Goal: Task Accomplishment & Management: Use online tool/utility

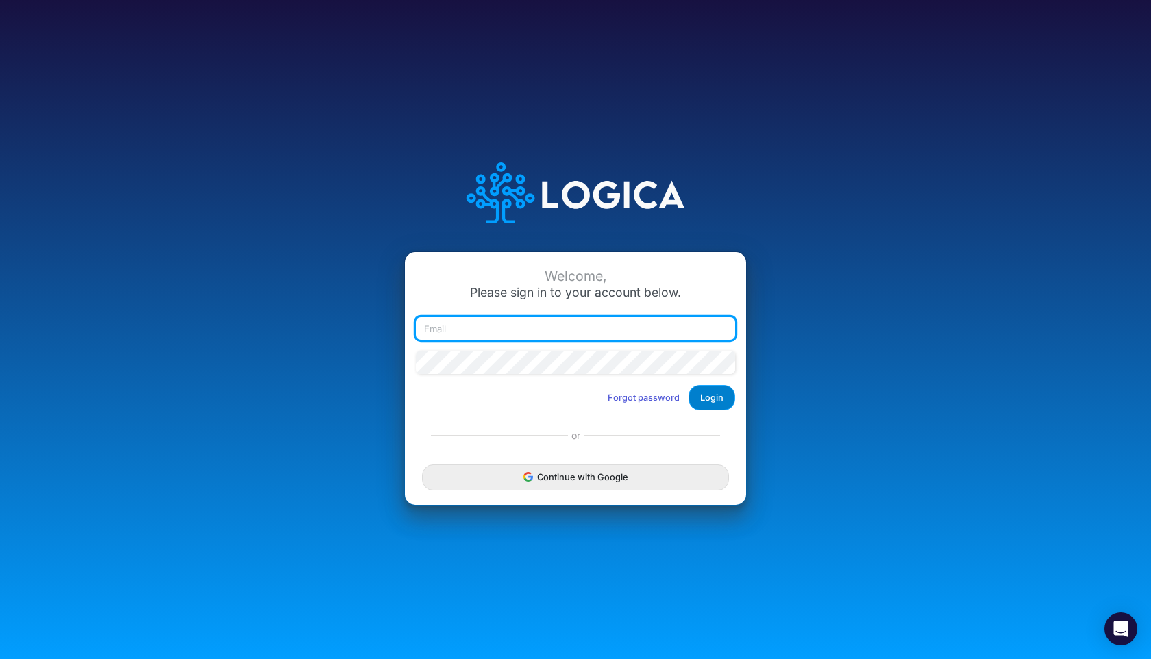
type input "rodriguez@rodriguezbusinessllc.com"
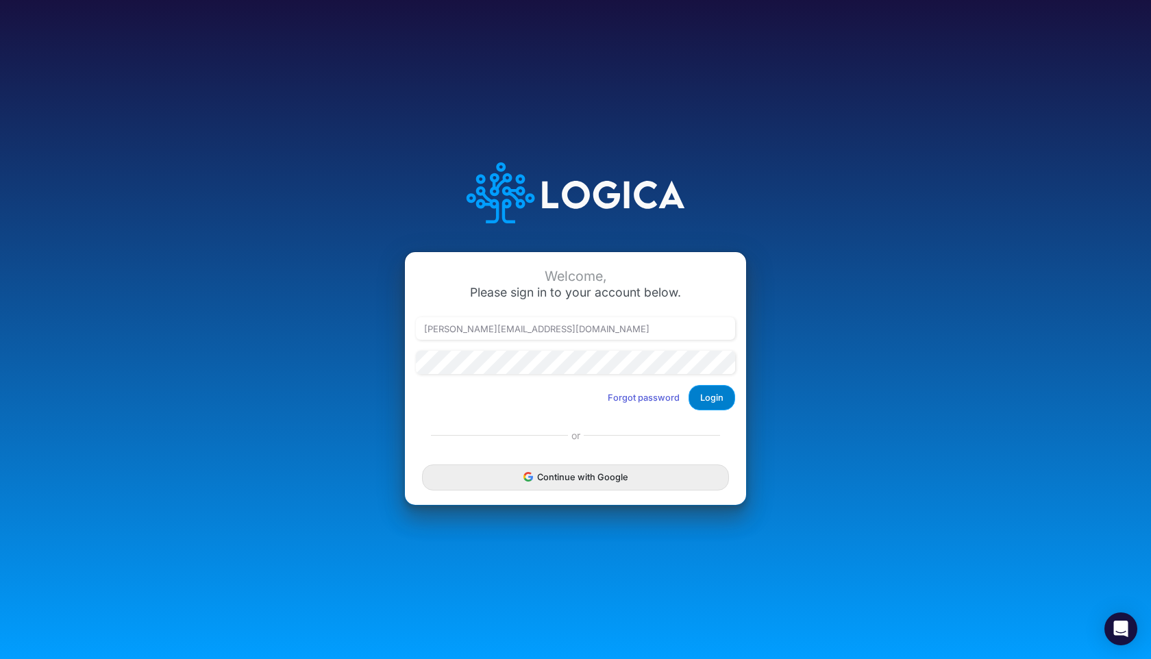
click at [696, 399] on button "Login" at bounding box center [711, 397] width 47 height 25
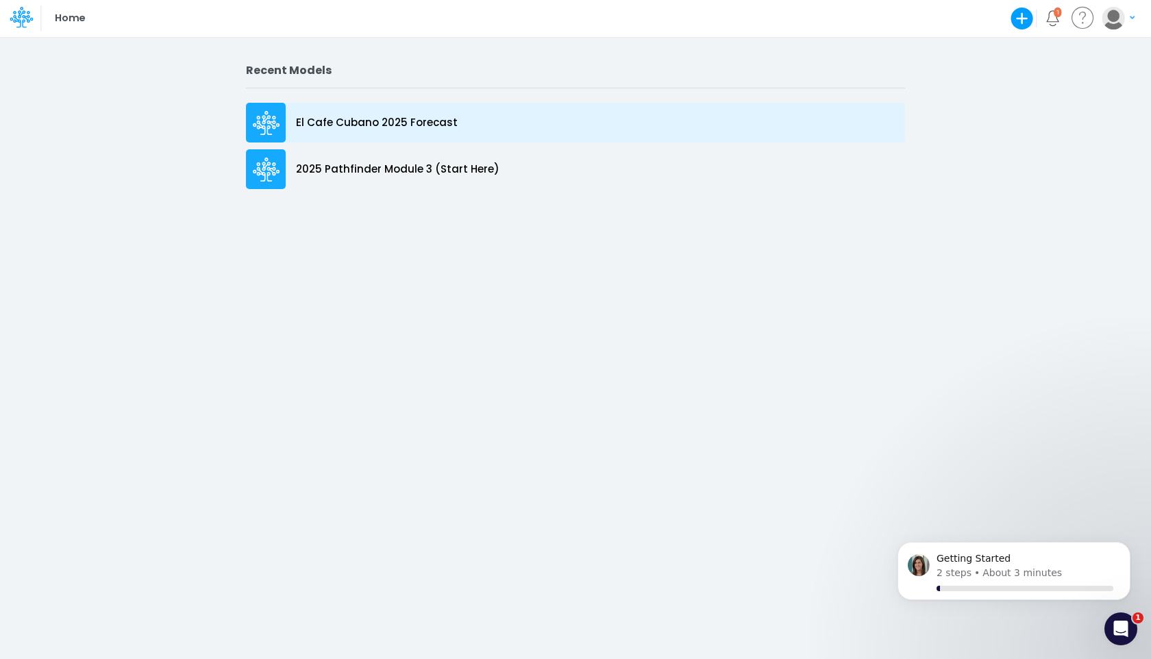
click at [397, 126] on p "El Cafe Cubano 2025 Forecast" at bounding box center [377, 123] width 162 height 16
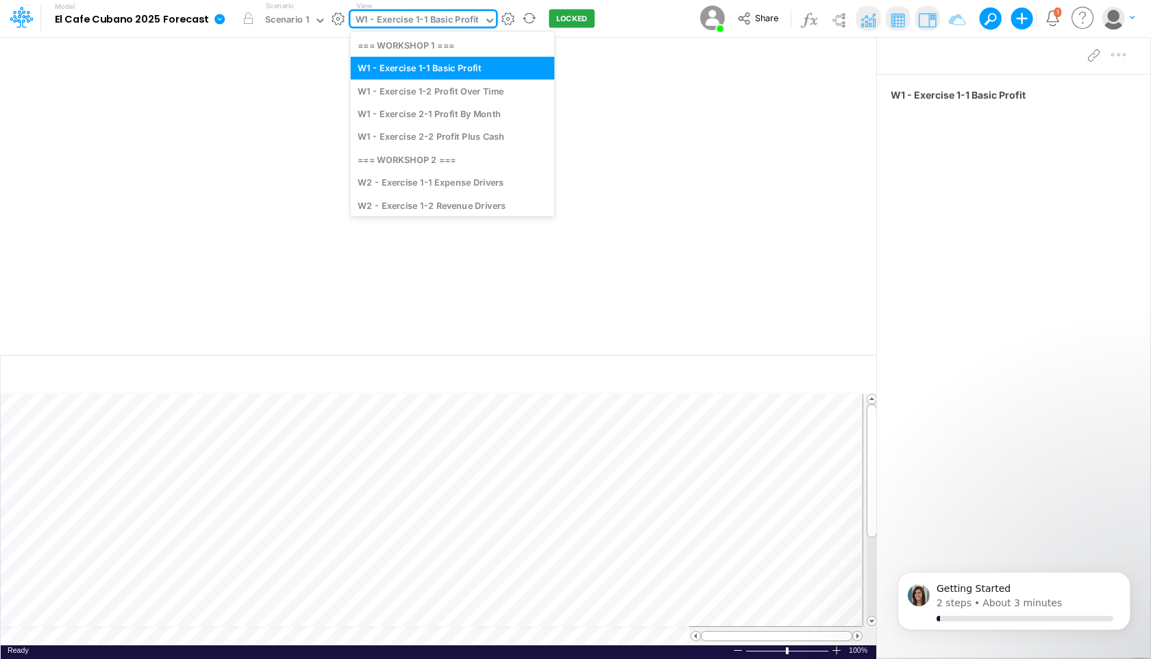
click at [429, 17] on div "W1 - Exercise 1-1 Basic Profit" at bounding box center [416, 21] width 123 height 16
click at [427, 95] on div "W1 - Exercise 1-2 Profit Over Time" at bounding box center [453, 90] width 204 height 23
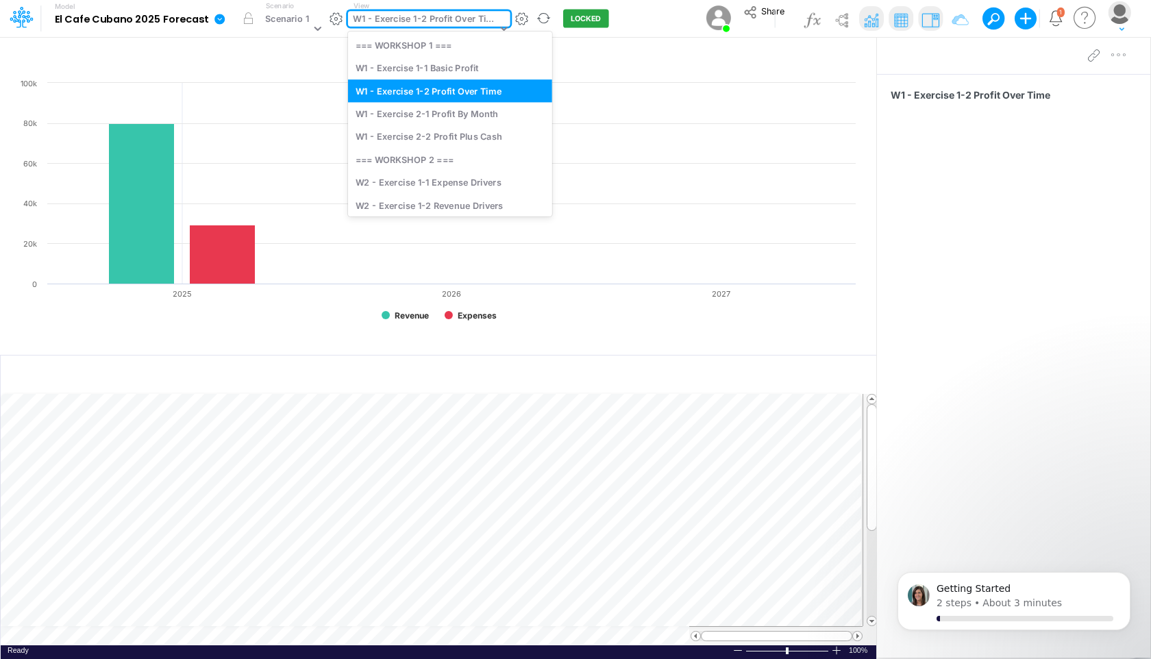
click at [473, 15] on div "W1 - Exercise 1-2 Profit Over Time" at bounding box center [424, 20] width 143 height 16
click at [444, 115] on div "W1 - Exercise 2-1 Profit By Month" at bounding box center [450, 113] width 204 height 23
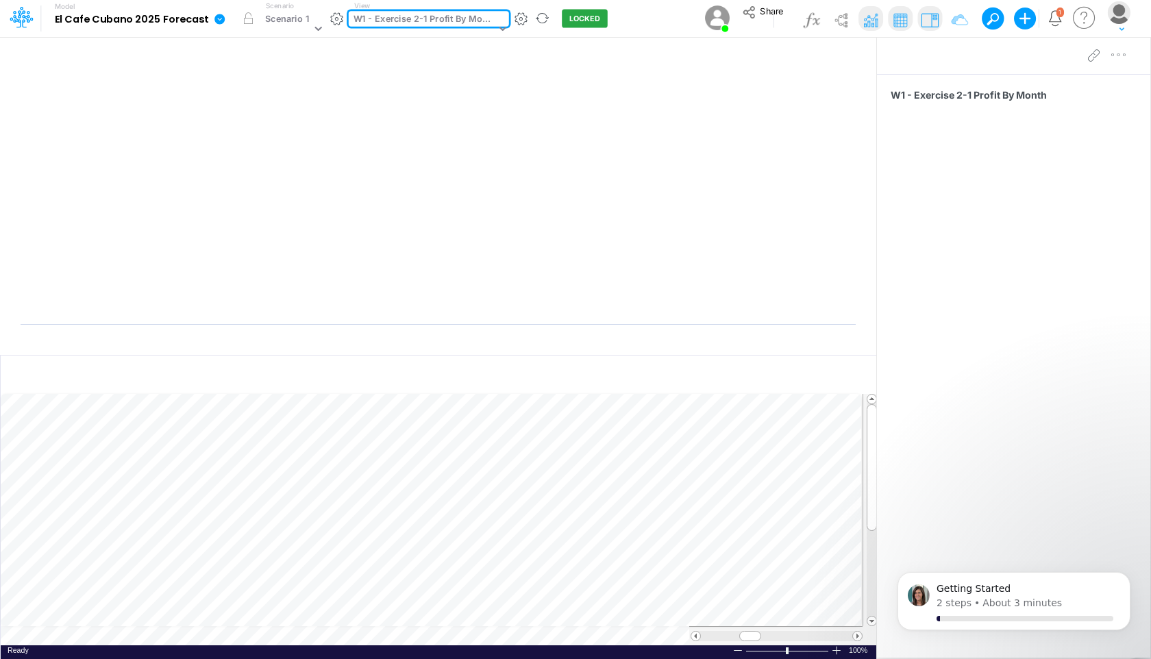
click at [859, 15] on img at bounding box center [870, 20] width 22 height 22
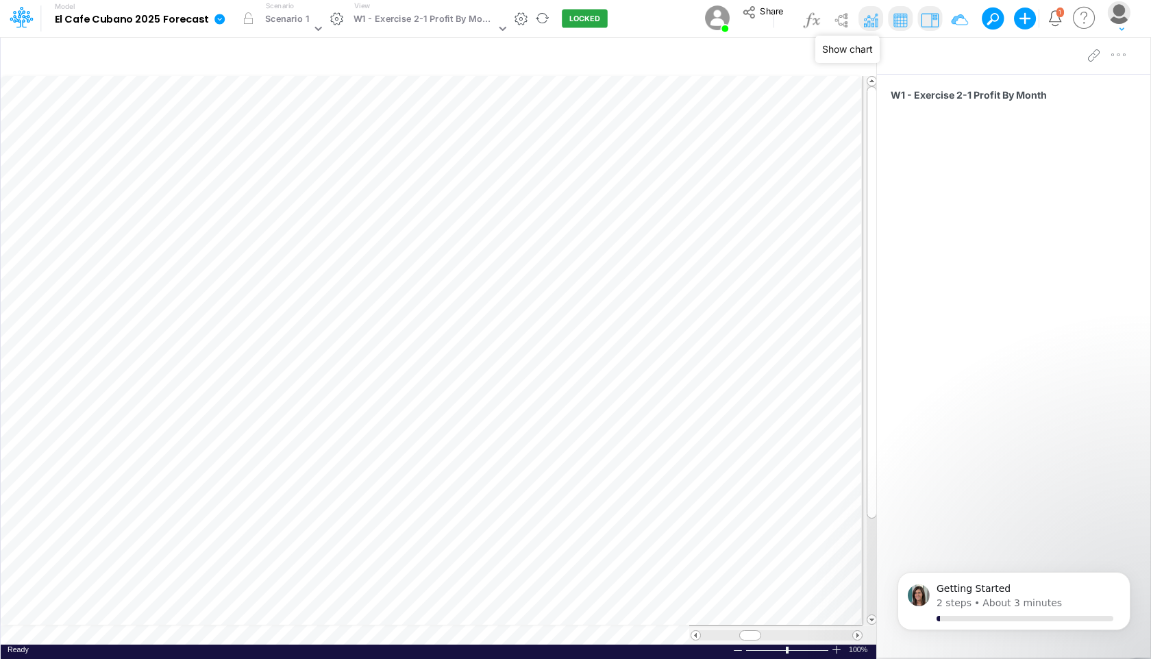
click at [869, 22] on img at bounding box center [870, 20] width 22 height 22
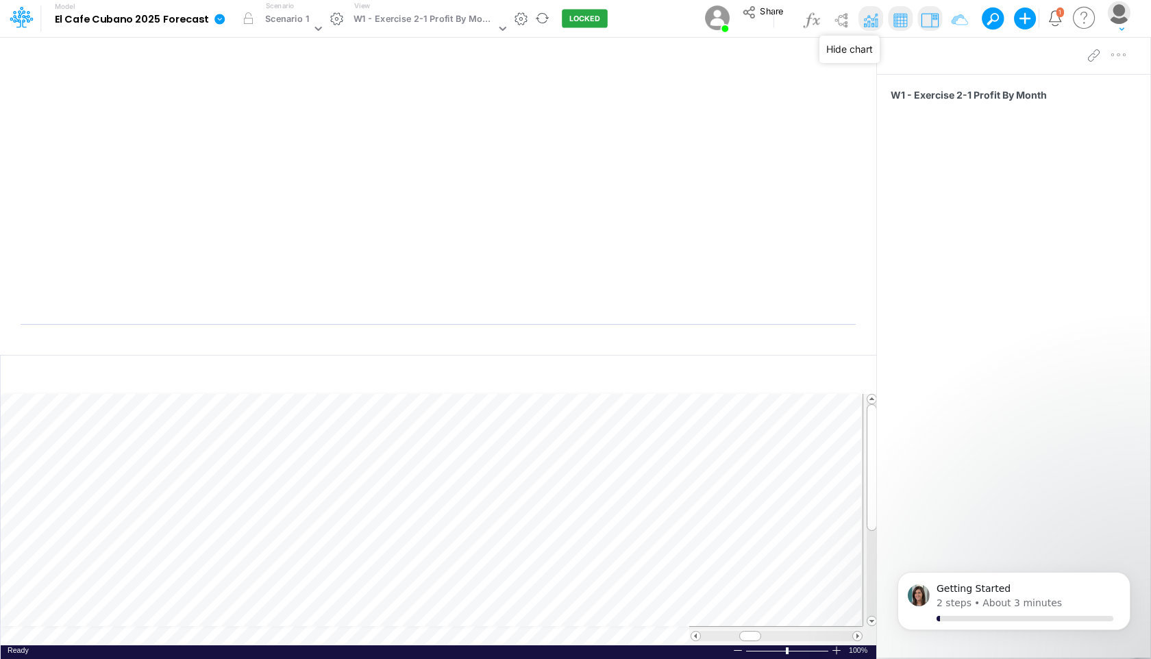
click at [869, 22] on img at bounding box center [870, 20] width 22 height 22
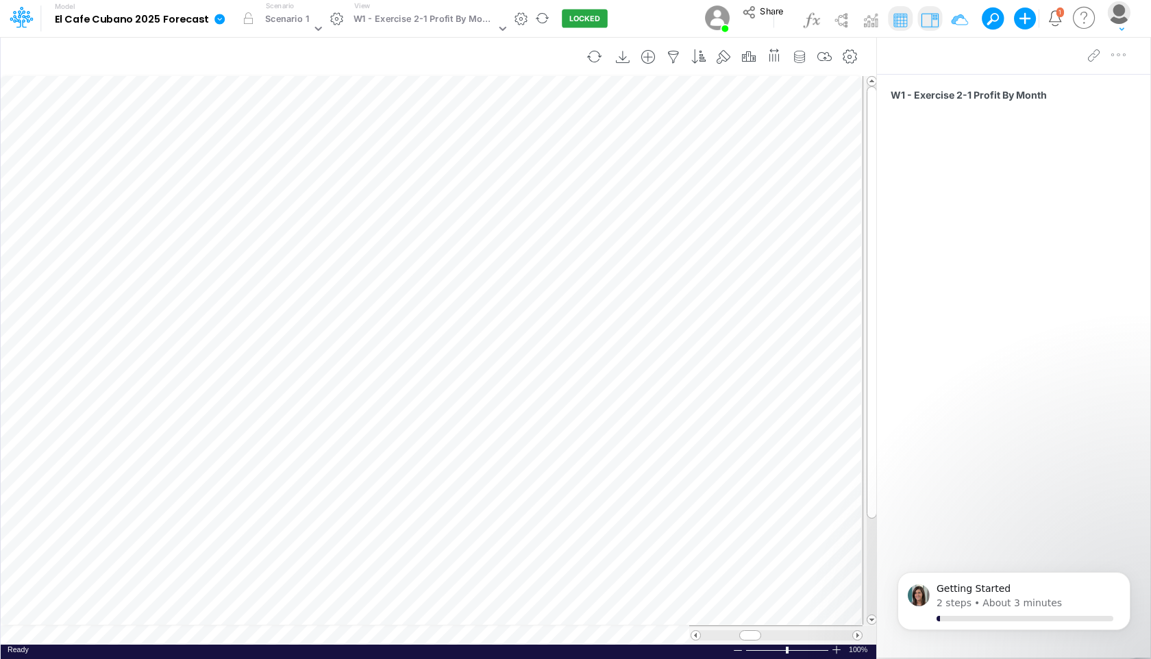
click at [129, 634] on table at bounding box center [439, 359] width 877 height 569
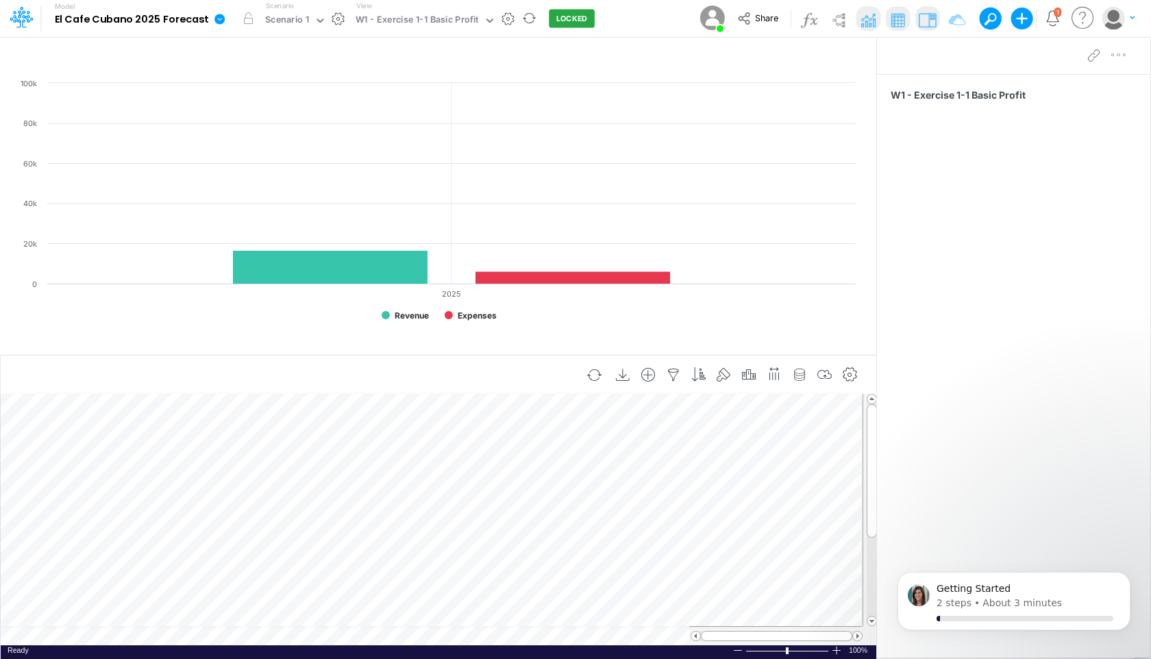
scroll to position [6, 0]
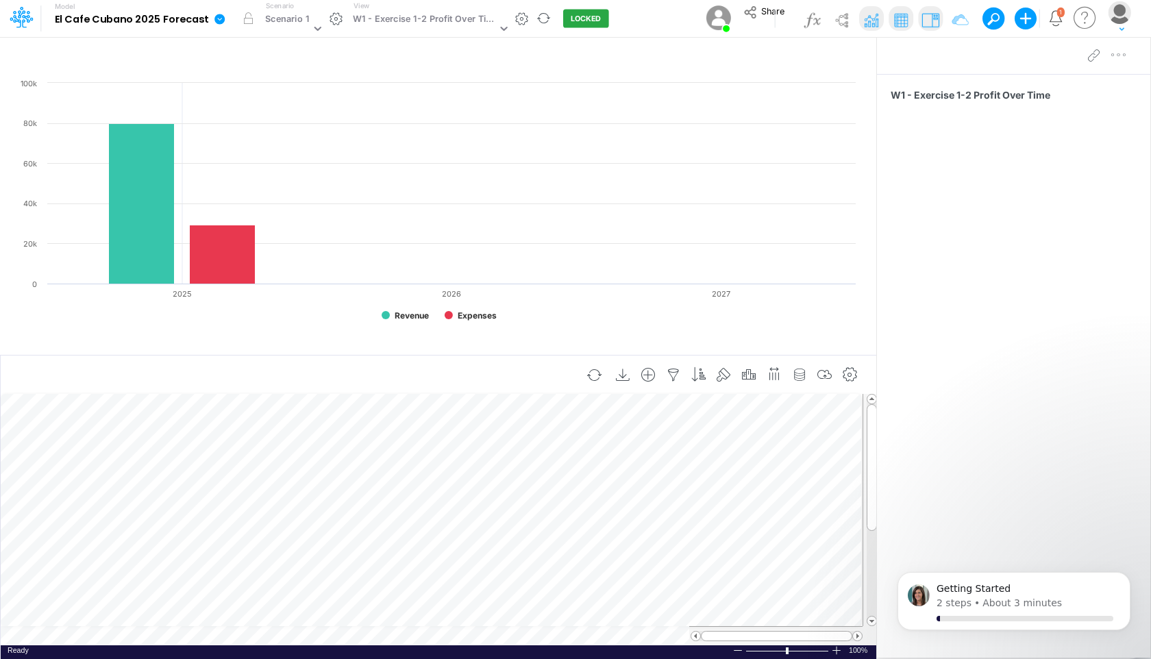
scroll to position [6, 0]
click at [413, 12] on div "W1 - Exercise 1-2 Profit Over Time" at bounding box center [424, 20] width 143 height 16
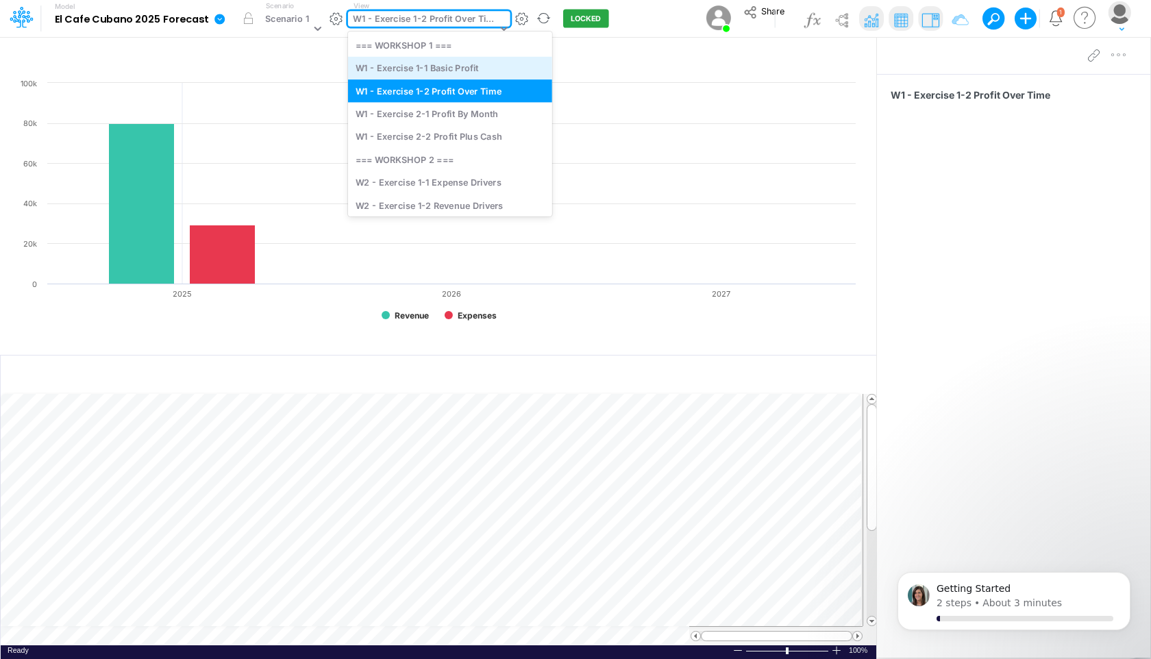
click at [412, 66] on div "W1 - Exercise 1-1 Basic Profit" at bounding box center [450, 68] width 204 height 23
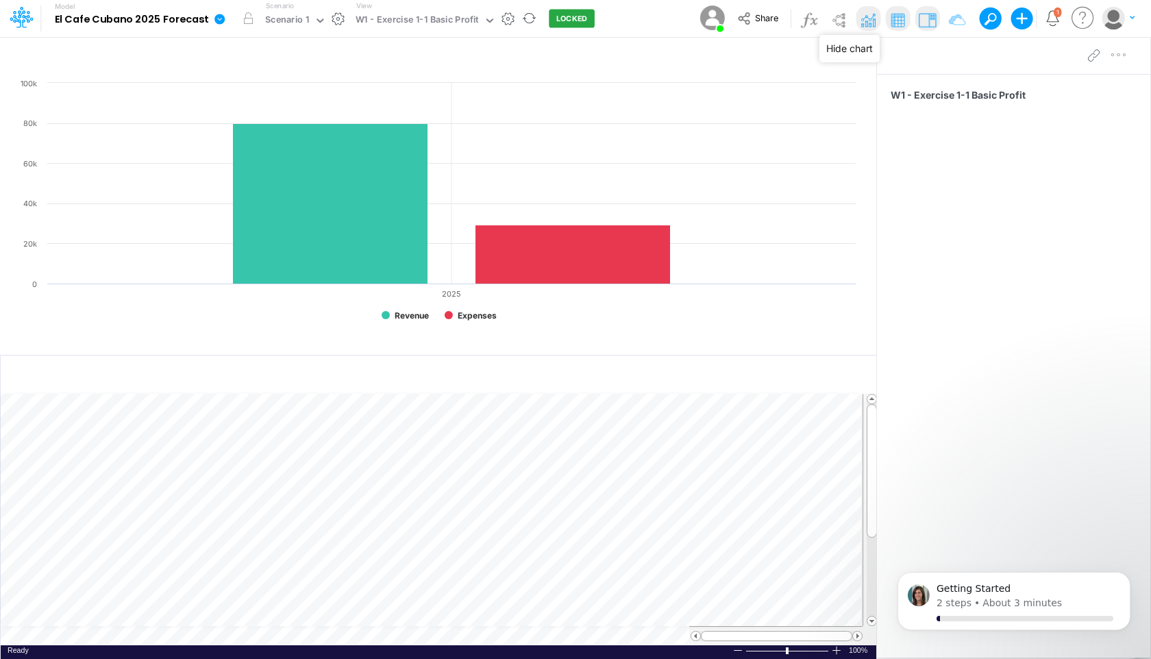
click at [872, 25] on img at bounding box center [868, 20] width 22 height 22
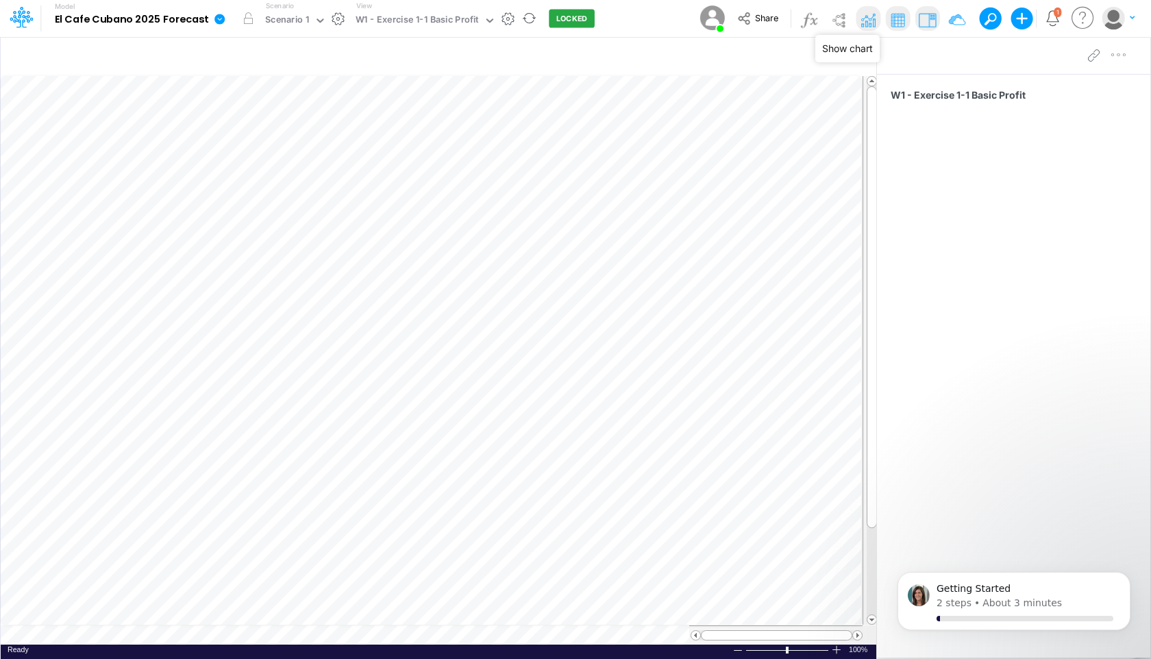
click at [863, 22] on img at bounding box center [868, 20] width 22 height 22
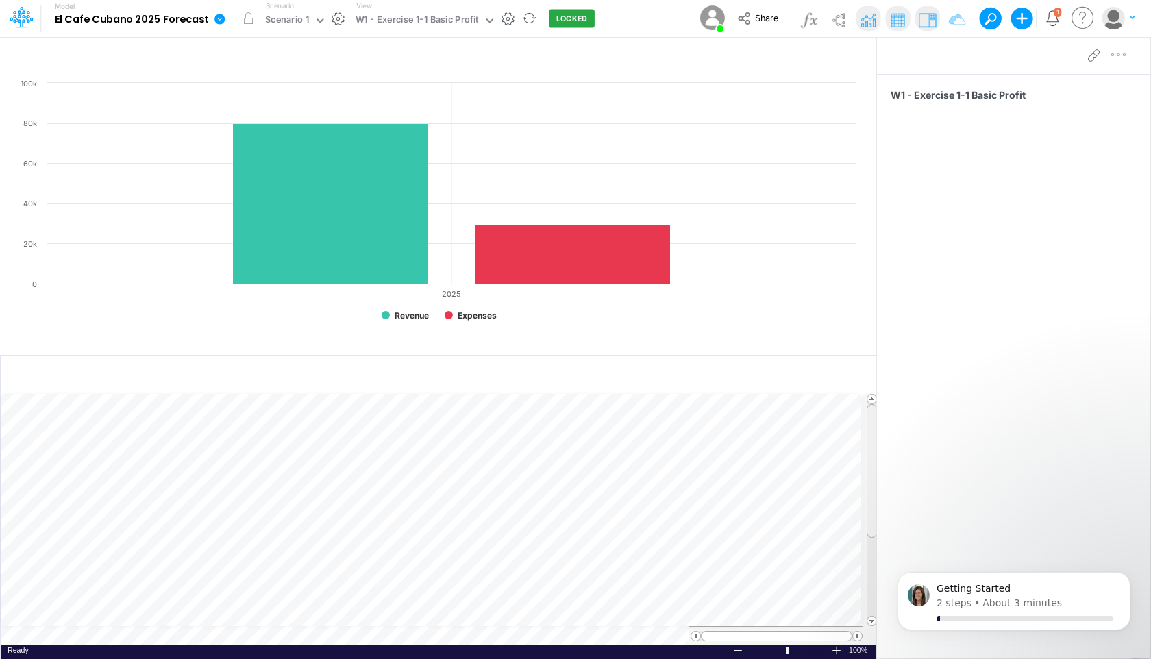
scroll to position [6, 0]
drag, startPoint x: 872, startPoint y: 464, endPoint x: 865, endPoint y: 322, distance: 142.0
click at [865, 322] on div "Created with Highcharts 10.3.2 Revenue Expenses 2025 0 20k 40k 60k 80k 100k Ins…" at bounding box center [438, 347] width 876 height 623
click at [467, 14] on div "W1 - Exercise 1-1 Basic Profit" at bounding box center [416, 21] width 123 height 16
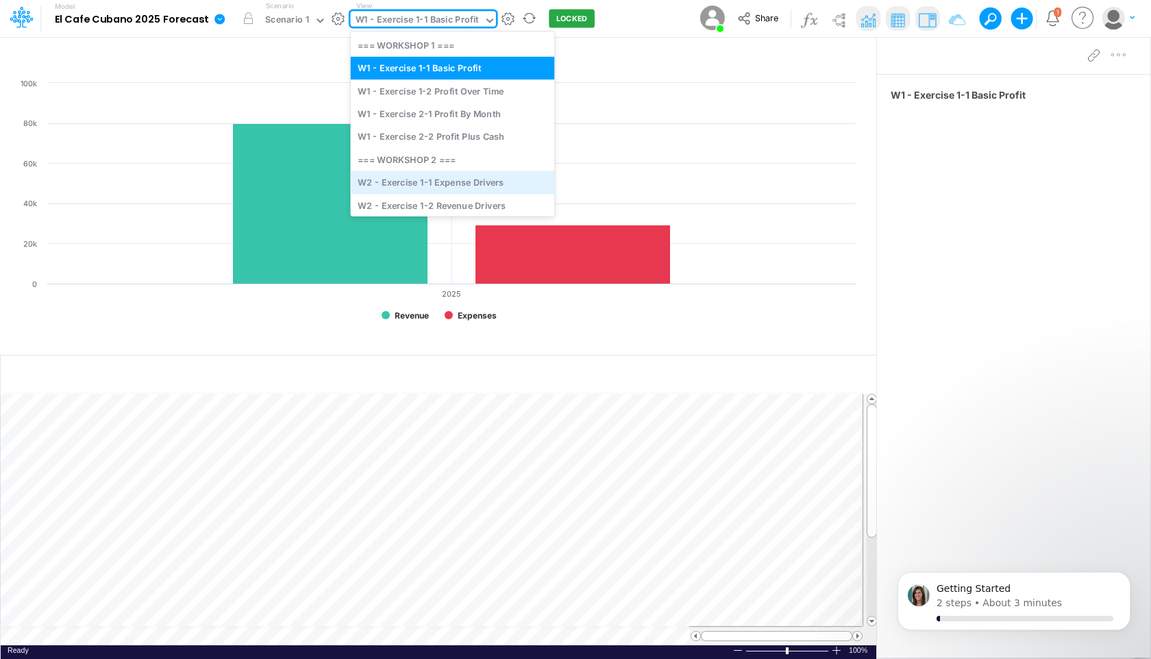
click at [418, 179] on div "W2 - Exercise 1-1 Expense Drivers" at bounding box center [453, 182] width 204 height 23
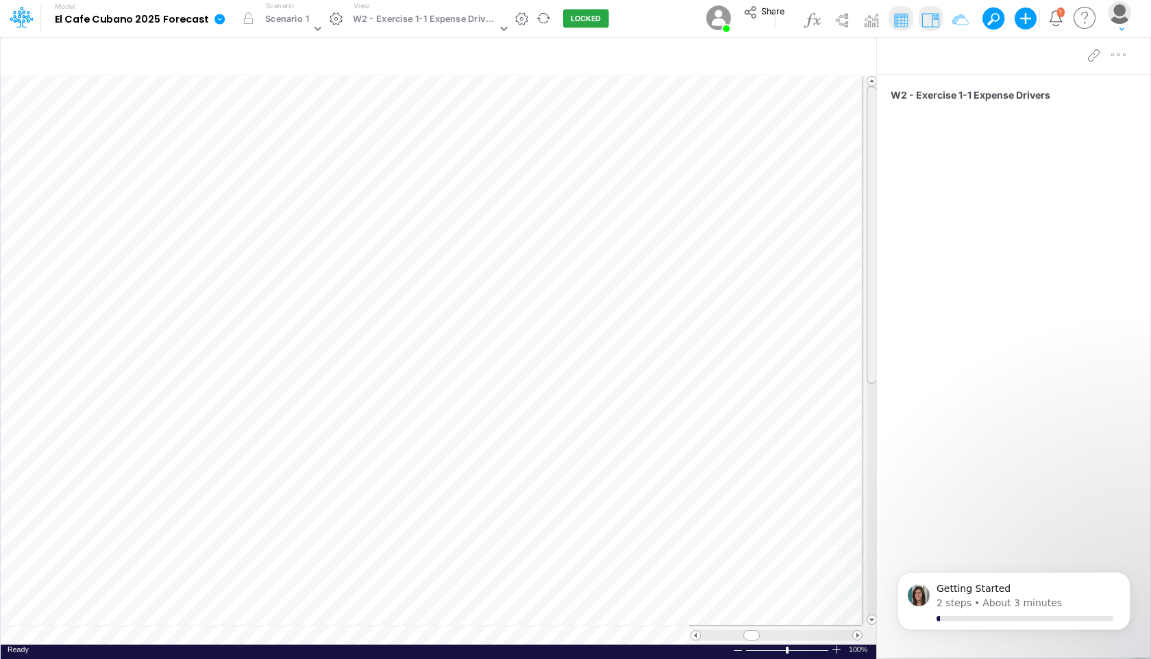
scroll to position [6, 0]
drag, startPoint x: 869, startPoint y: 353, endPoint x: 866, endPoint y: 233, distance: 119.9
click at [866, 233] on div at bounding box center [869, 350] width 15 height 549
click at [868, 21] on img at bounding box center [871, 20] width 22 height 22
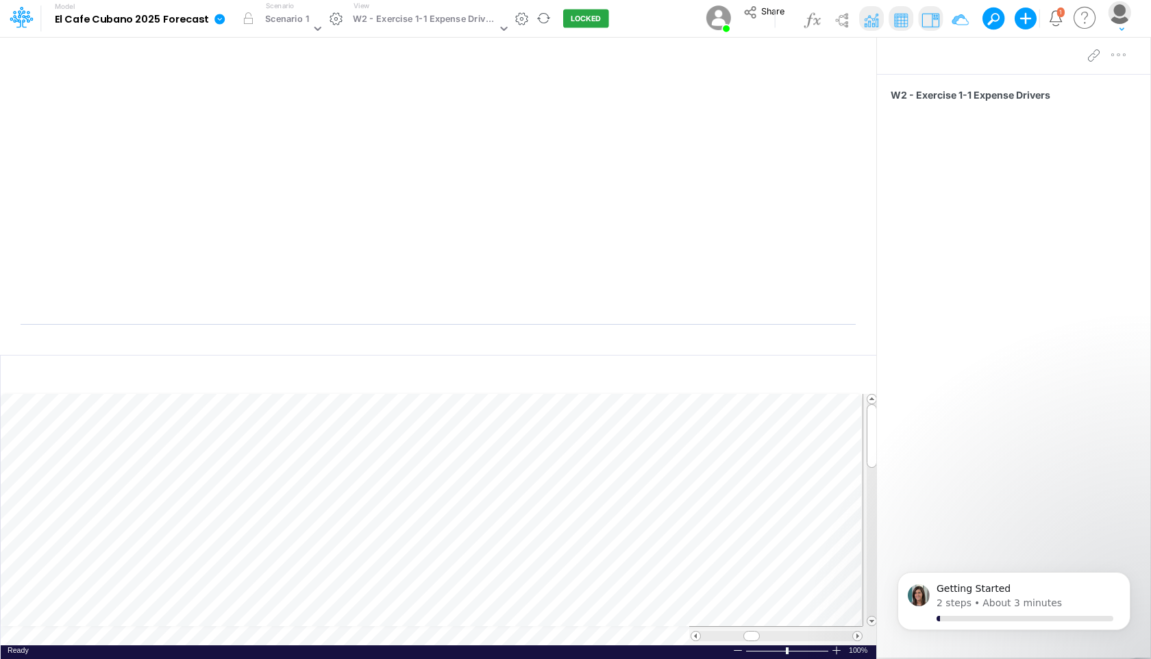
click at [356, 115] on rect at bounding box center [438, 205] width 849 height 258
drag, startPoint x: 755, startPoint y: 638, endPoint x: 695, endPoint y: 637, distance: 59.6
click at [695, 637] on div at bounding box center [776, 636] width 172 height 10
click at [695, 637] on span at bounding box center [695, 635] width 9 height 9
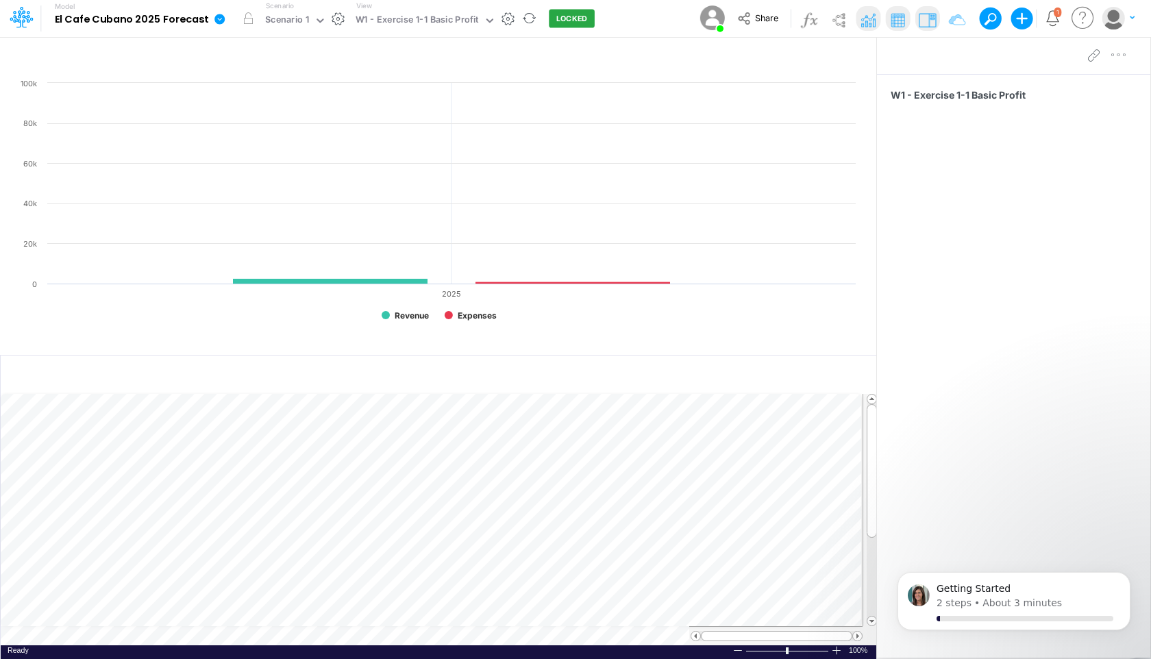
scroll to position [6, 0]
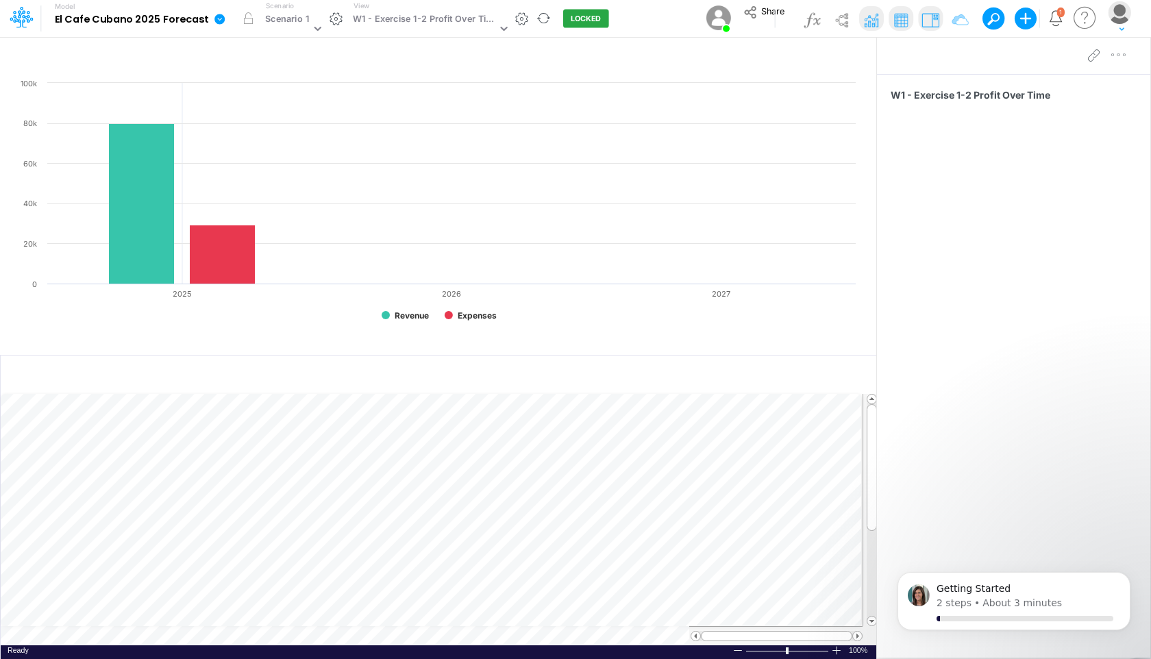
scroll to position [6, 0]
click at [840, 22] on img at bounding box center [842, 20] width 22 height 22
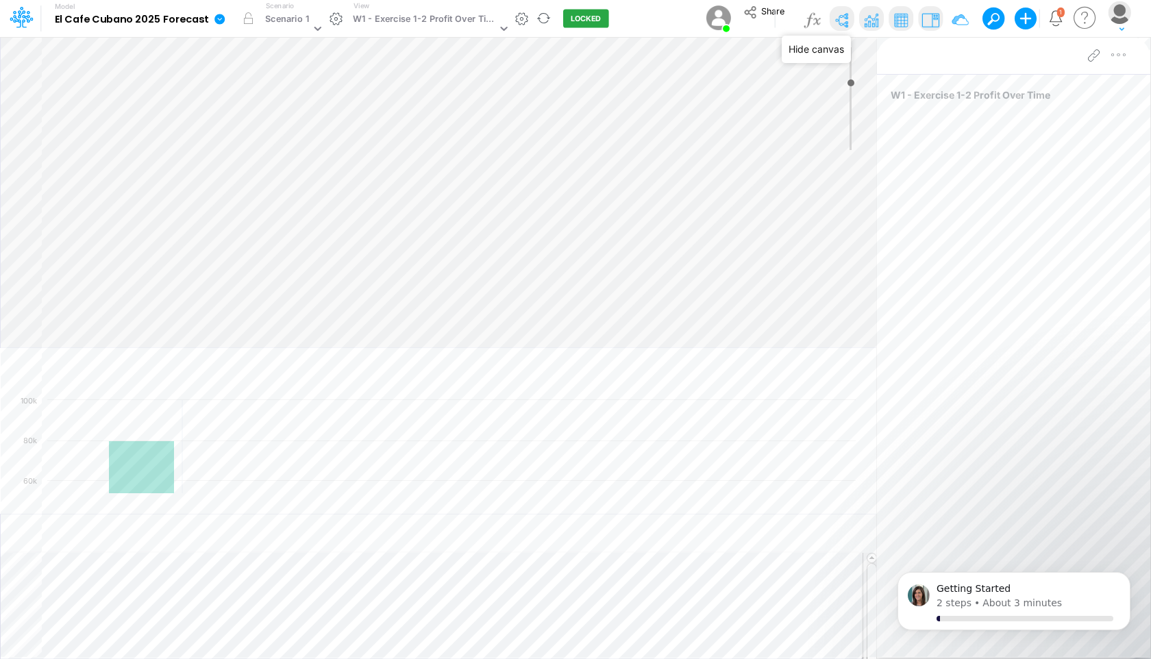
type input "0"
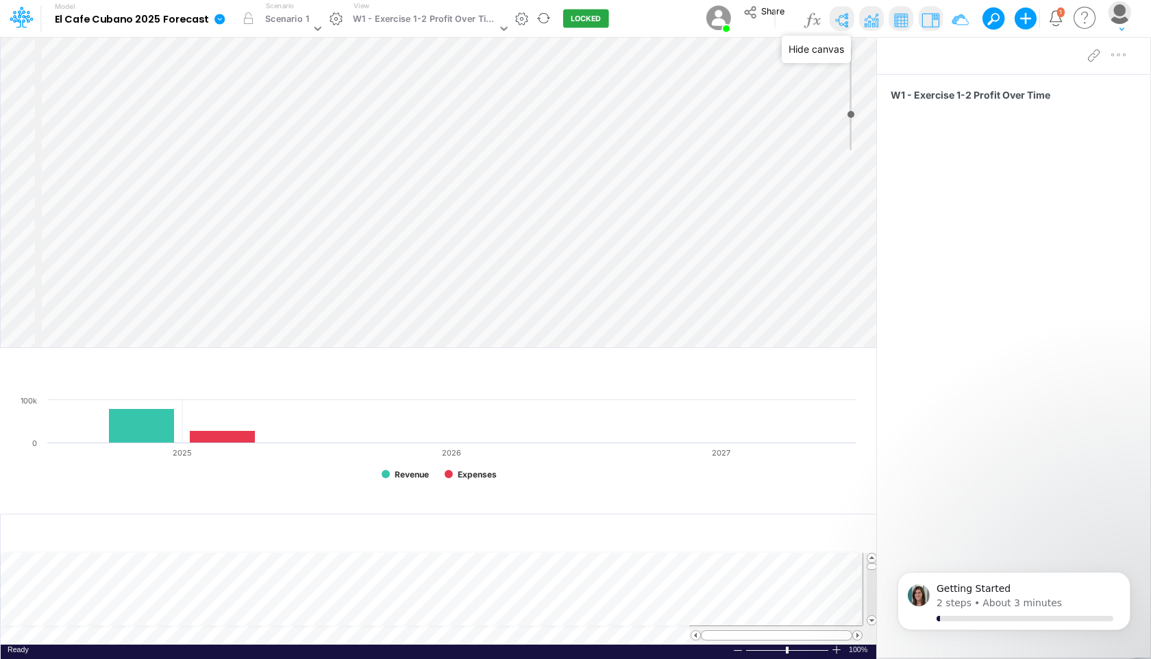
click at [840, 22] on img at bounding box center [842, 20] width 22 height 22
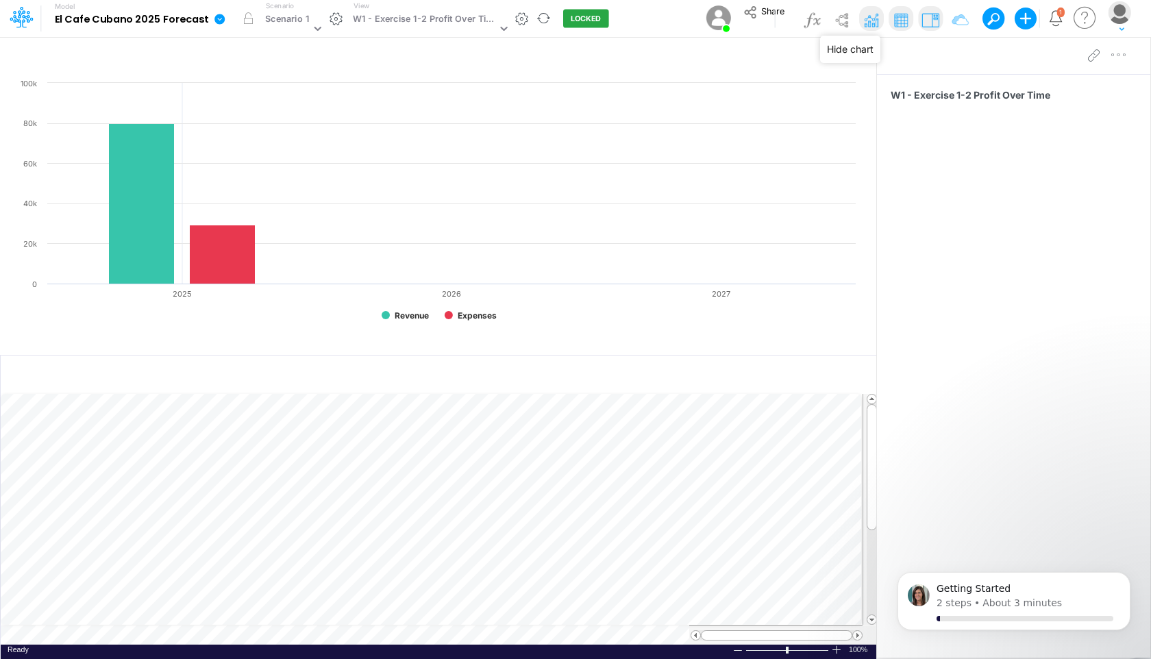
click at [871, 14] on img at bounding box center [871, 20] width 22 height 22
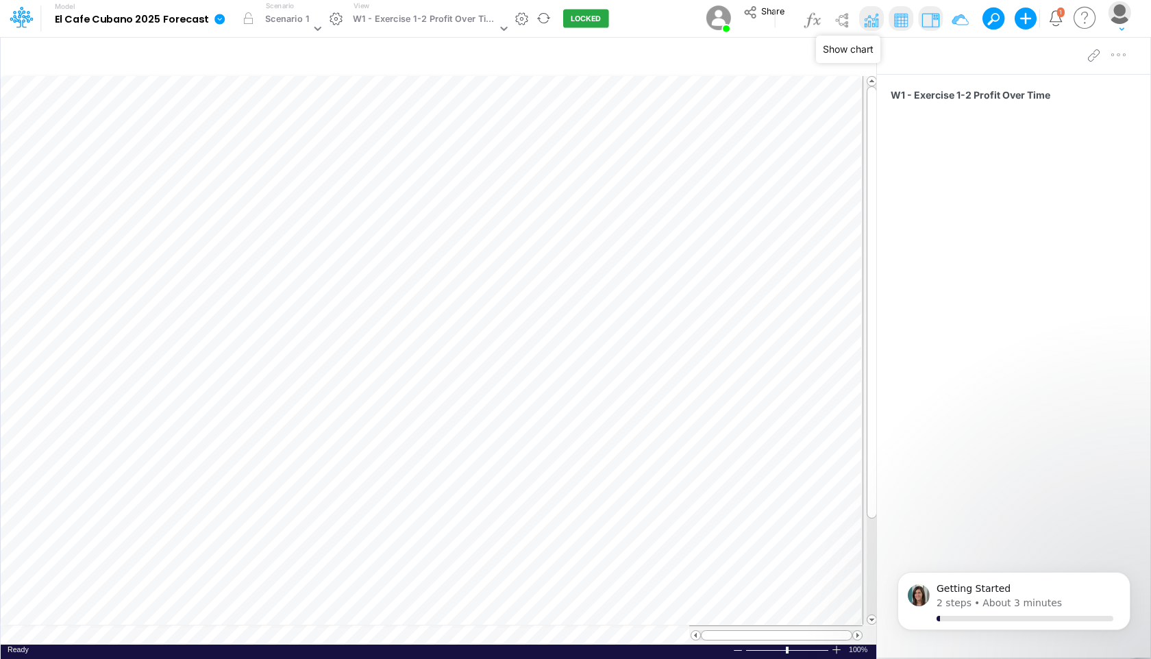
click at [871, 14] on img at bounding box center [871, 20] width 22 height 22
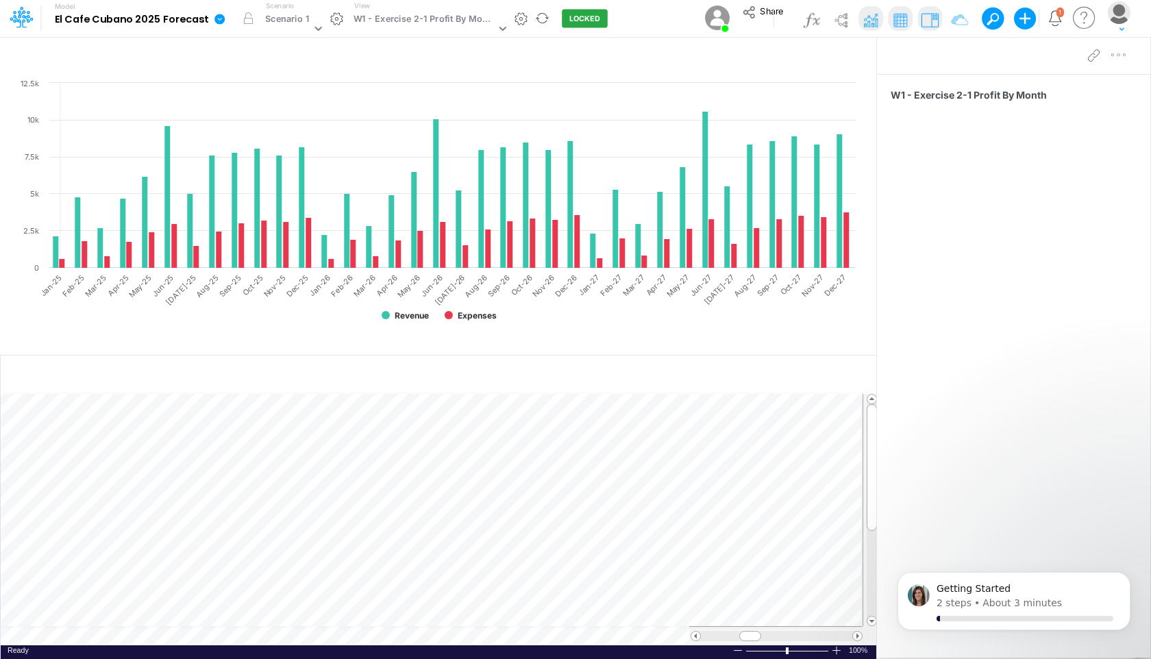
scroll to position [6, 0]
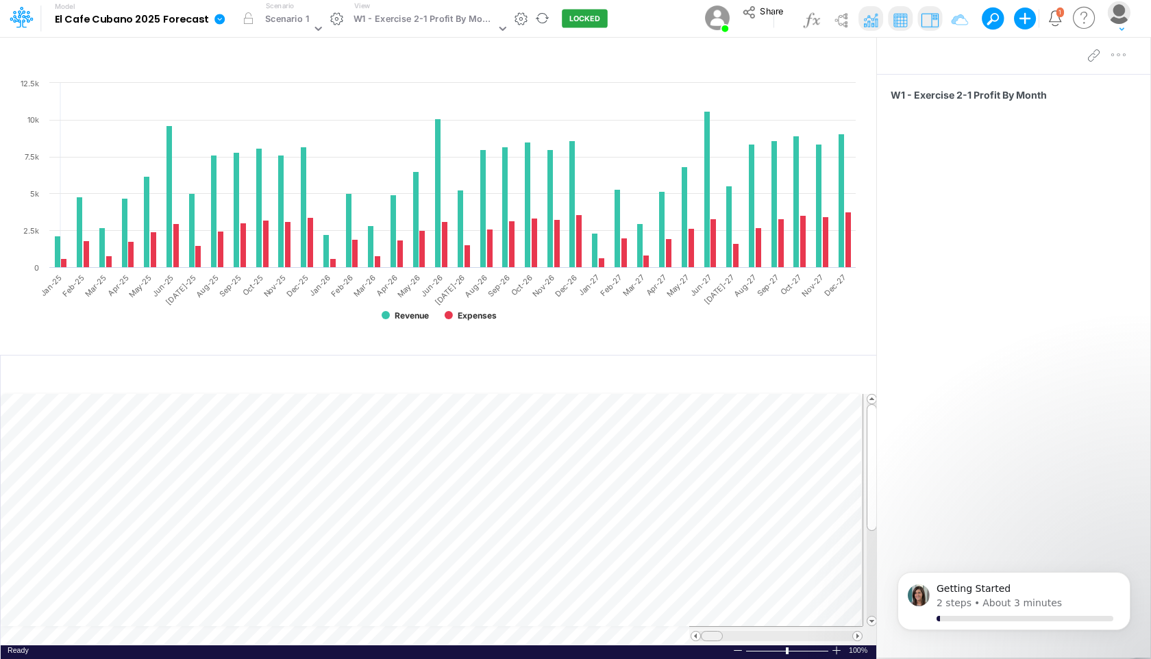
click at [692, 623] on table at bounding box center [439, 519] width 877 height 251
click at [855, 635] on span at bounding box center [857, 635] width 9 height 9
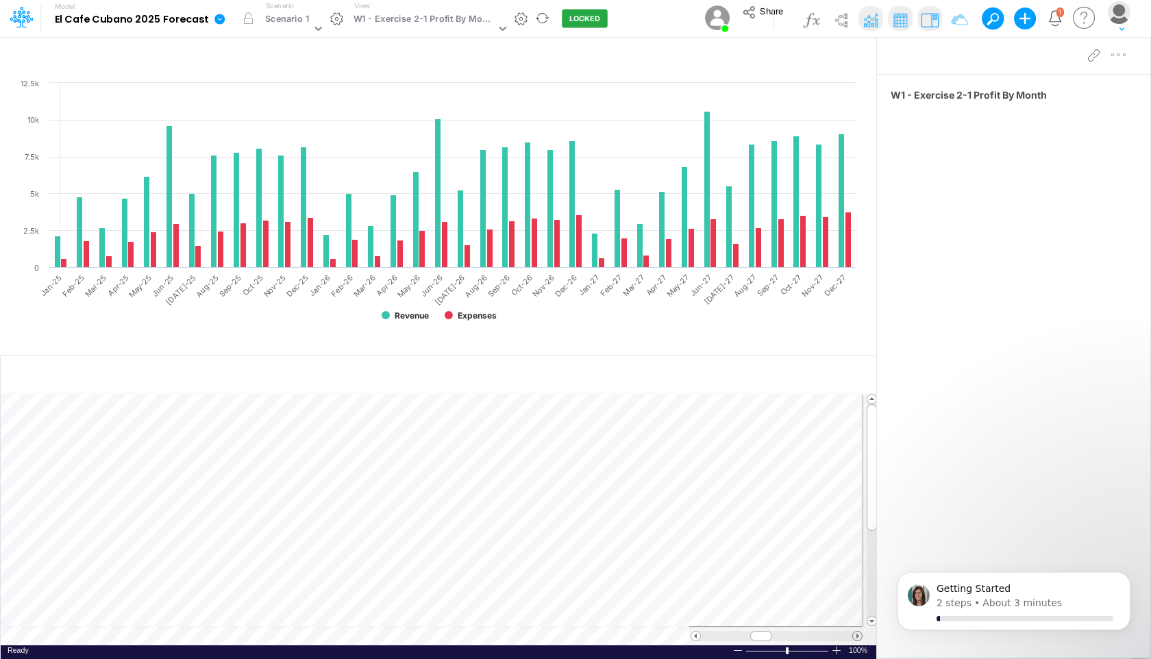
click at [855, 635] on span at bounding box center [857, 635] width 9 height 9
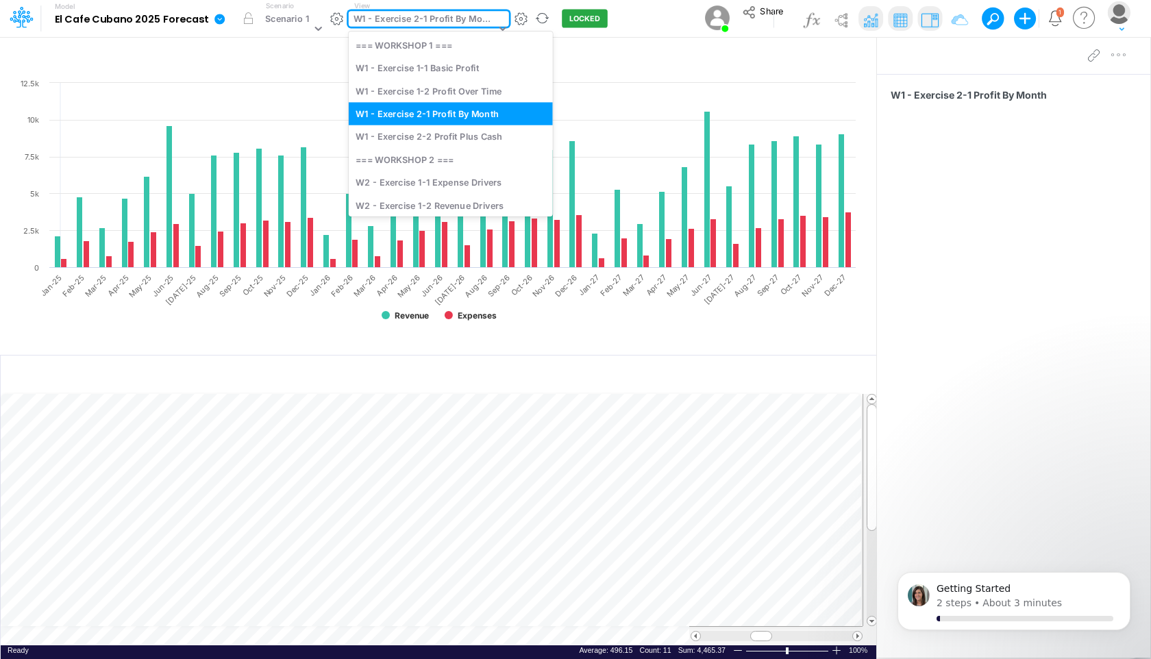
click at [464, 18] on div "W1 - Exercise 2-1 Profit By Month" at bounding box center [424, 20] width 142 height 16
click at [428, 95] on div "W1 - Exercise 1-2 Profit Over Time" at bounding box center [451, 90] width 204 height 23
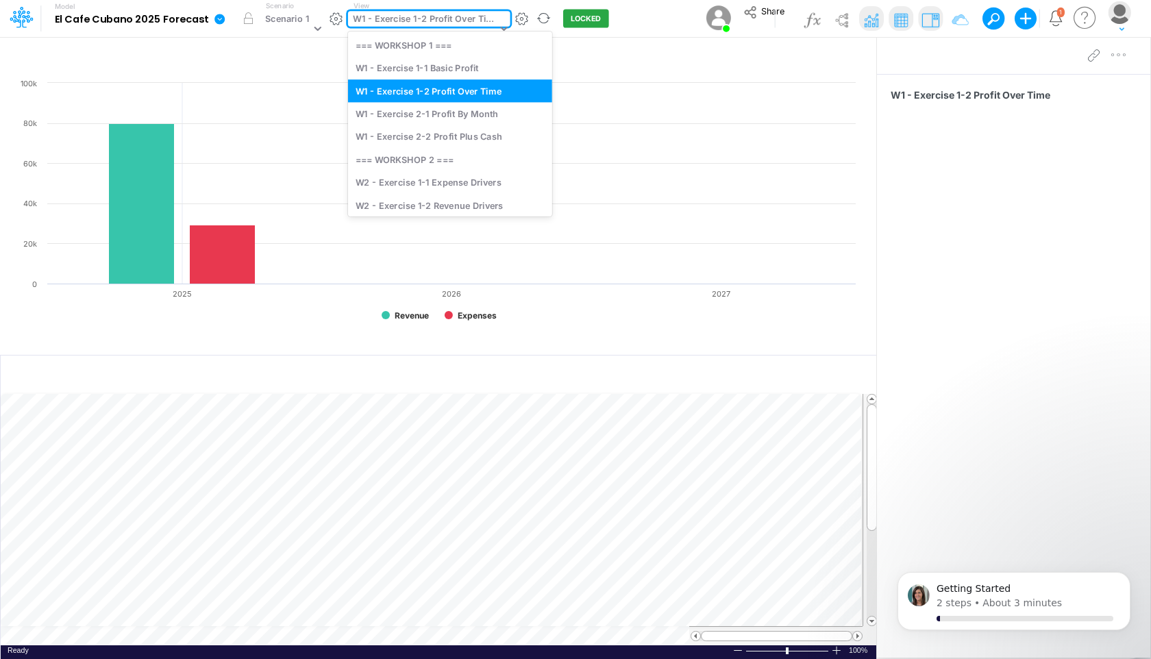
click at [468, 16] on div "W1 - Exercise 1-2 Profit Over Time" at bounding box center [424, 20] width 143 height 16
click at [438, 116] on div "W1 - Exercise 2-1 Profit By Month" at bounding box center [450, 113] width 204 height 23
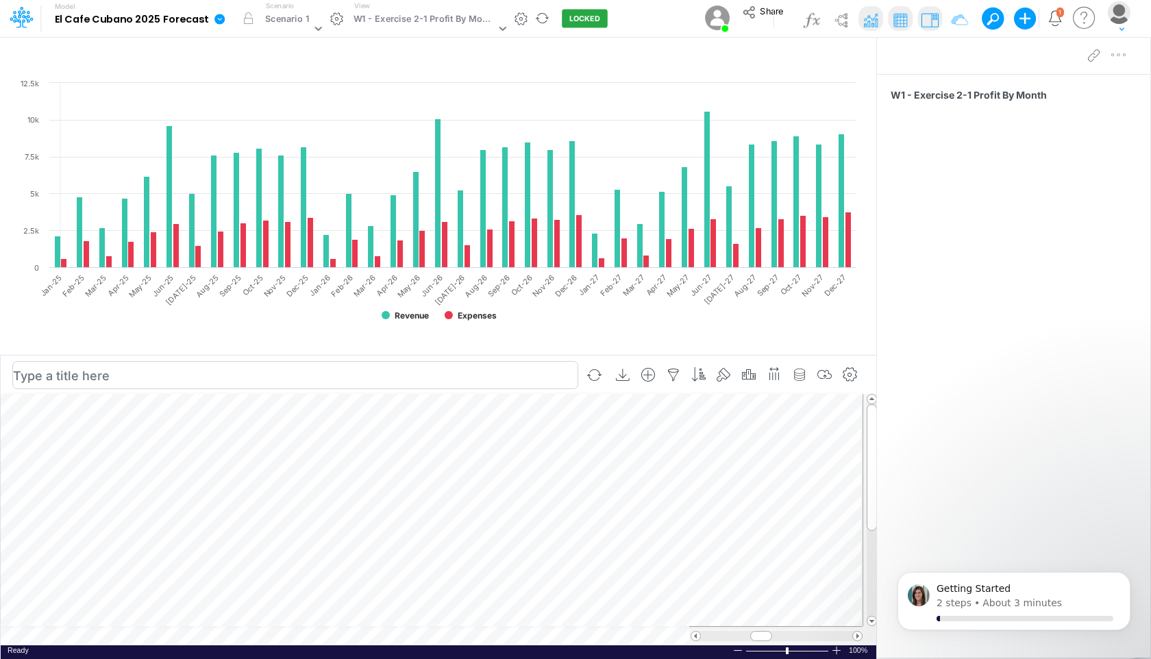
scroll to position [6, 1]
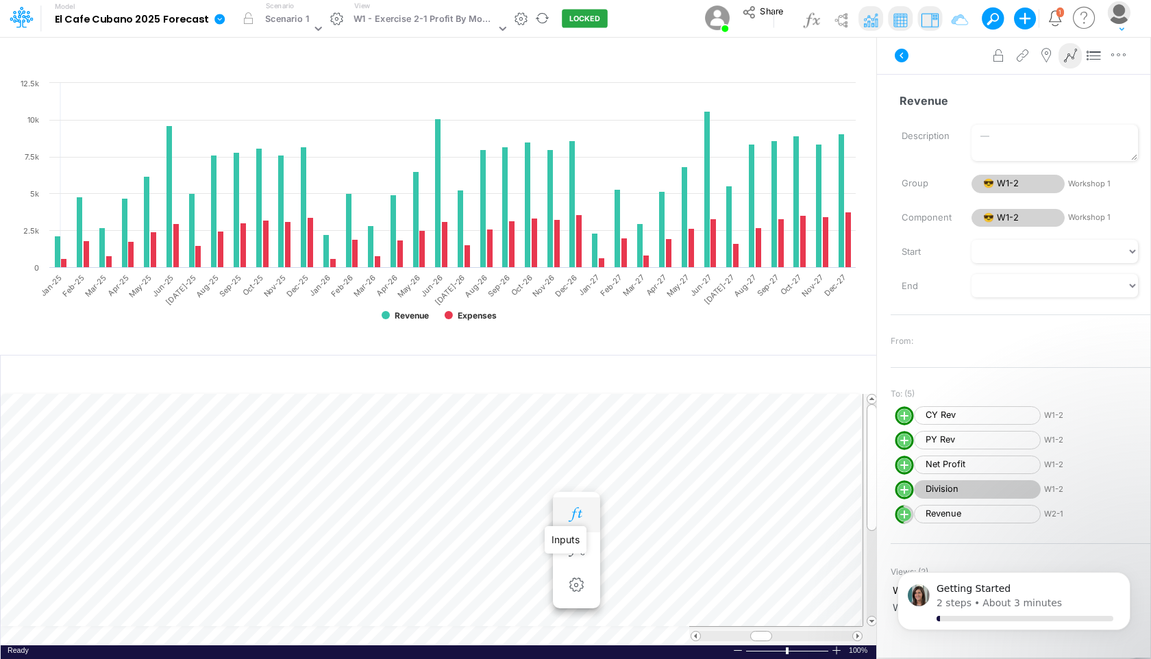
click at [572, 512] on icon "button" at bounding box center [576, 514] width 21 height 14
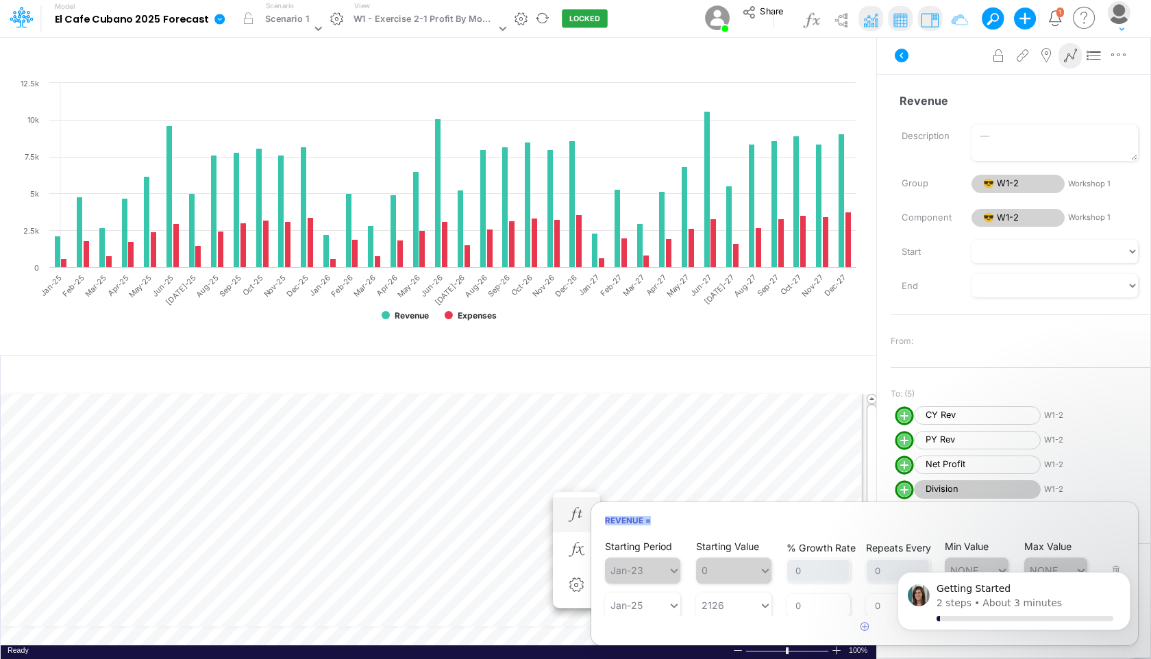
drag, startPoint x: 798, startPoint y: 516, endPoint x: 746, endPoint y: 511, distance: 51.6
click at [746, 511] on h6 "Revenue =" at bounding box center [864, 521] width 547 height 24
drag, startPoint x: 1127, startPoint y: 545, endPoint x: 1125, endPoint y: 560, distance: 14.6
click at [1125, 560] on div "Getting Started 2 steps • About 3 minutes" at bounding box center [1014, 544] width 252 height 171
drag, startPoint x: 1129, startPoint y: 544, endPoint x: 1127, endPoint y: 566, distance: 21.3
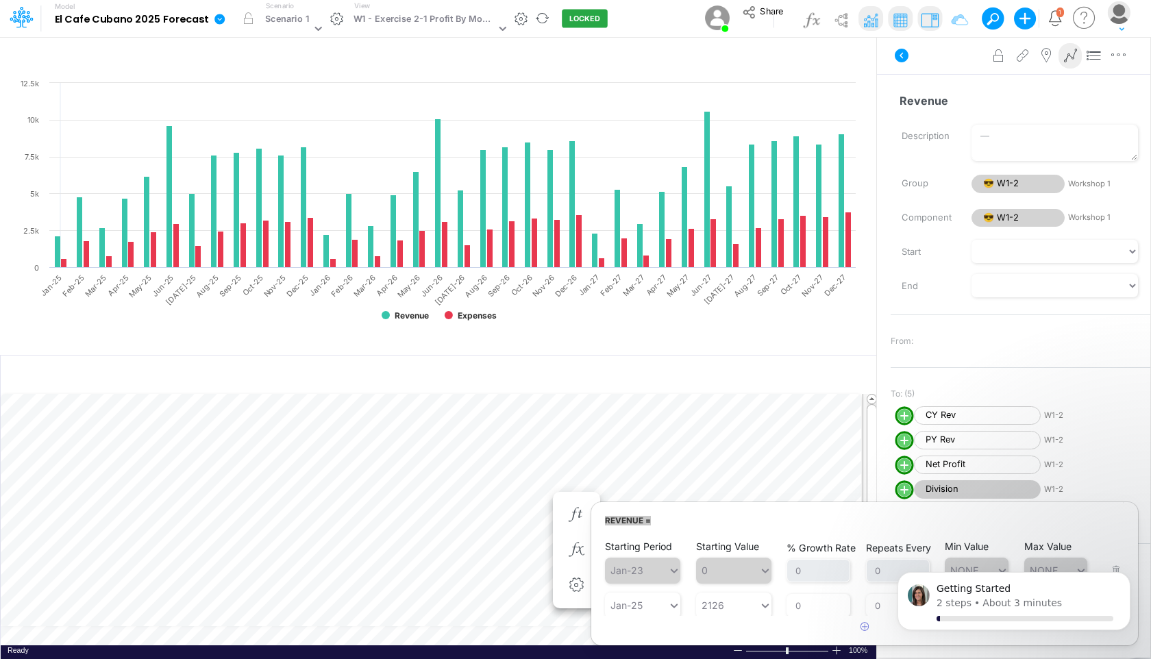
click at [1127, 566] on div "Getting Started 2 steps • About 3 minutes" at bounding box center [1014, 544] width 252 height 171
click at [1127, 575] on icon "Dismiss notification" at bounding box center [1126, 577] width 8 height 8
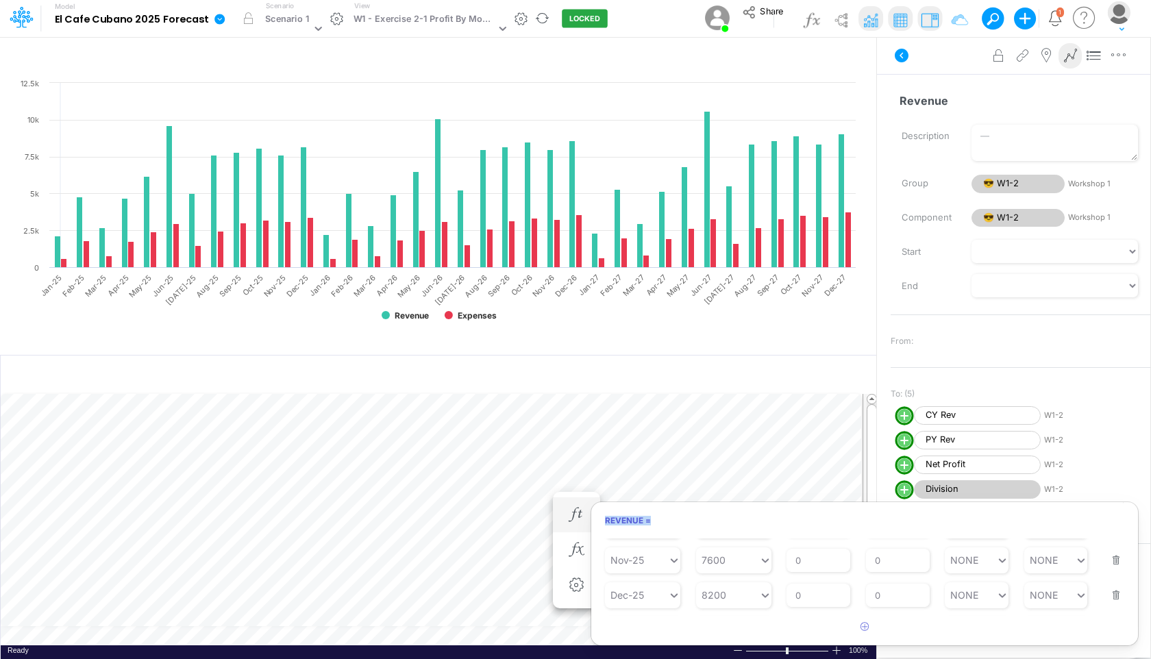
scroll to position [423, 0]
click at [818, 603] on input "5" at bounding box center [818, 601] width 64 height 23
type input "10"
click at [909, 625] on article at bounding box center [864, 627] width 547 height 23
click at [632, 544] on button "Save" at bounding box center [623, 545] width 33 height 20
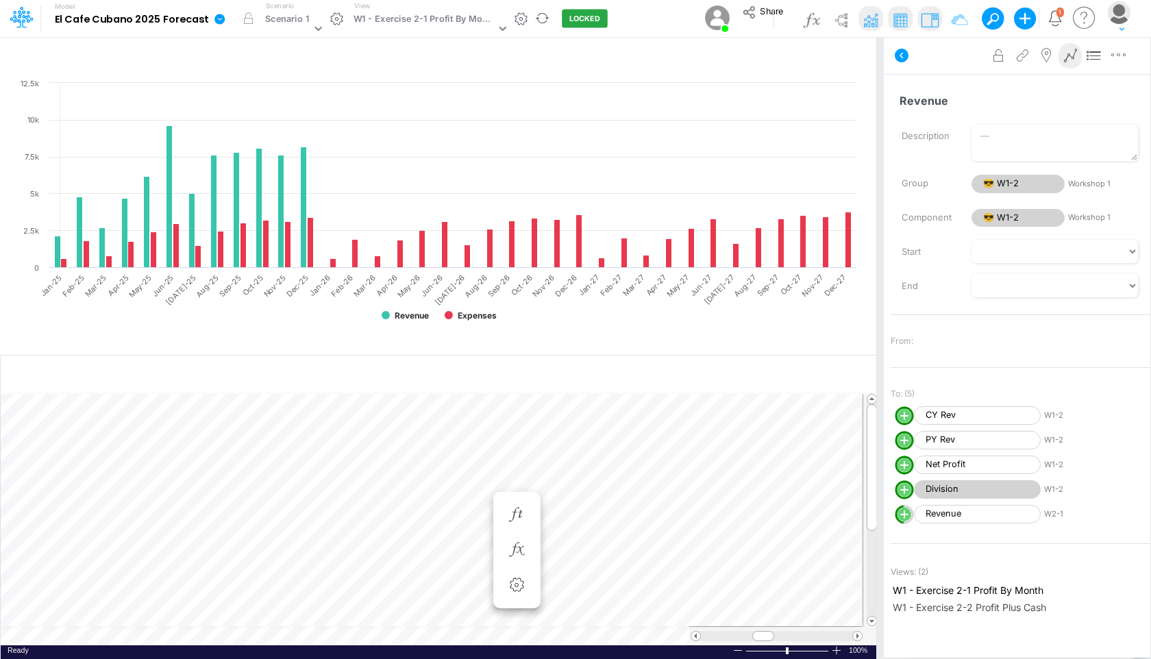
scroll to position [6, 1]
click at [454, 514] on icon "button" at bounding box center [457, 514] width 21 height 14
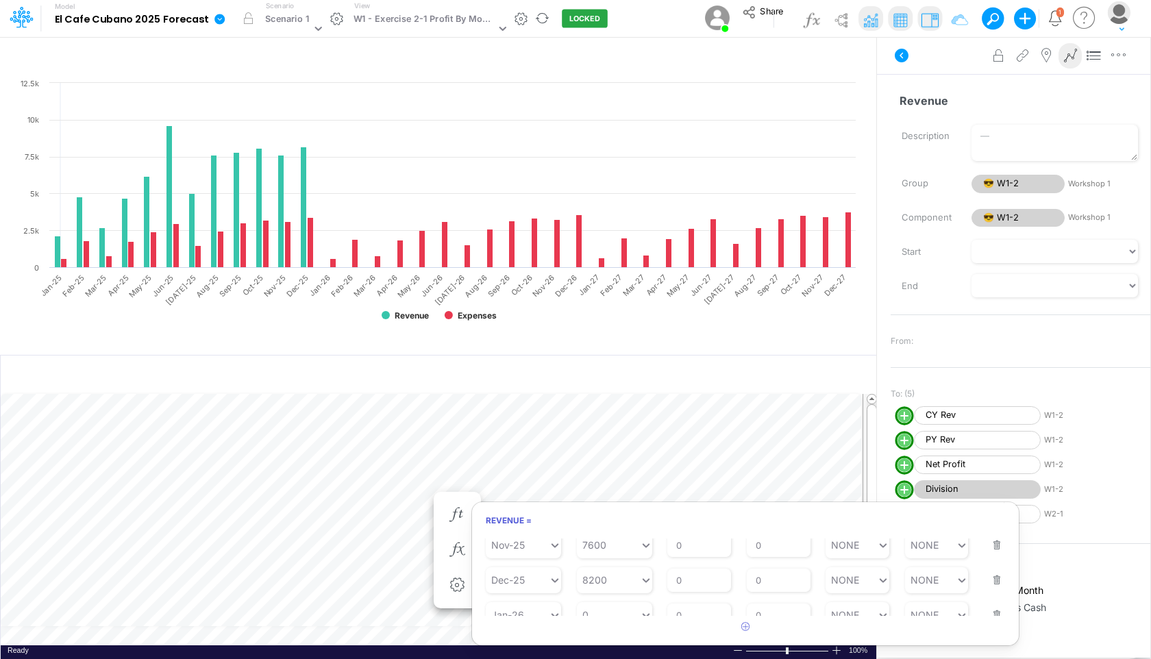
scroll to position [423, 0]
type input "0"
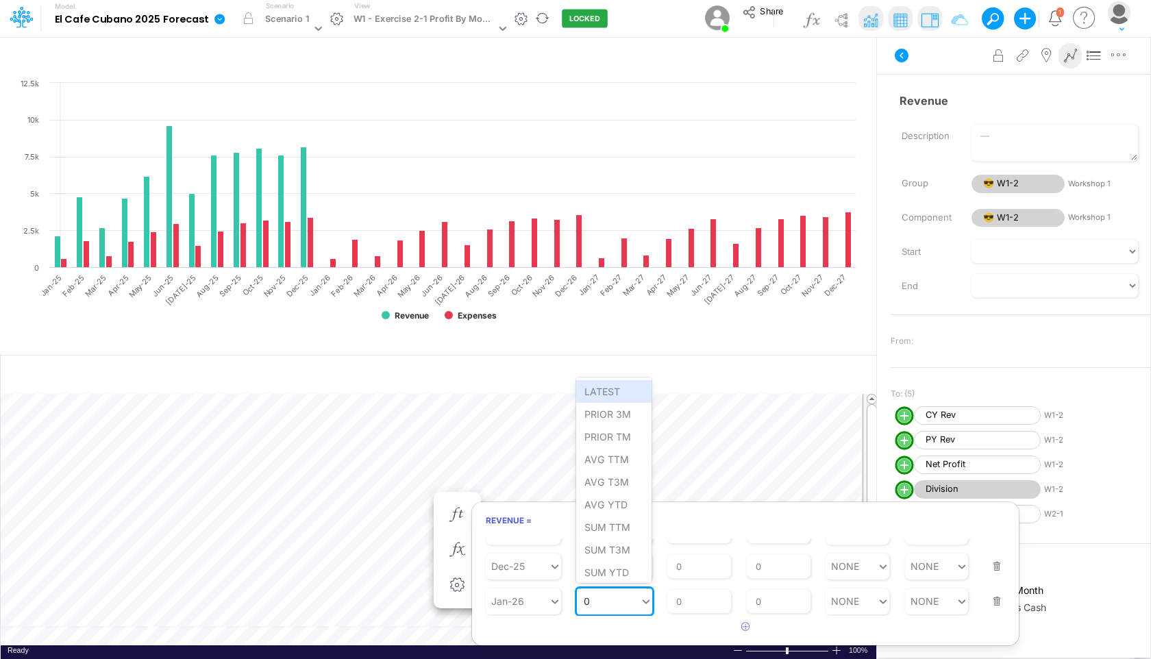
click at [614, 599] on div "0 0" at bounding box center [608, 601] width 63 height 20
click at [620, 461] on div "AVG TTM" at bounding box center [613, 459] width 75 height 23
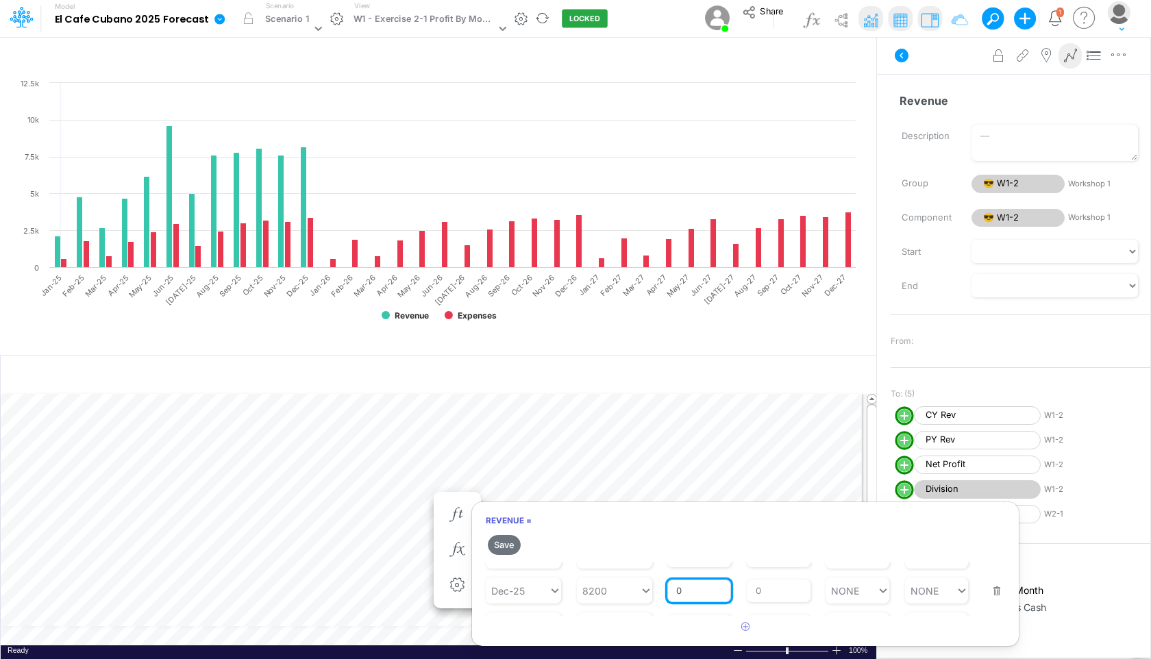
click at [714, 590] on input "0" at bounding box center [699, 590] width 64 height 23
click at [508, 542] on button "Save" at bounding box center [504, 545] width 33 height 20
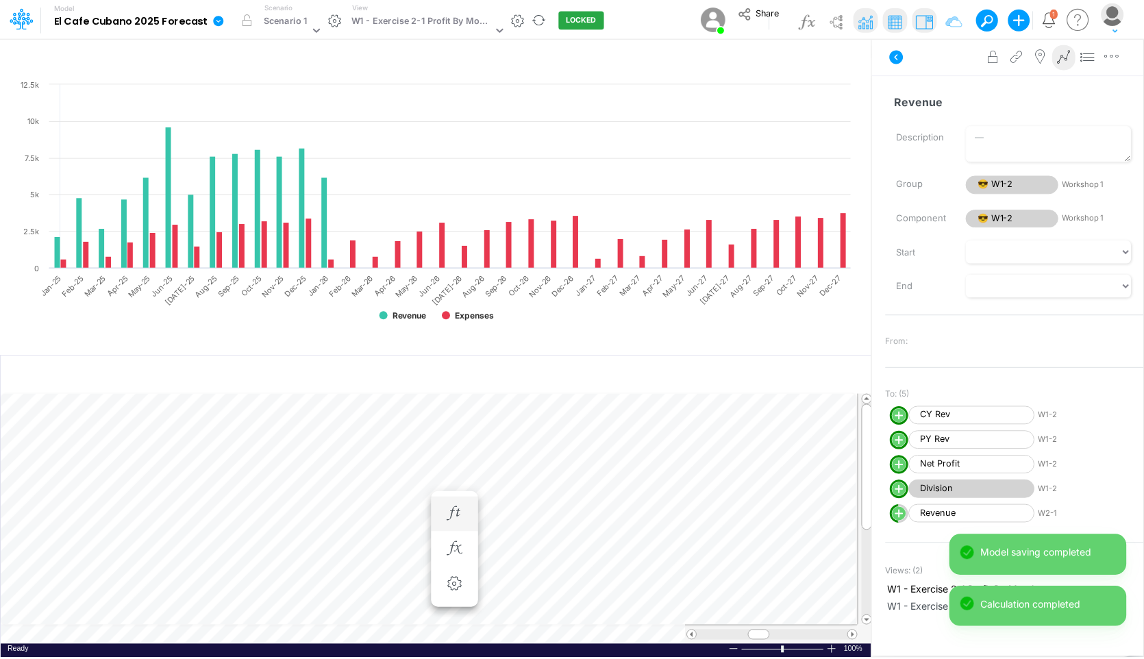
scroll to position [6, 1]
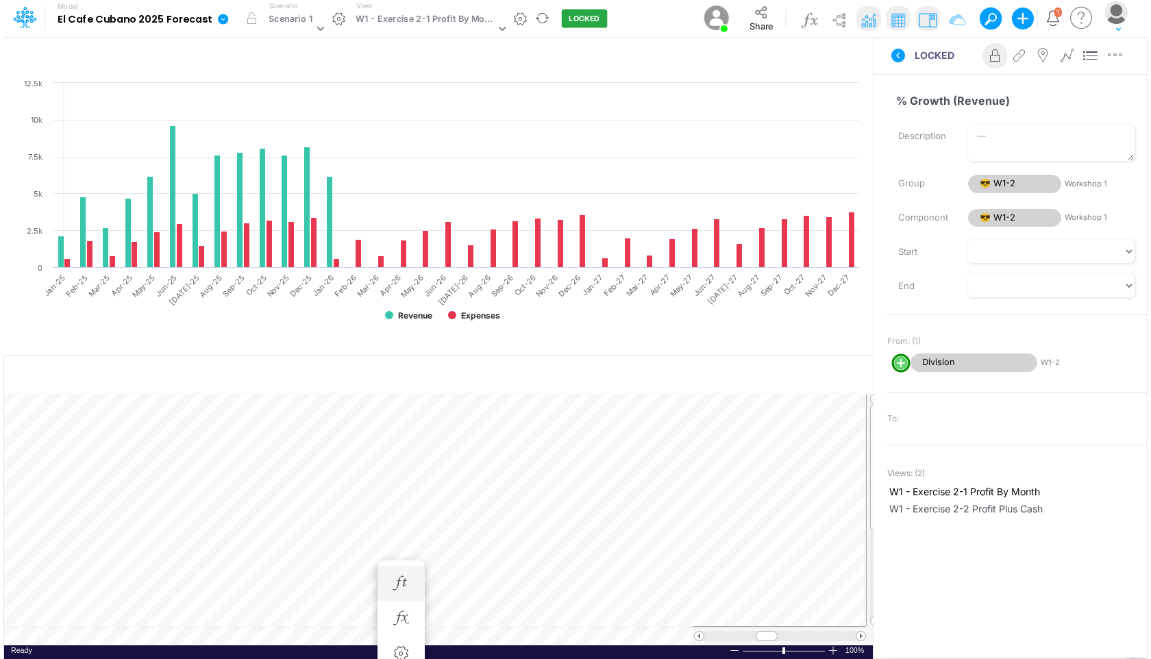
scroll to position [6, 1]
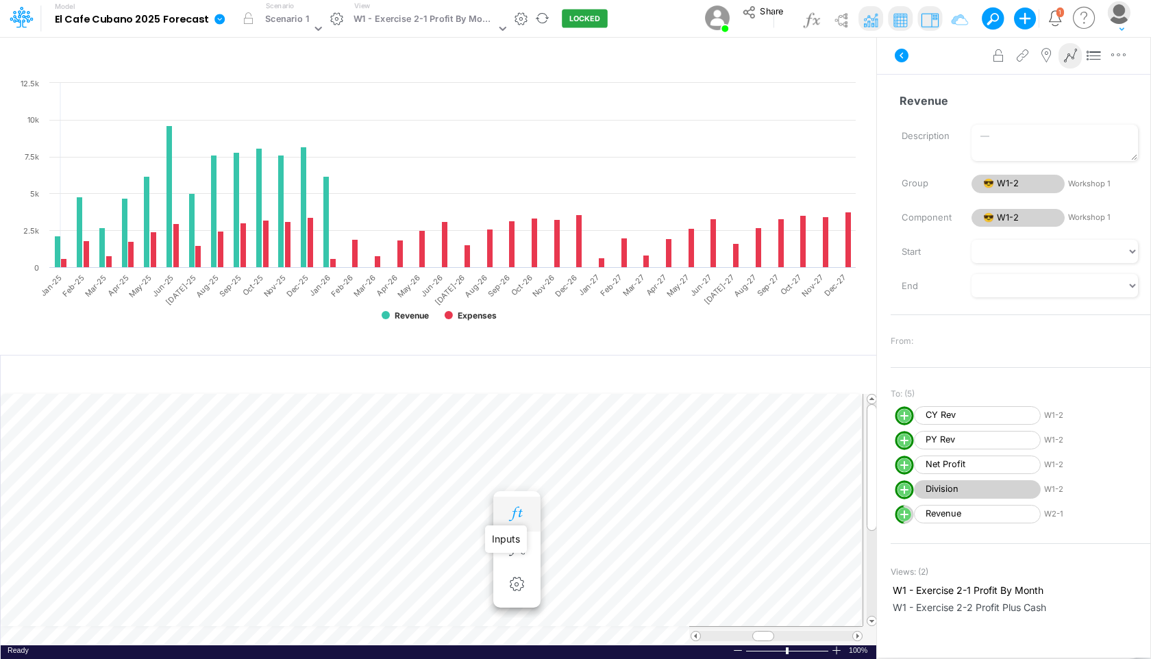
click at [507, 507] on icon "button" at bounding box center [516, 514] width 21 height 14
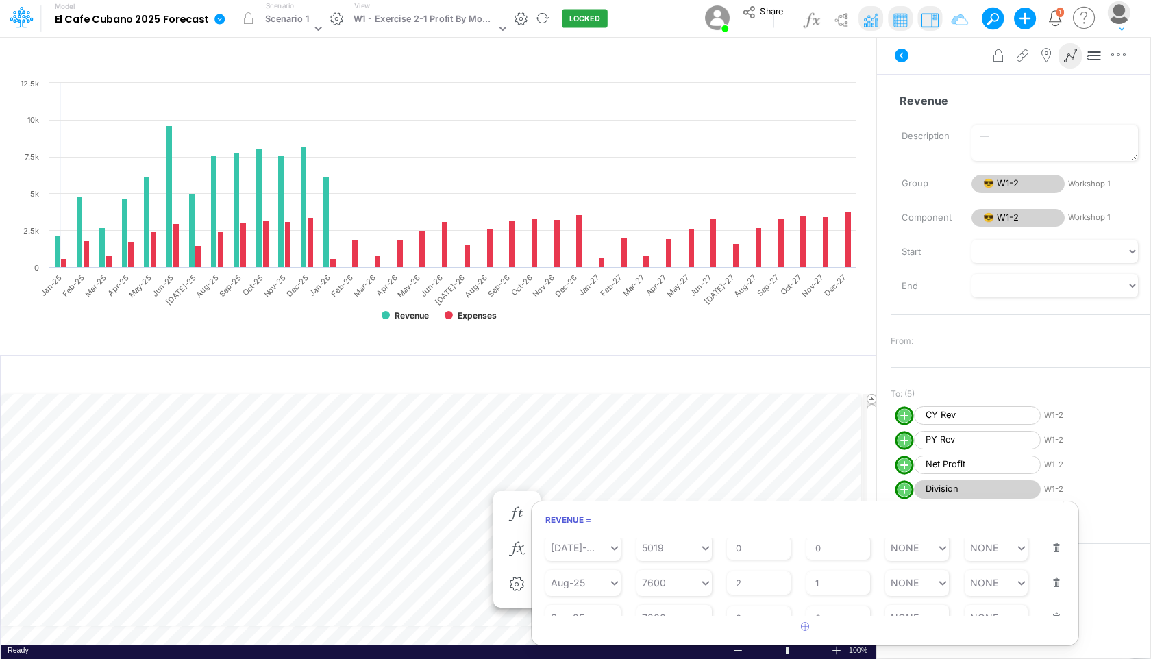
scroll to position [264, 0]
click at [754, 589] on input "2" at bounding box center [759, 585] width 64 height 23
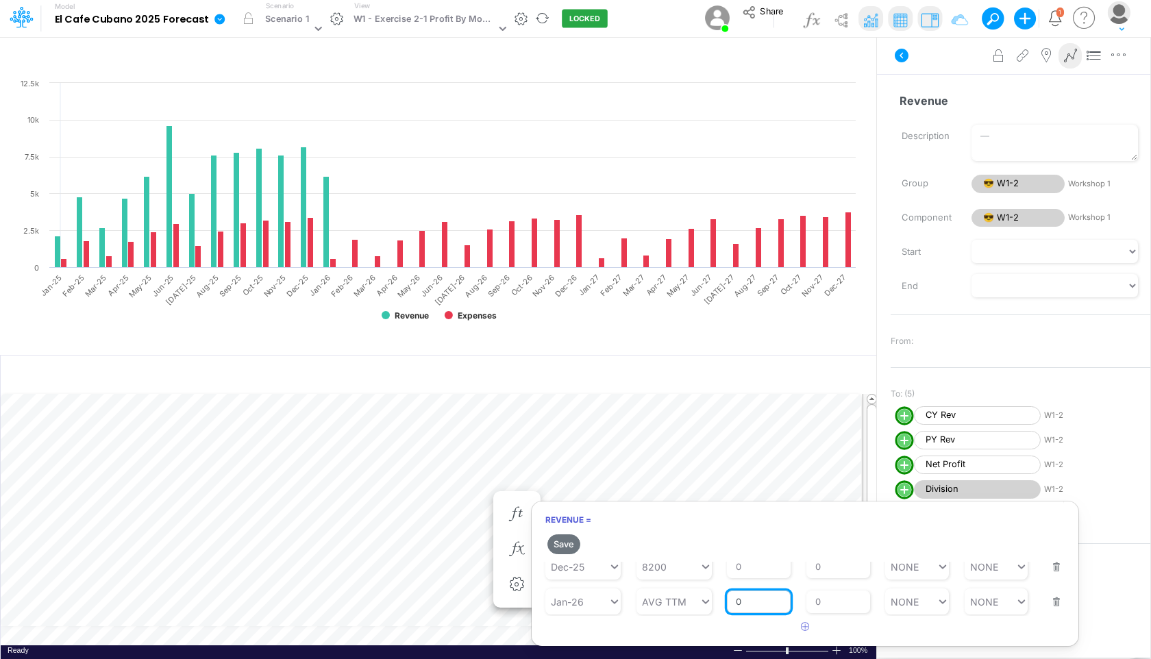
click at [757, 603] on input "0" at bounding box center [759, 601] width 64 height 23
type input "05"
click at [844, 603] on input "0" at bounding box center [838, 601] width 64 height 23
type input "01"
click at [556, 545] on button "Save" at bounding box center [563, 544] width 33 height 20
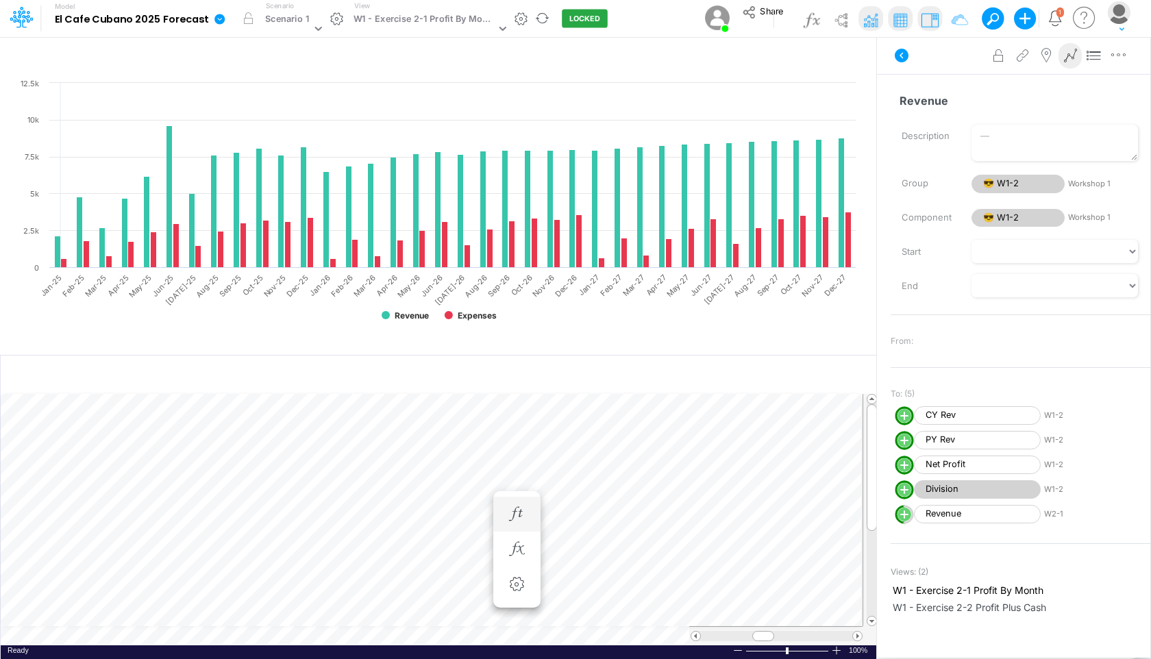
scroll to position [6, 1]
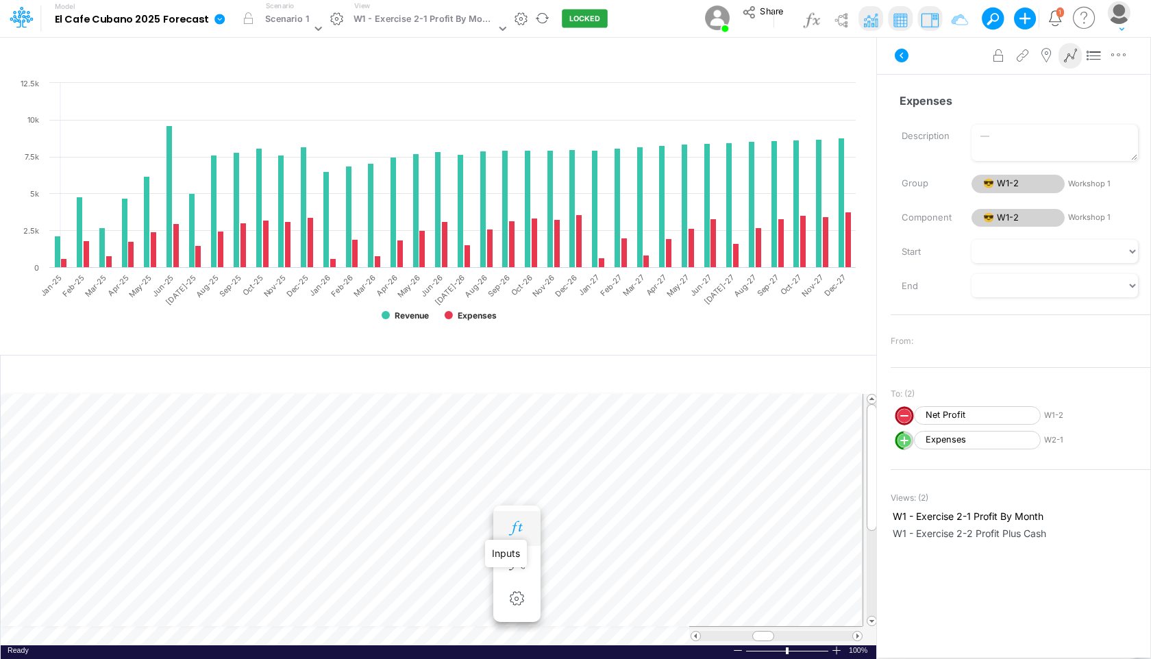
click at [514, 529] on icon "button" at bounding box center [516, 528] width 21 height 14
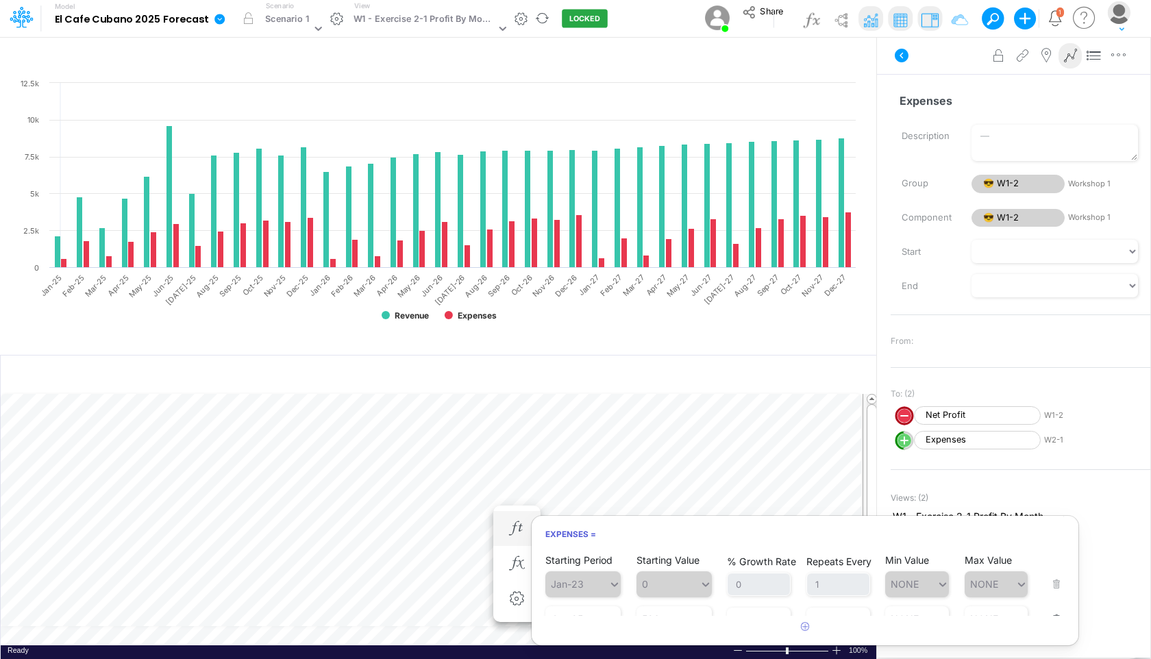
scroll to position [6, 1]
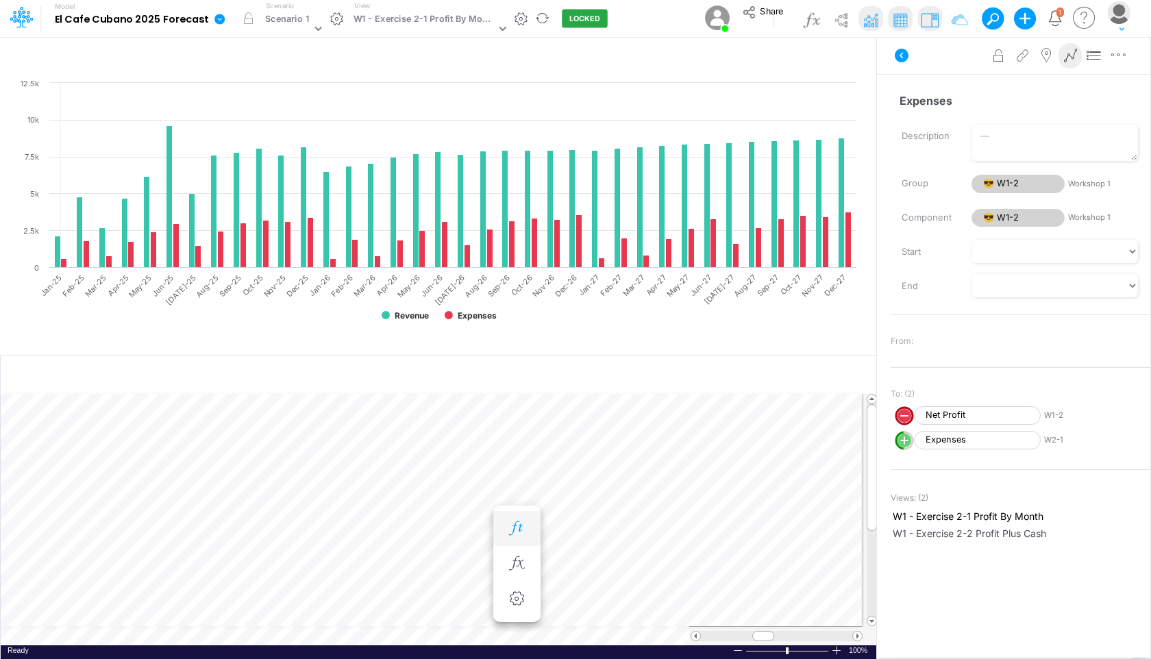
click at [515, 523] on icon "button" at bounding box center [516, 528] width 21 height 14
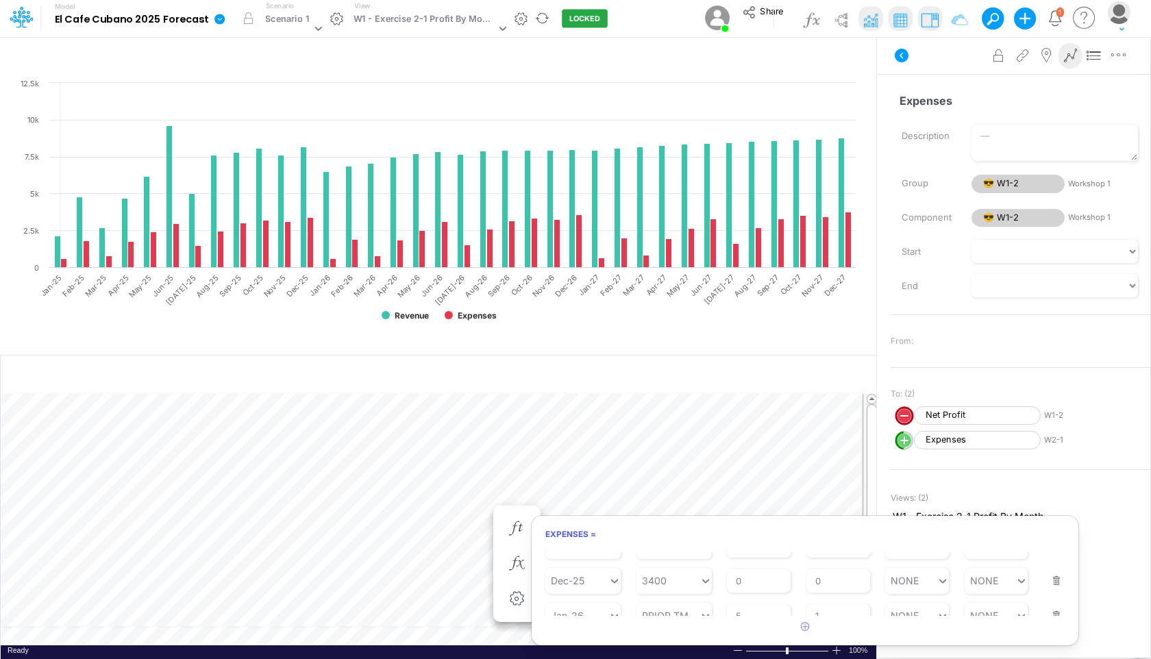
scroll to position [472, 0]
click at [770, 604] on input "5" at bounding box center [759, 601] width 64 height 23
type input "6"
click at [849, 630] on article at bounding box center [804, 627] width 547 height 23
click at [557, 563] on button "Save" at bounding box center [563, 559] width 33 height 20
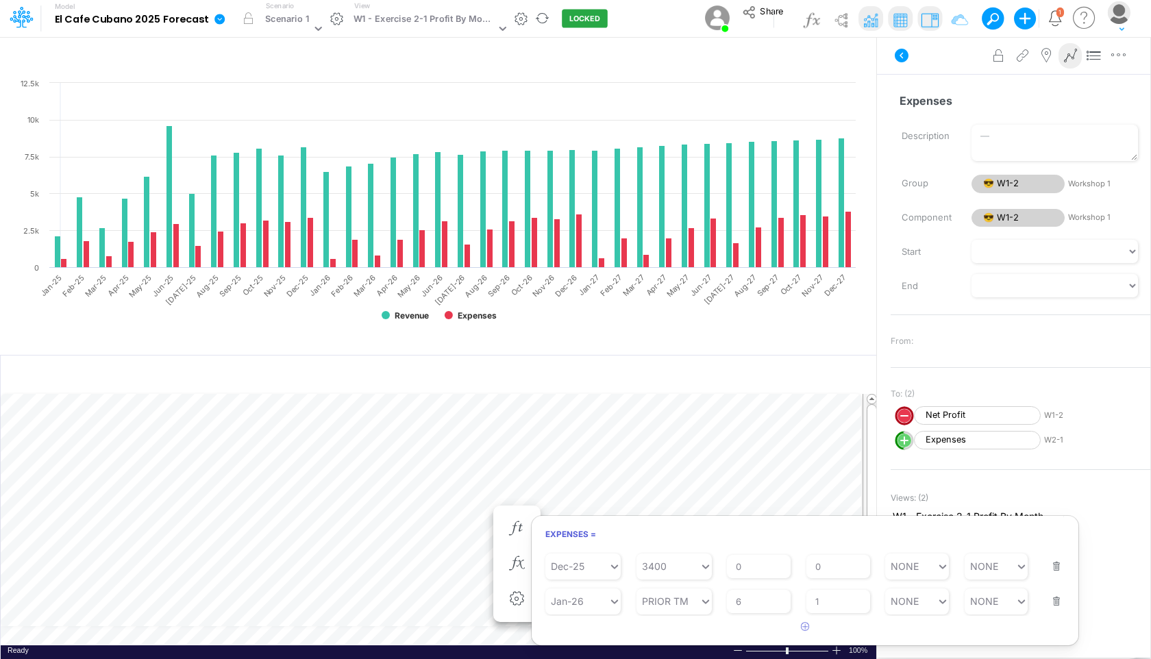
click at [843, 627] on article at bounding box center [804, 627] width 547 height 23
click at [651, 347] on div "Created with Highcharts 10.3.2 Revenue Expenses Jan-25 Feb-25 Mar-25 Apr-25 May…" at bounding box center [438, 347] width 876 height 623
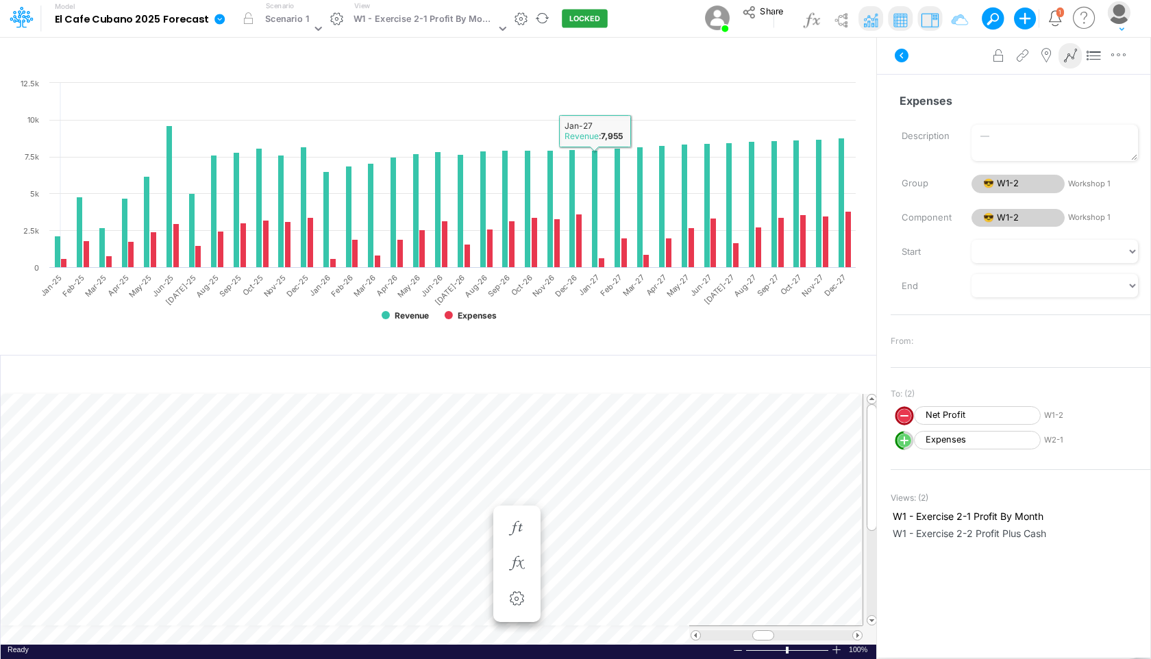
click at [601, 258] on rect at bounding box center [438, 205] width 849 height 258
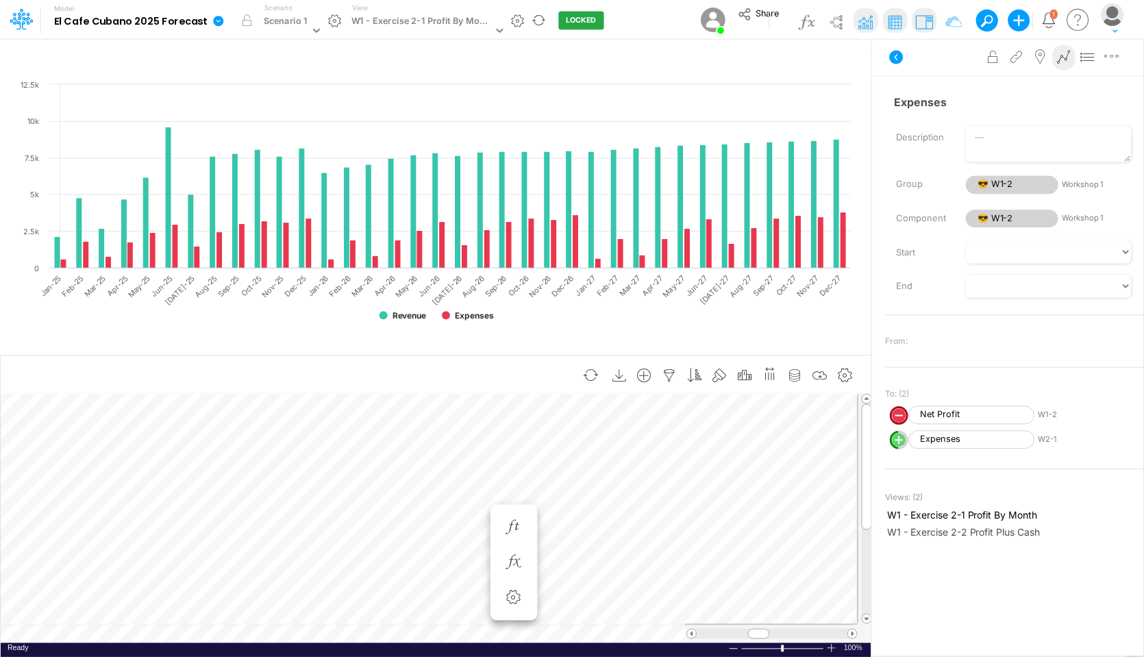
scroll to position [6, 1]
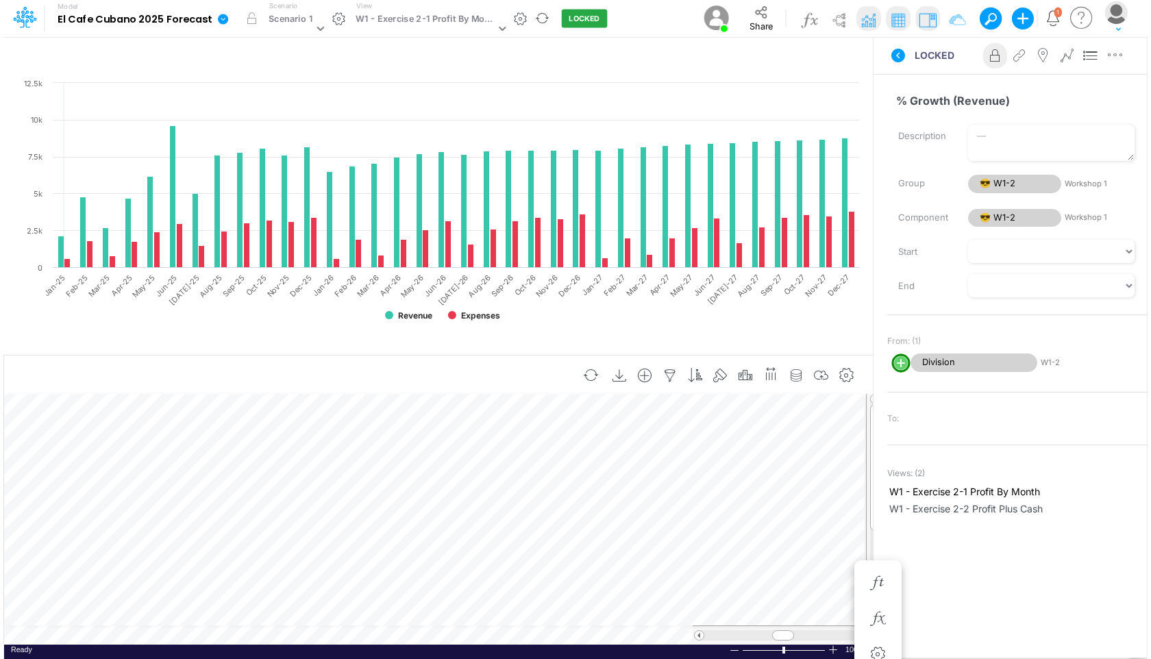
scroll to position [6, 1]
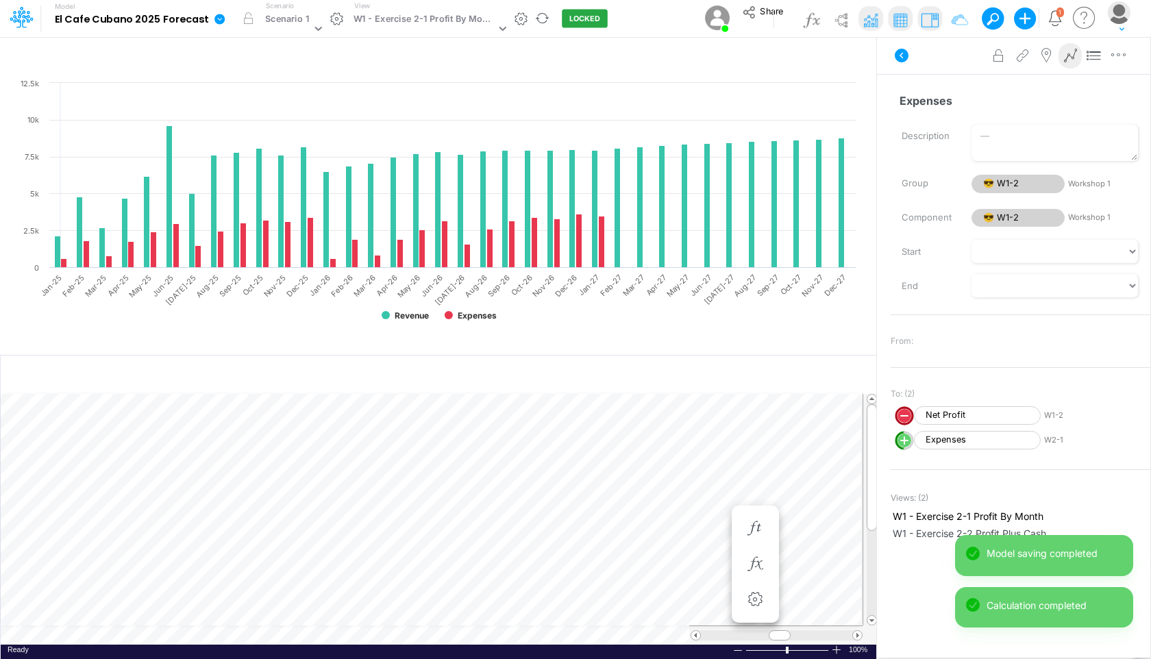
scroll to position [6, 1]
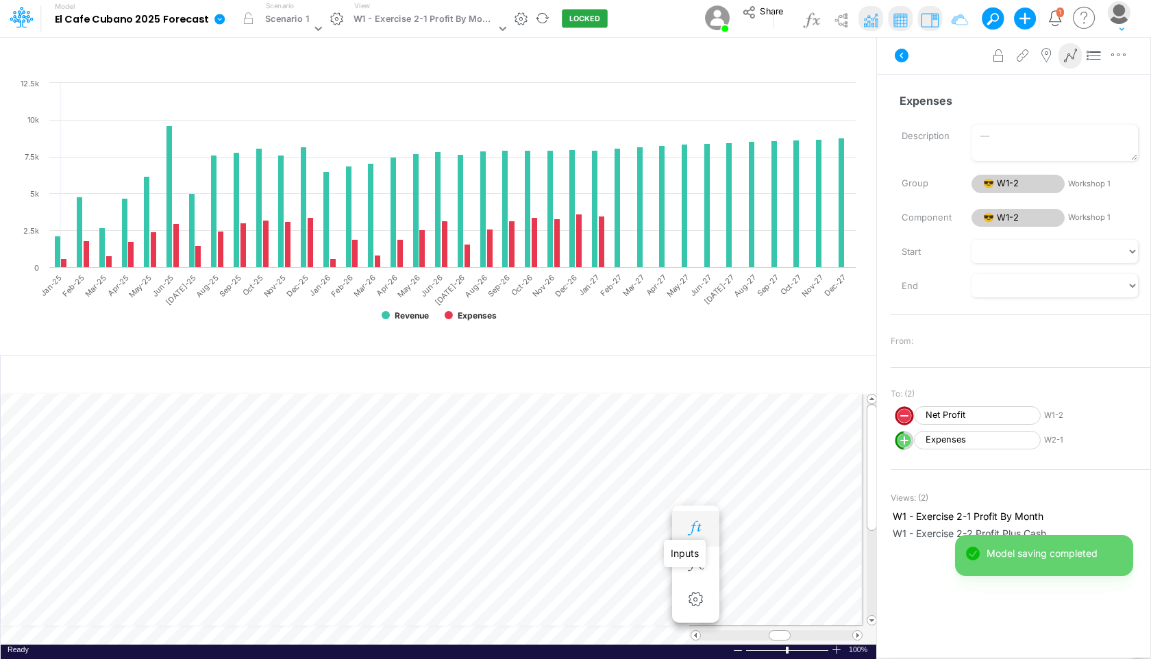
click at [686, 524] on icon "button" at bounding box center [695, 528] width 21 height 14
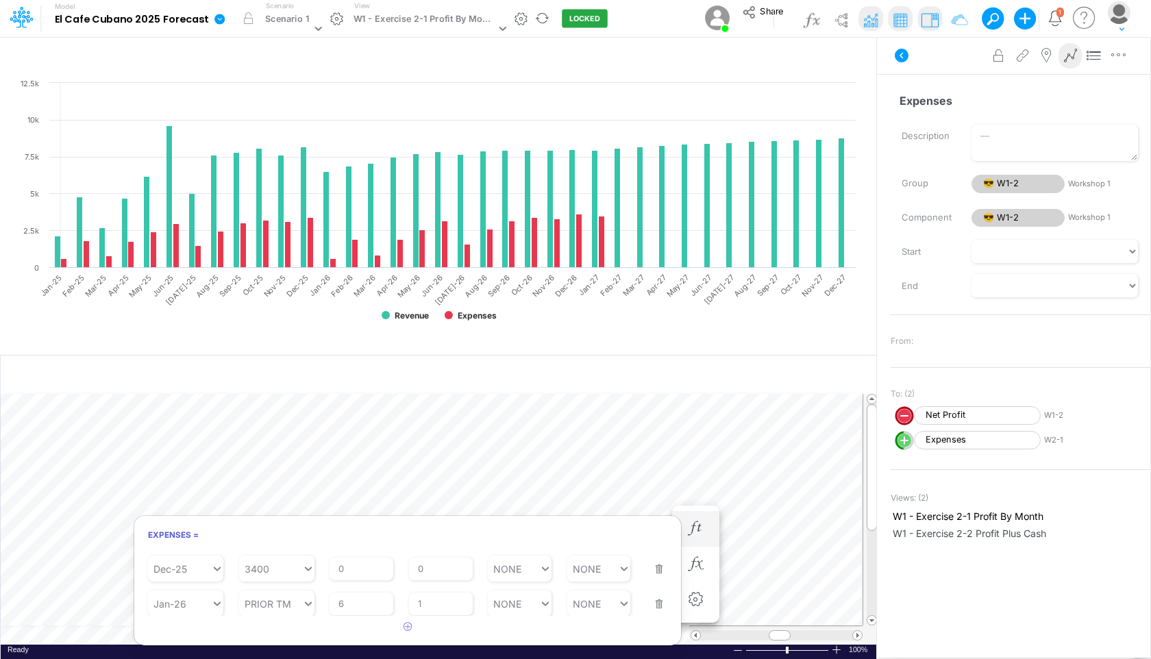
scroll to position [507, 0]
click at [423, 597] on input "0" at bounding box center [441, 601] width 64 height 23
type input "01"
click at [353, 629] on article at bounding box center [407, 627] width 547 height 23
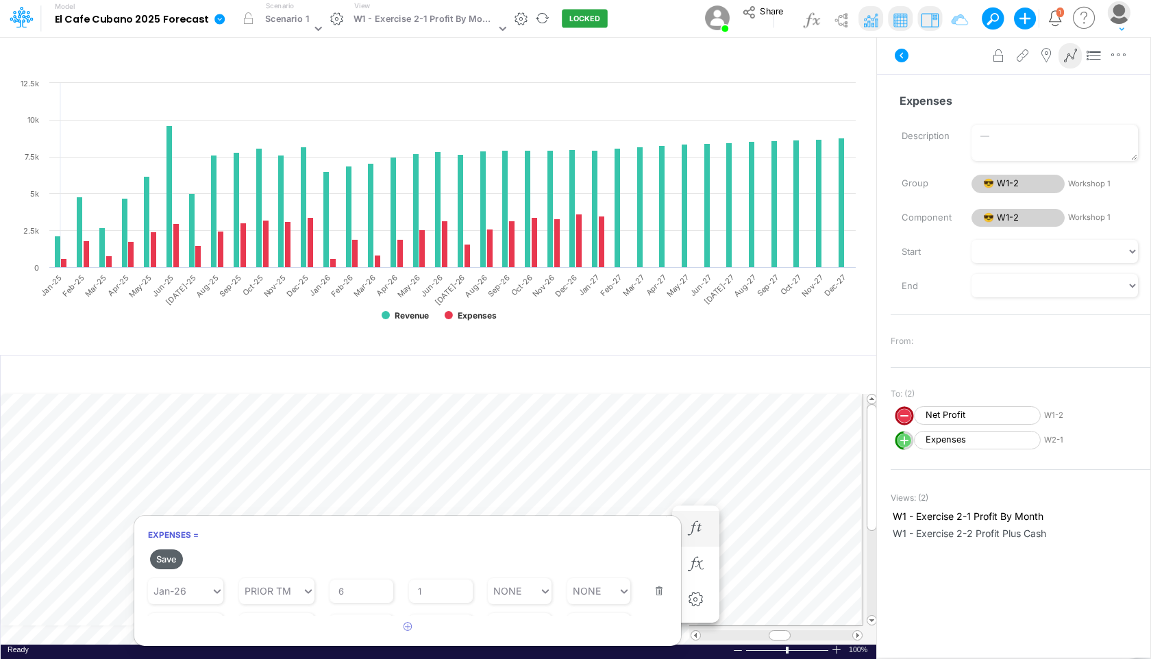
click at [170, 554] on button "Save" at bounding box center [166, 559] width 33 height 20
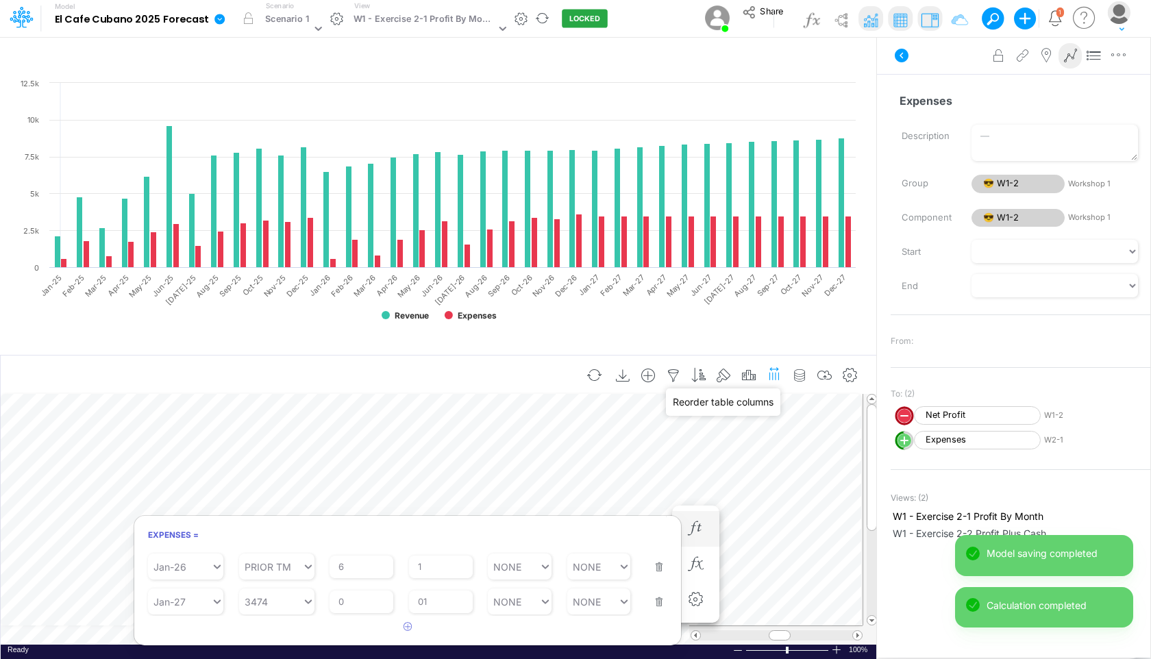
click at [768, 363] on icon "button" at bounding box center [774, 373] width 14 height 21
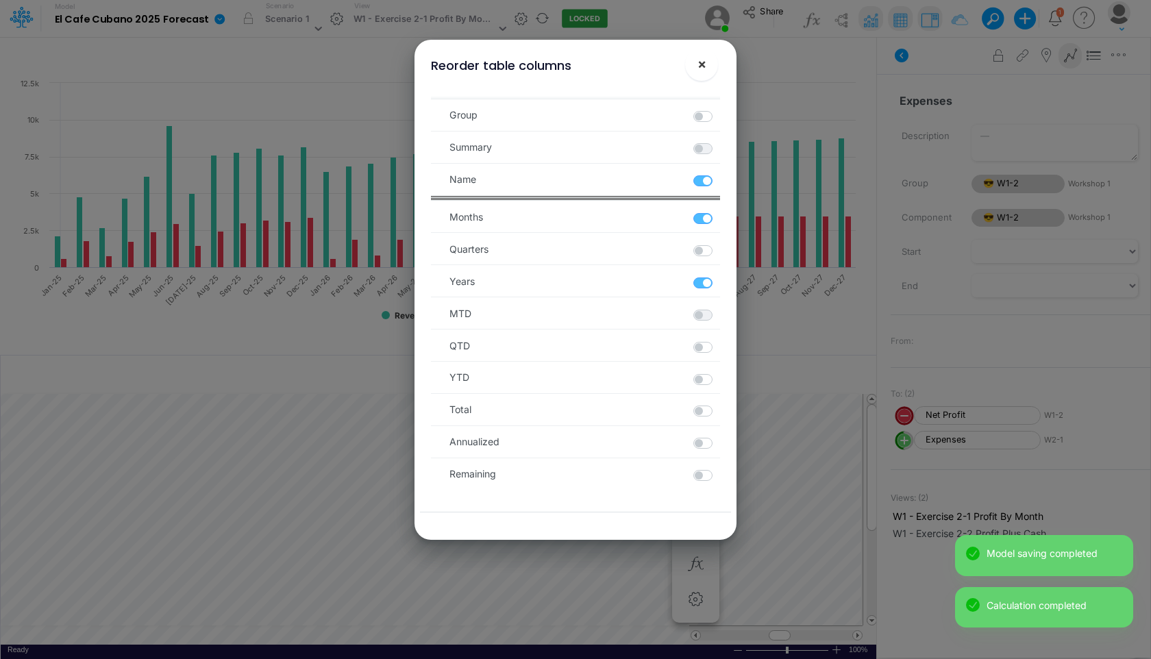
click at [708, 62] on button "×" at bounding box center [701, 64] width 33 height 33
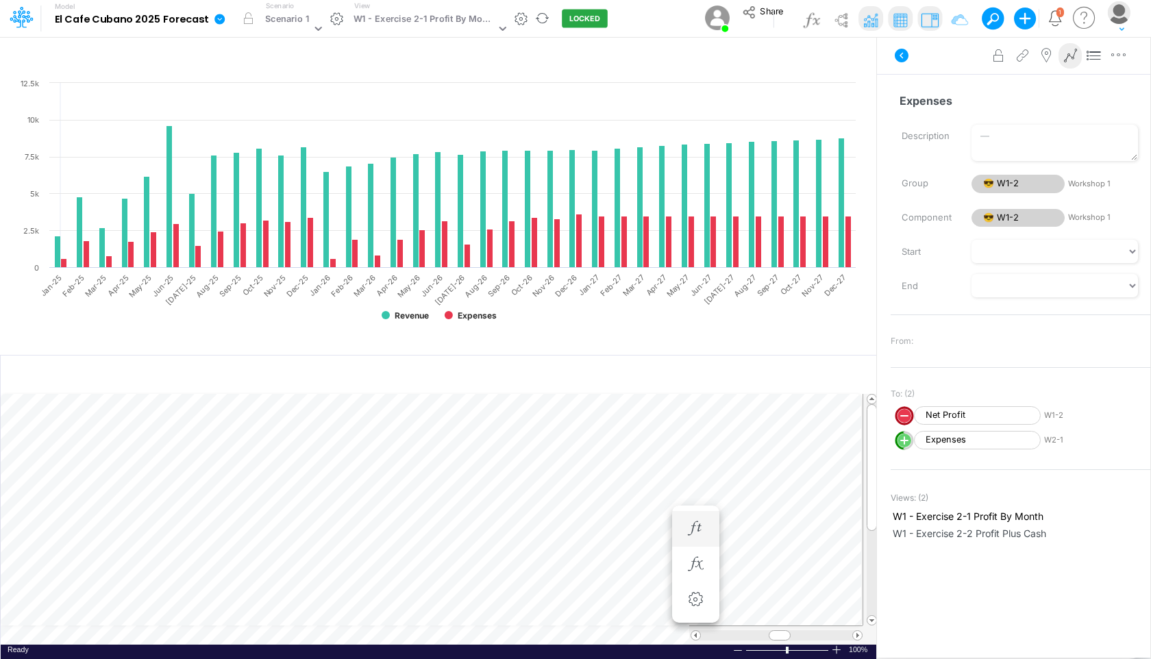
scroll to position [6, 1]
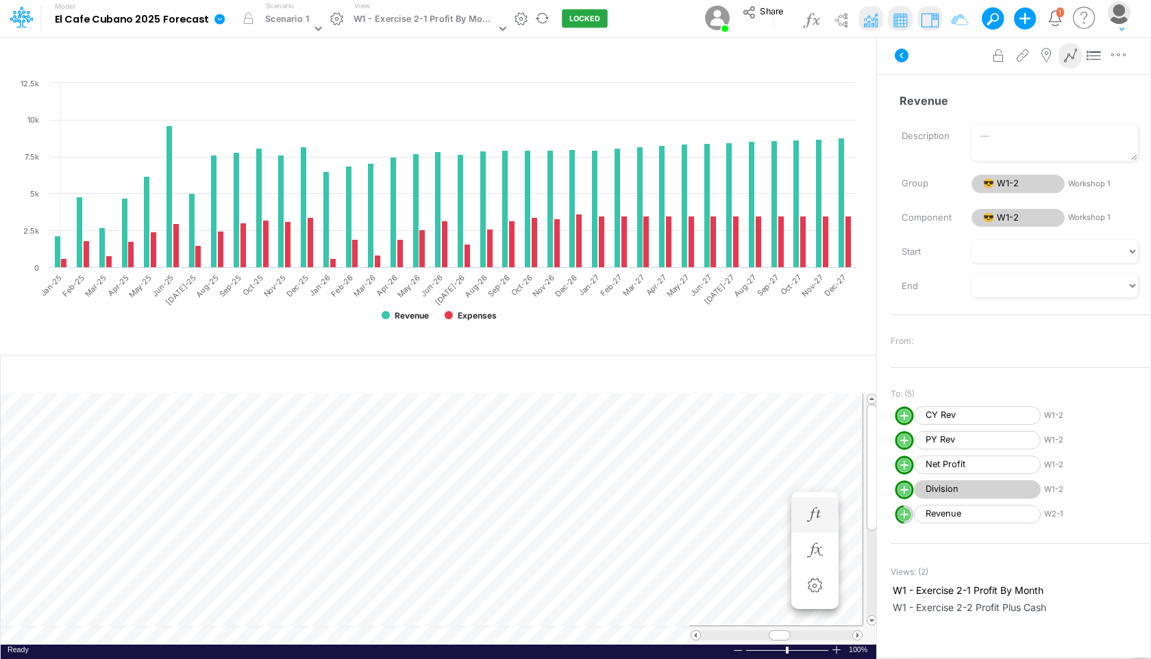
scroll to position [6, 1]
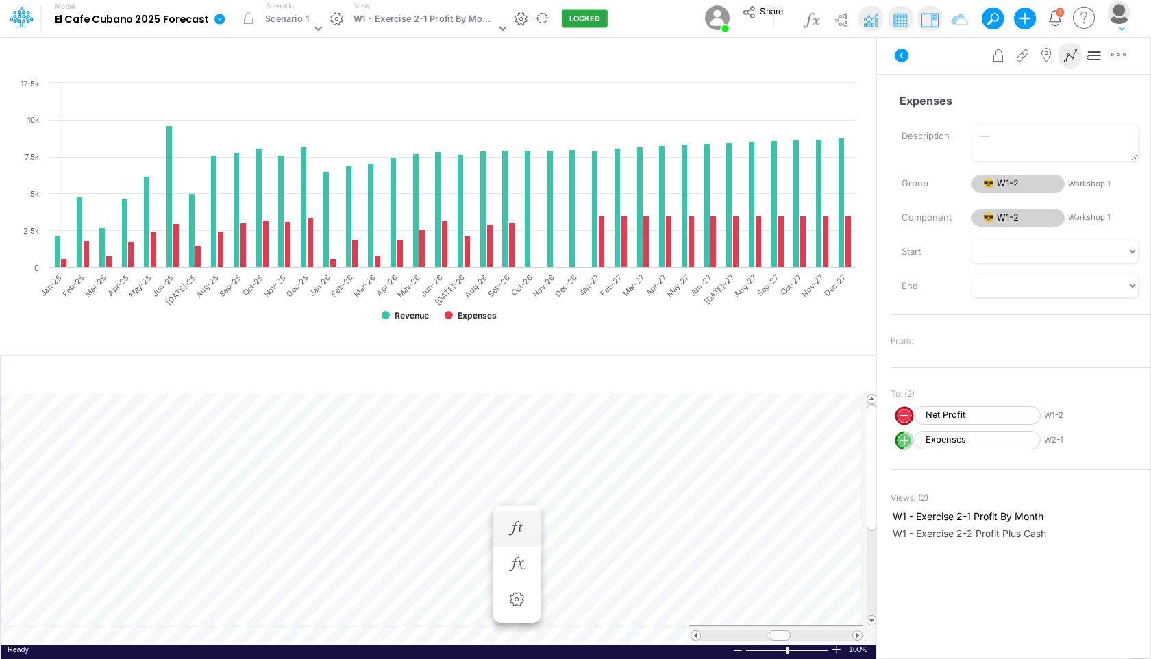
scroll to position [6, 1]
click at [461, 525] on icon "button" at bounding box center [457, 528] width 21 height 14
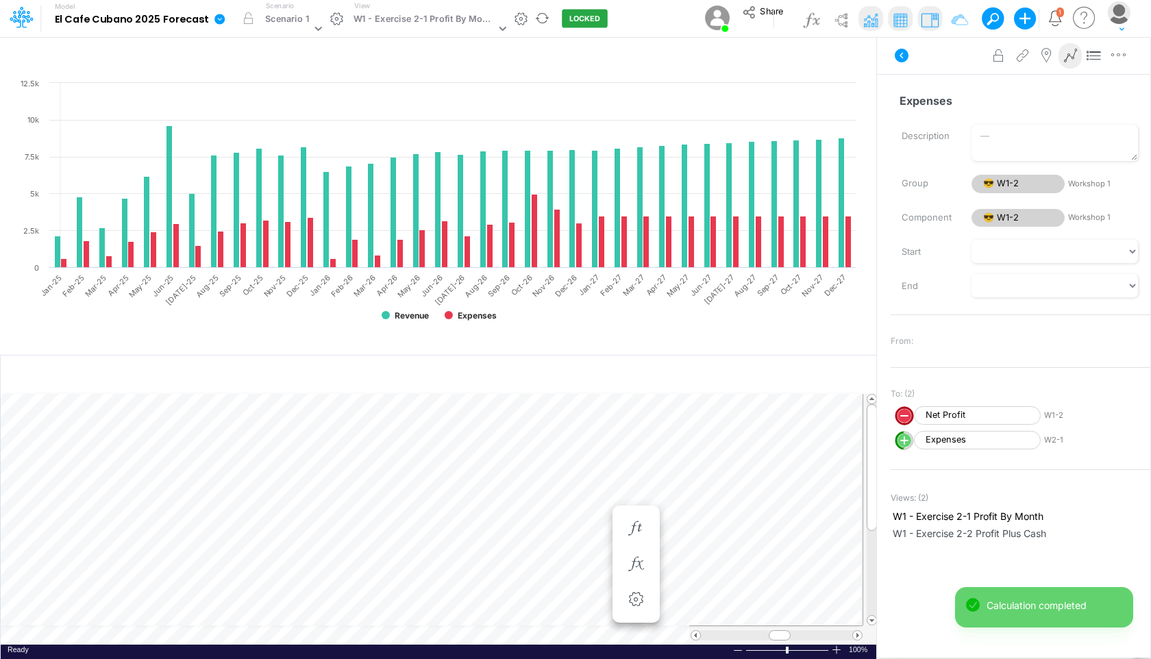
scroll to position [6, 1]
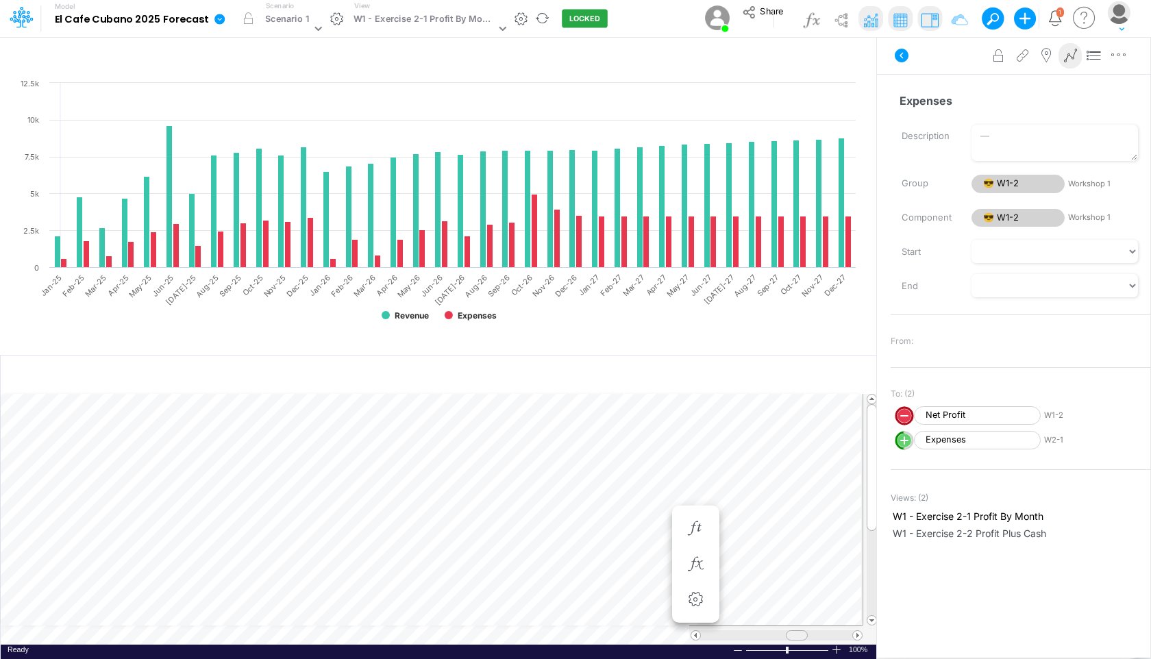
drag, startPoint x: 773, startPoint y: 633, endPoint x: 790, endPoint y: 631, distance: 17.2
click at [790, 631] on div at bounding box center [797, 635] width 22 height 10
drag, startPoint x: 789, startPoint y: 633, endPoint x: 800, endPoint y: 633, distance: 11.0
click at [800, 633] on div at bounding box center [806, 635] width 22 height 10
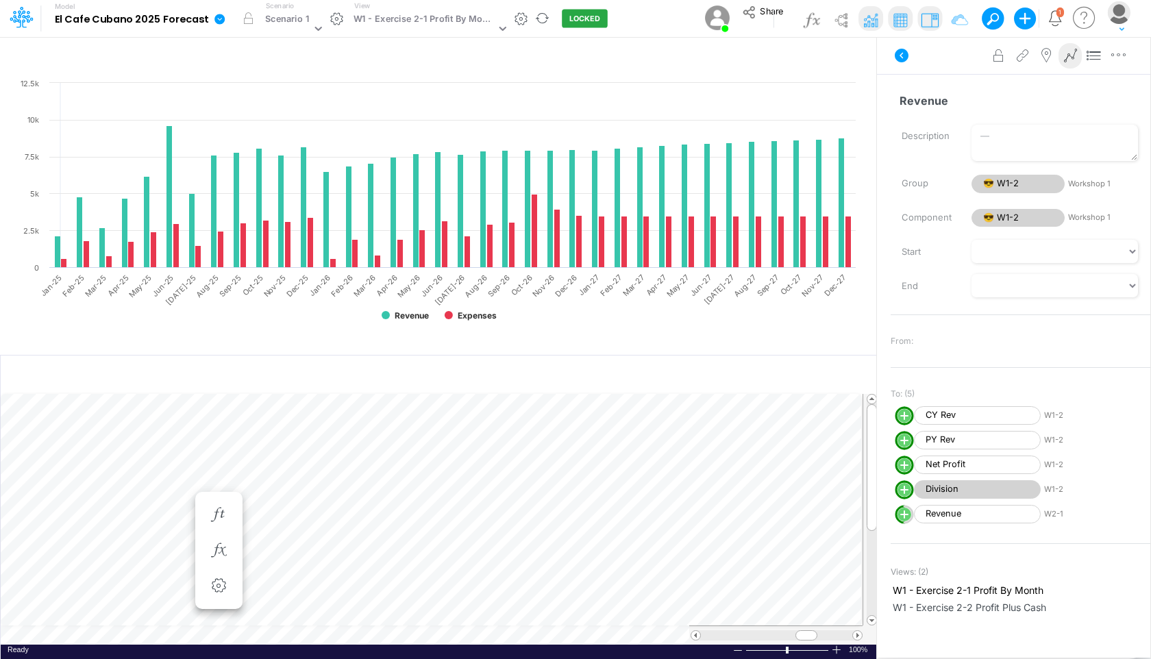
scroll to position [6, 1]
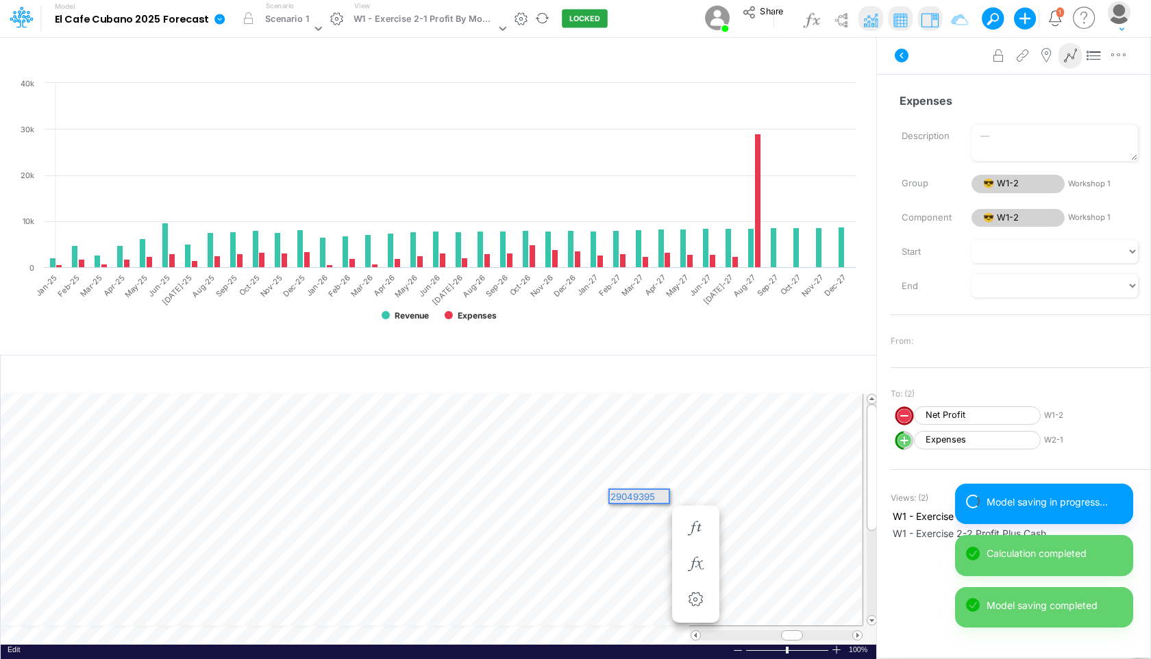
click at [641, 495] on div "29049395" at bounding box center [639, 496] width 59 height 13
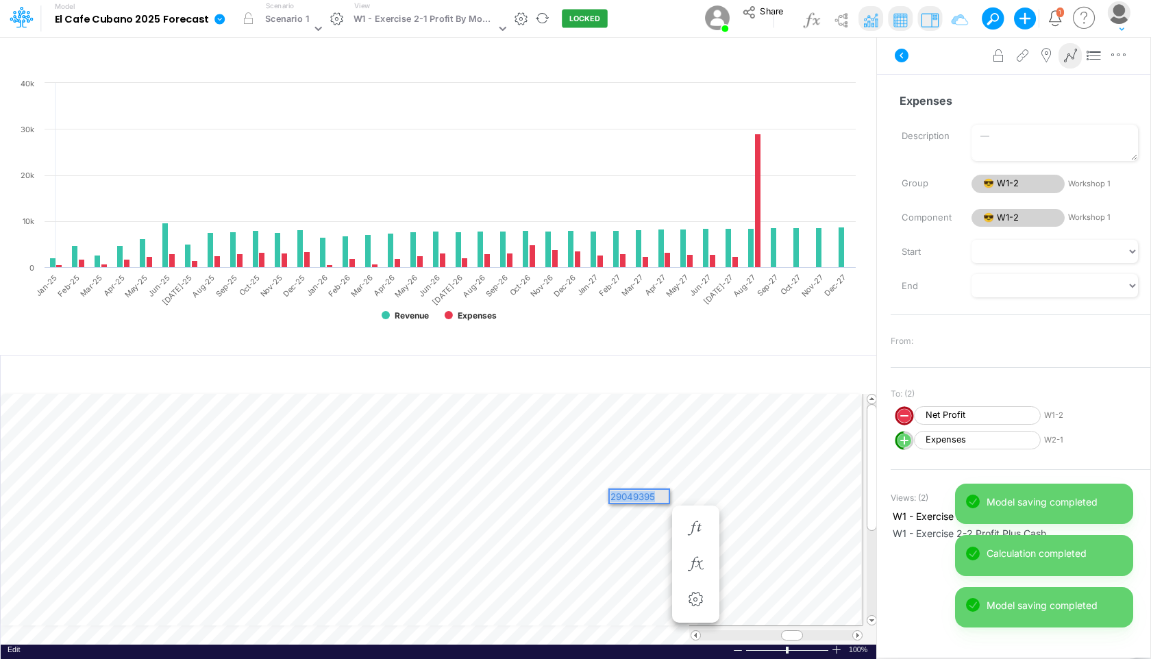
click at [641, 495] on div "29049395" at bounding box center [639, 496] width 59 height 13
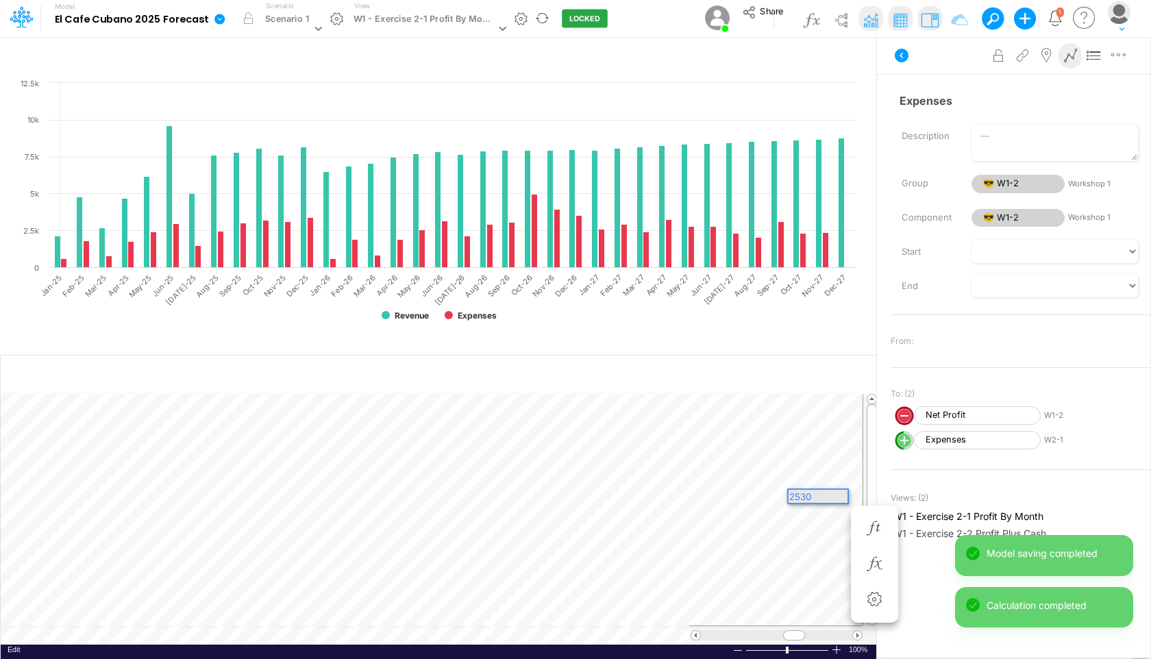
click at [808, 500] on div "2530" at bounding box center [817, 496] width 59 height 13
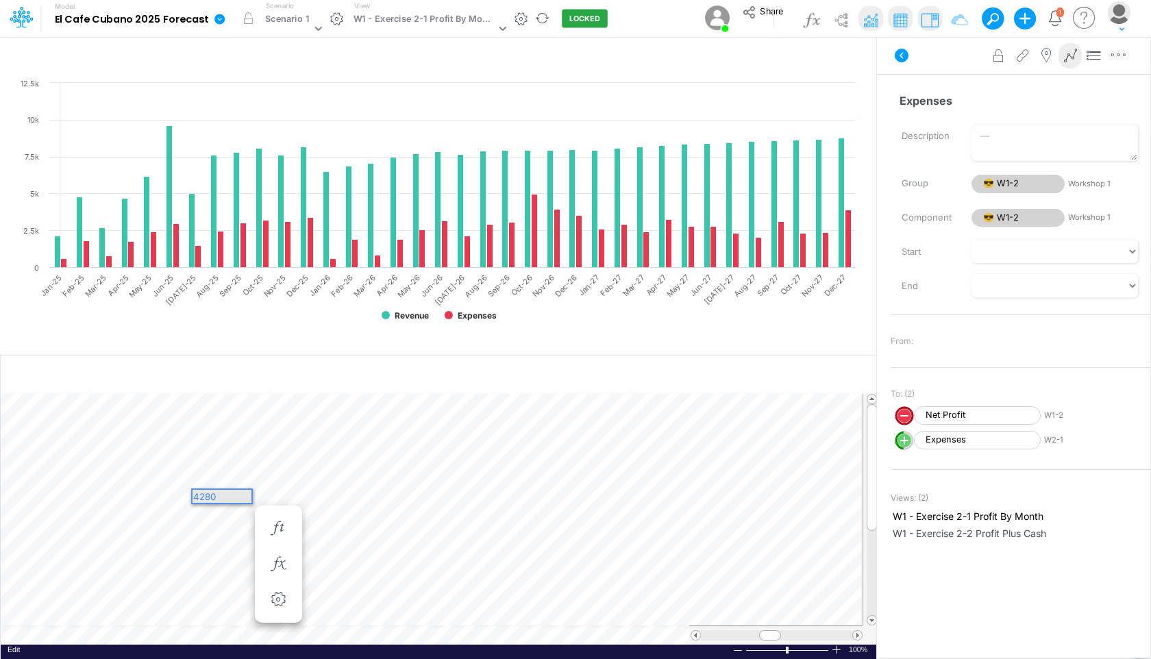
click at [199, 497] on div "4280" at bounding box center [221, 496] width 59 height 13
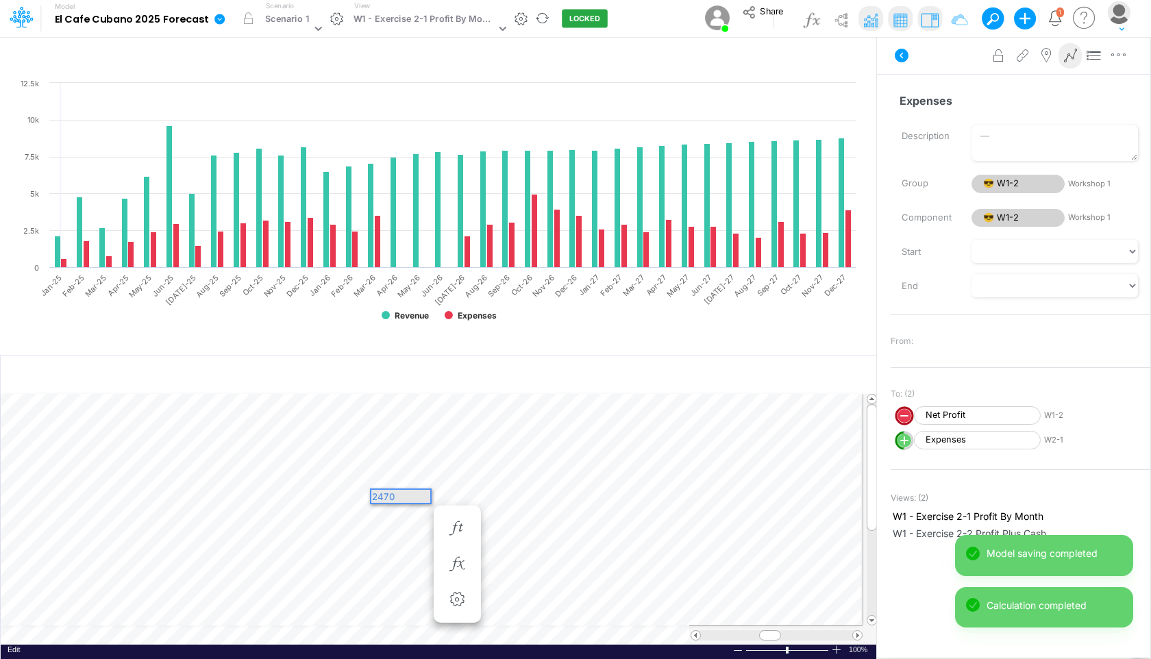
click at [412, 498] on div "2470" at bounding box center [400, 496] width 59 height 13
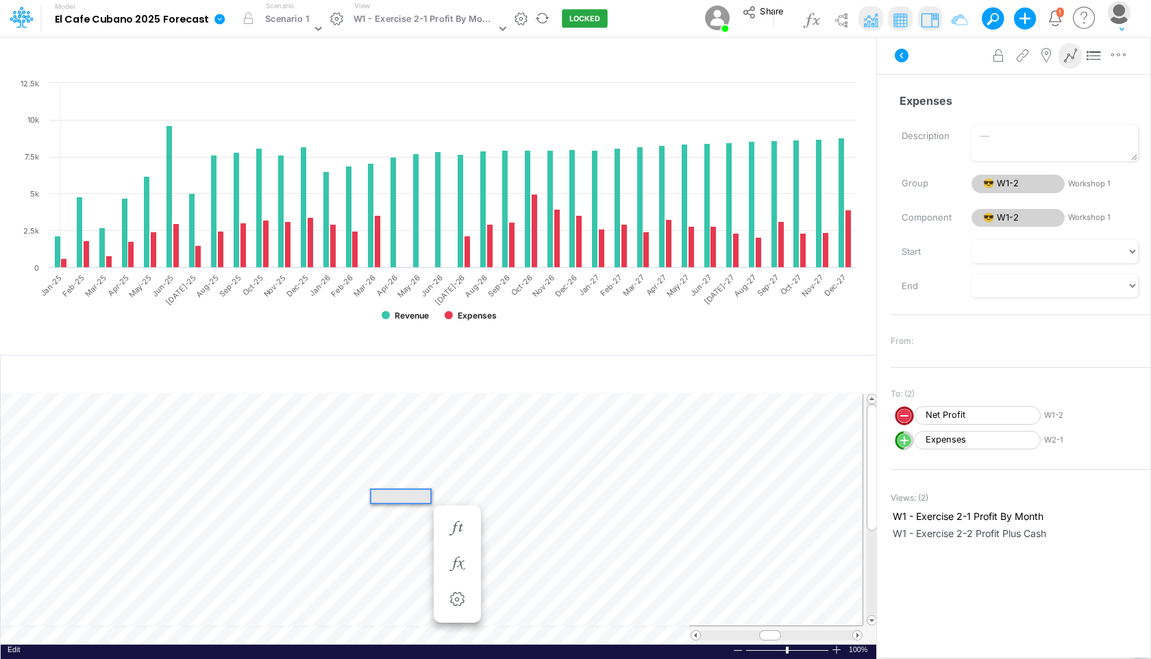
click at [392, 497] on div at bounding box center [400, 496] width 59 height 13
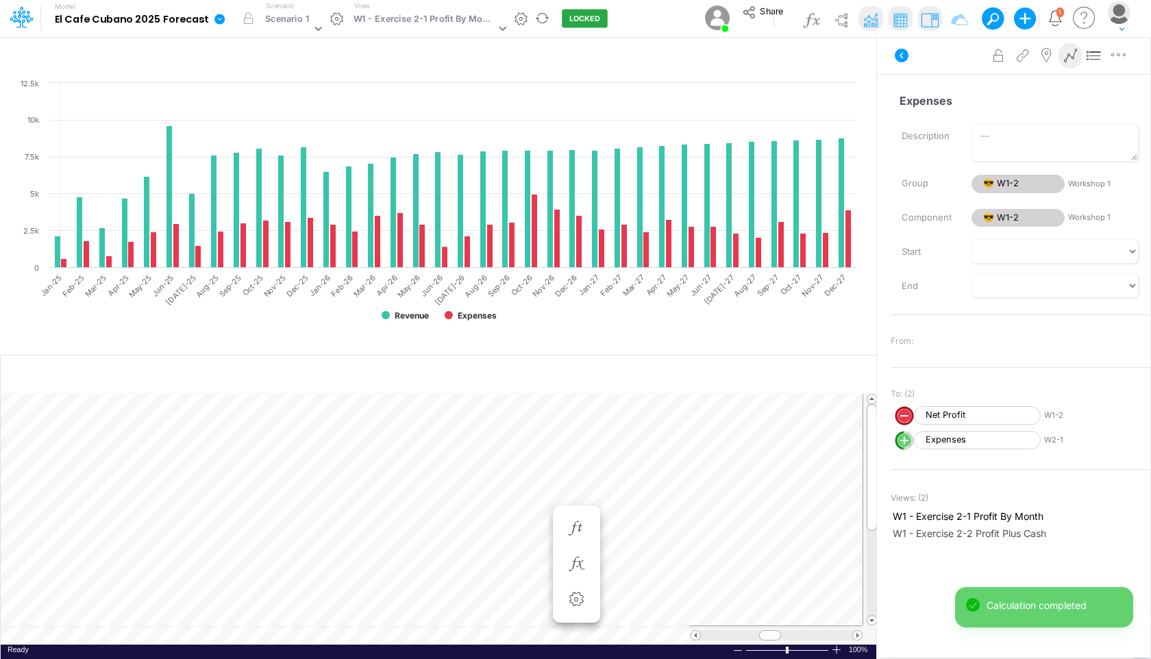
scroll to position [6, 1]
click at [635, 533] on icon "button" at bounding box center [635, 528] width 21 height 14
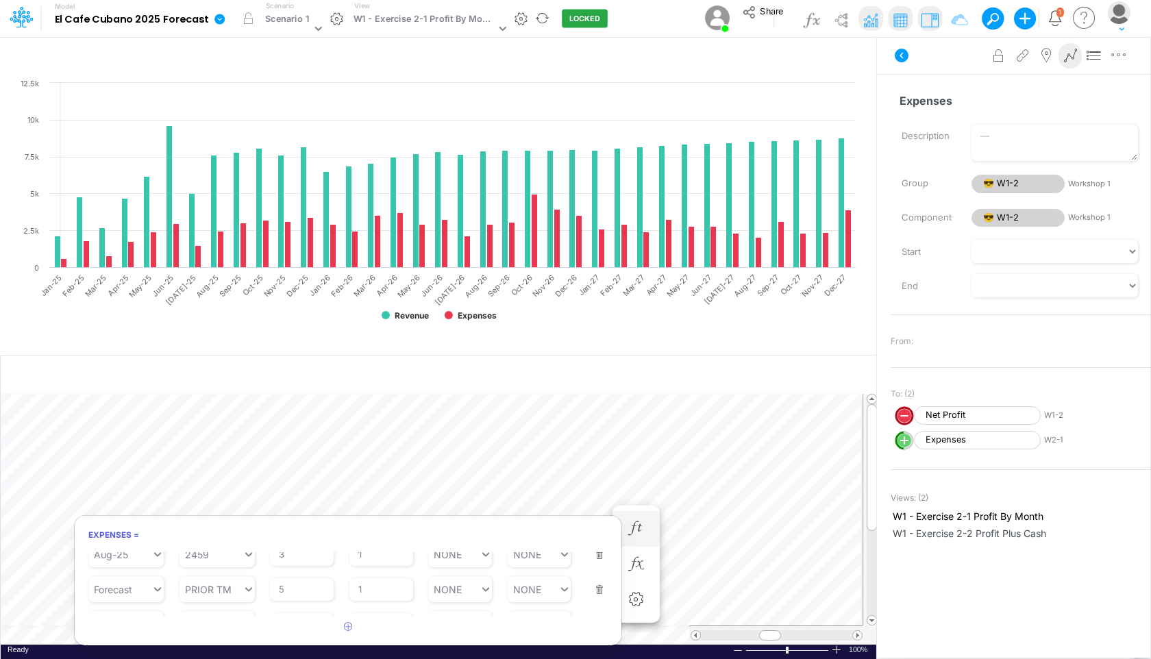
scroll to position [317, 0]
type input "PRIOR TM"
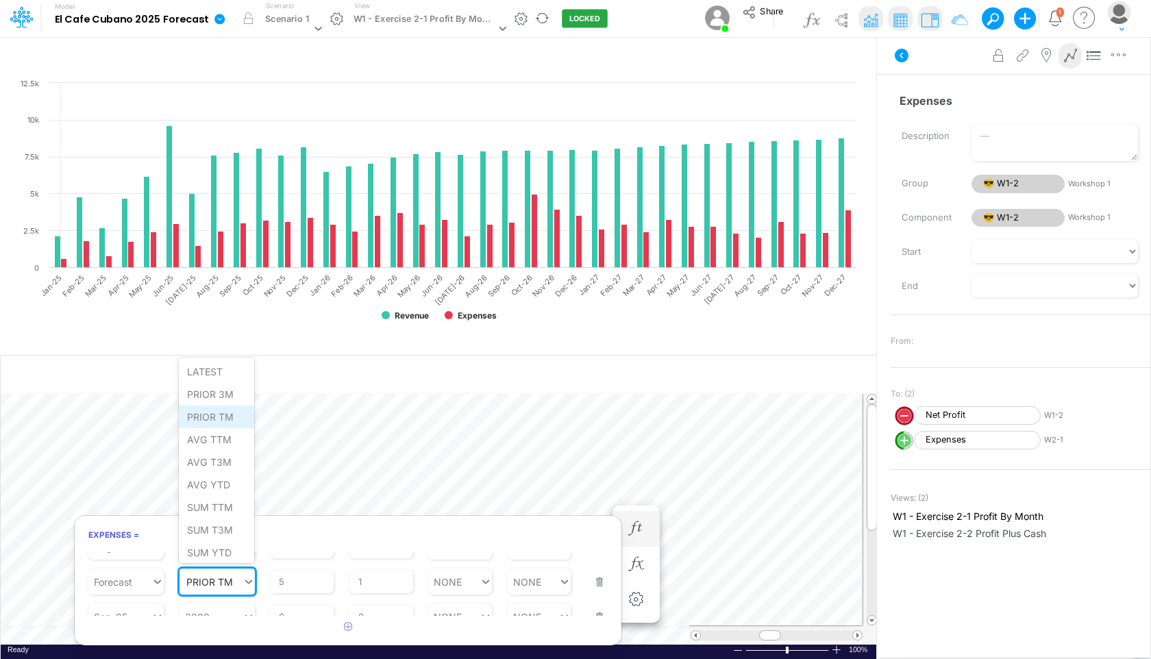
click at [202, 415] on div "PRIOR TM" at bounding box center [216, 416] width 75 height 23
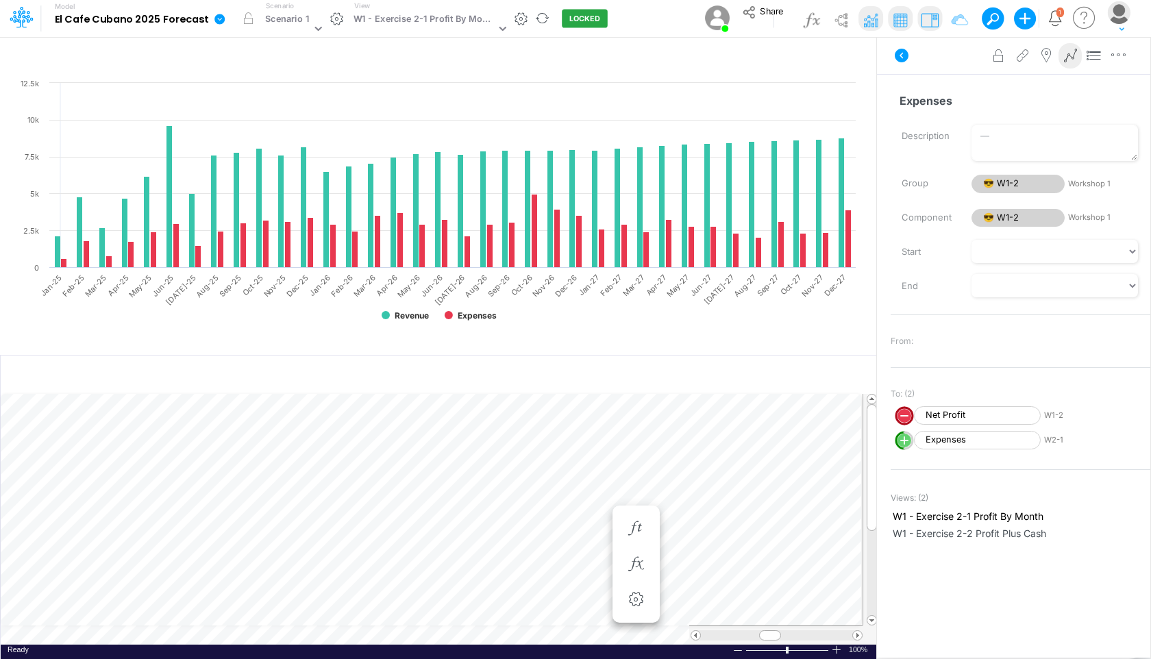
scroll to position [6, 1]
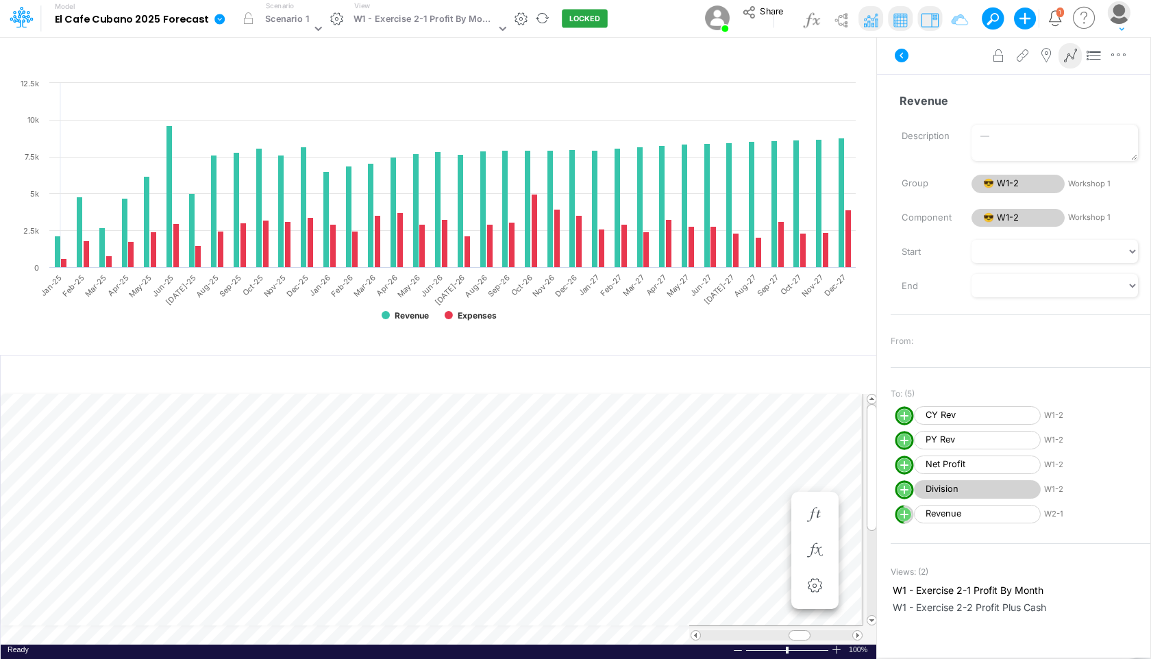
scroll to position [6, 1]
click at [609, 638] on td at bounding box center [432, 634] width 862 height 19
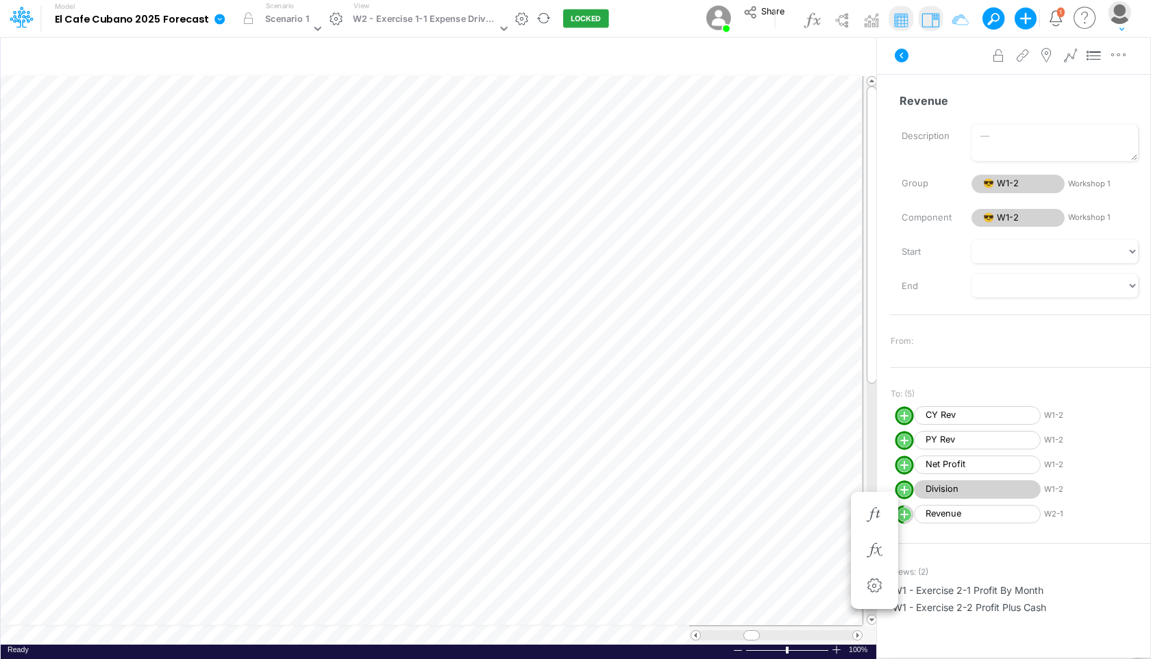
scroll to position [6, 0]
click at [328, 635] on table at bounding box center [439, 359] width 877 height 569
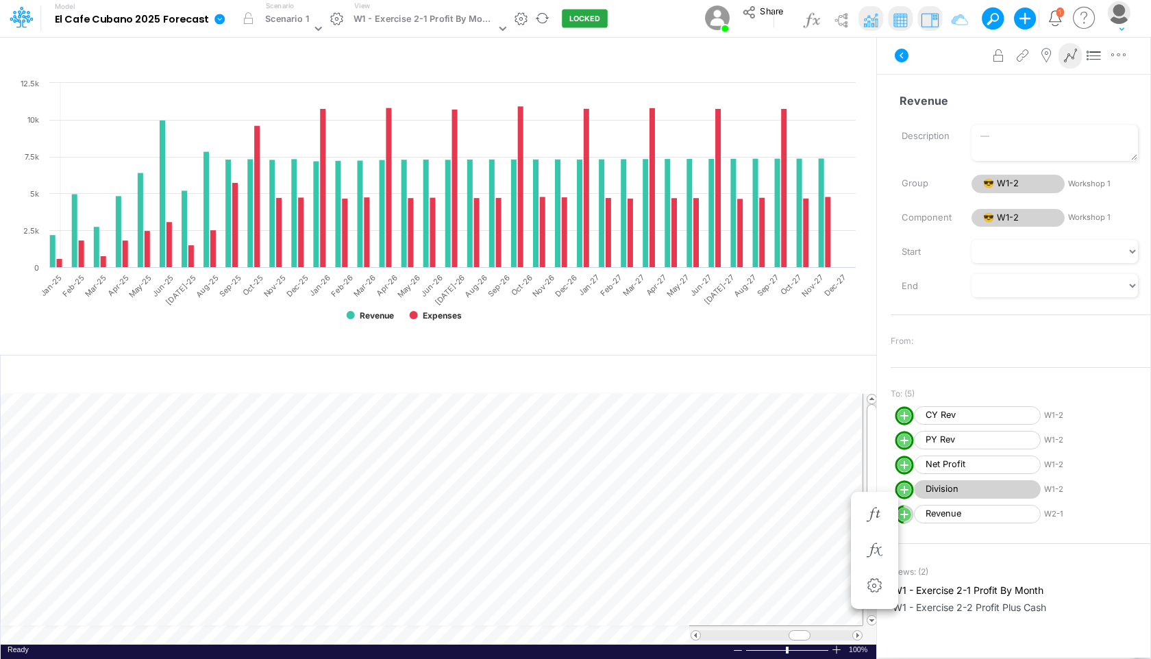
scroll to position [6, 1]
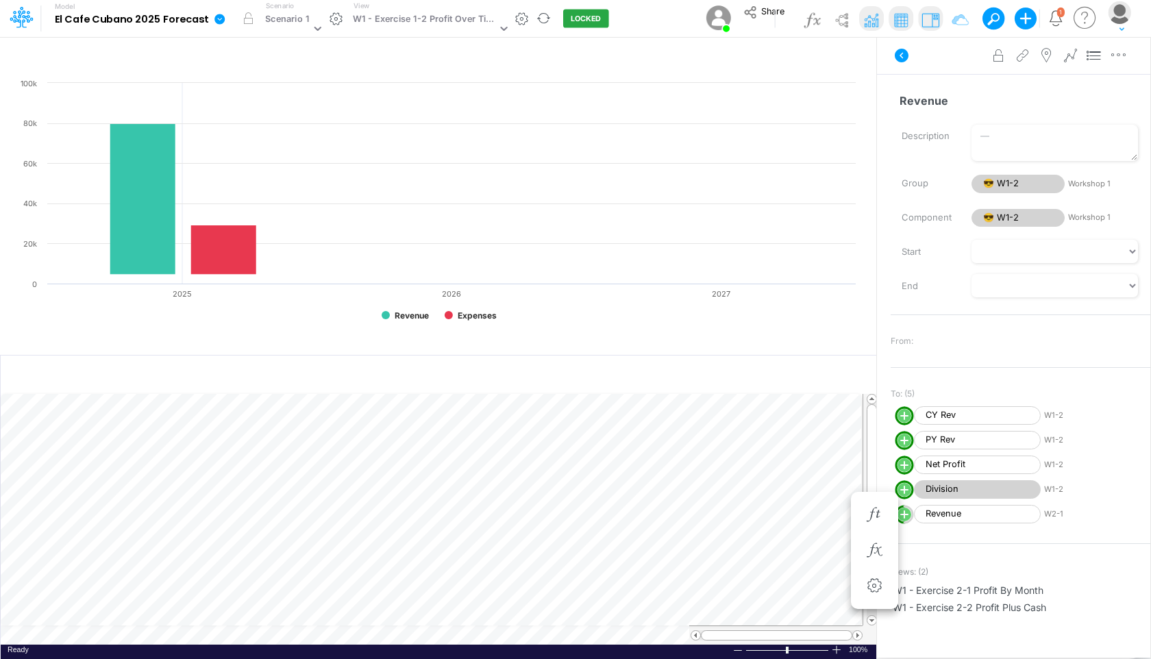
scroll to position [6, 0]
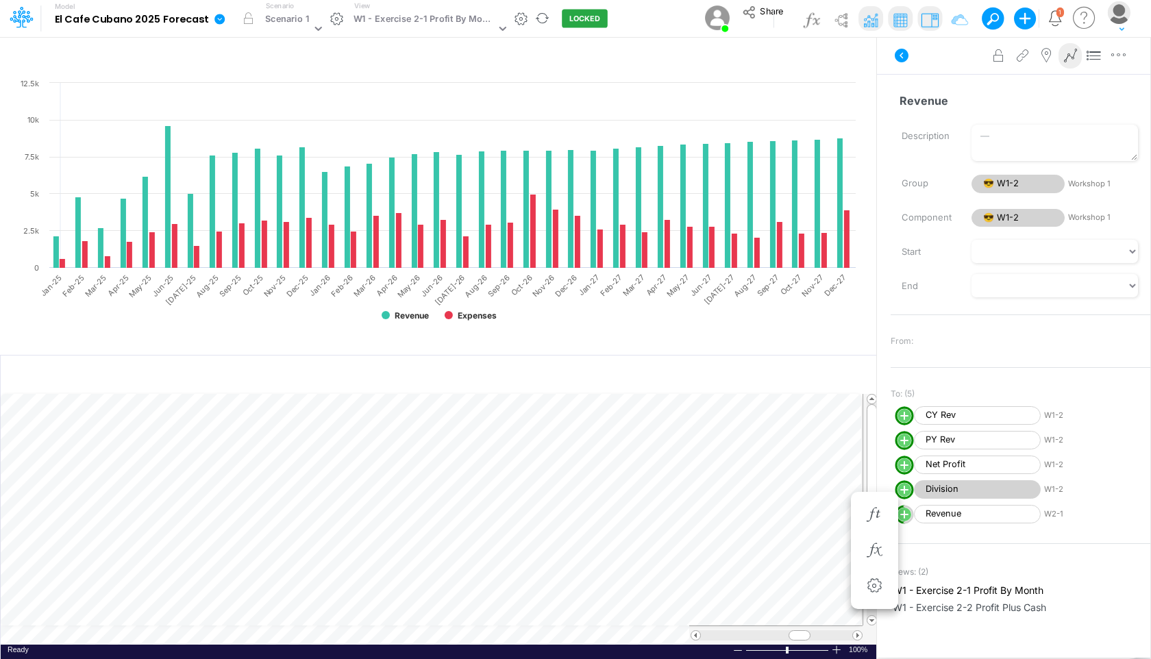
scroll to position [6, 1]
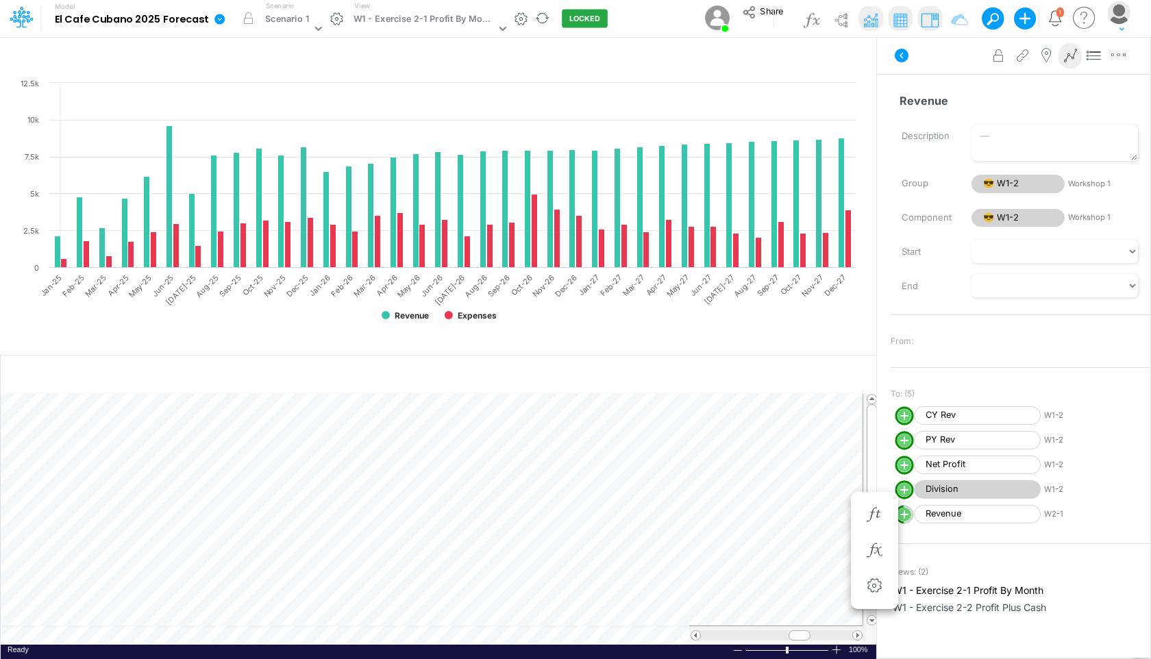
click at [458, 633] on td at bounding box center [432, 634] width 862 height 19
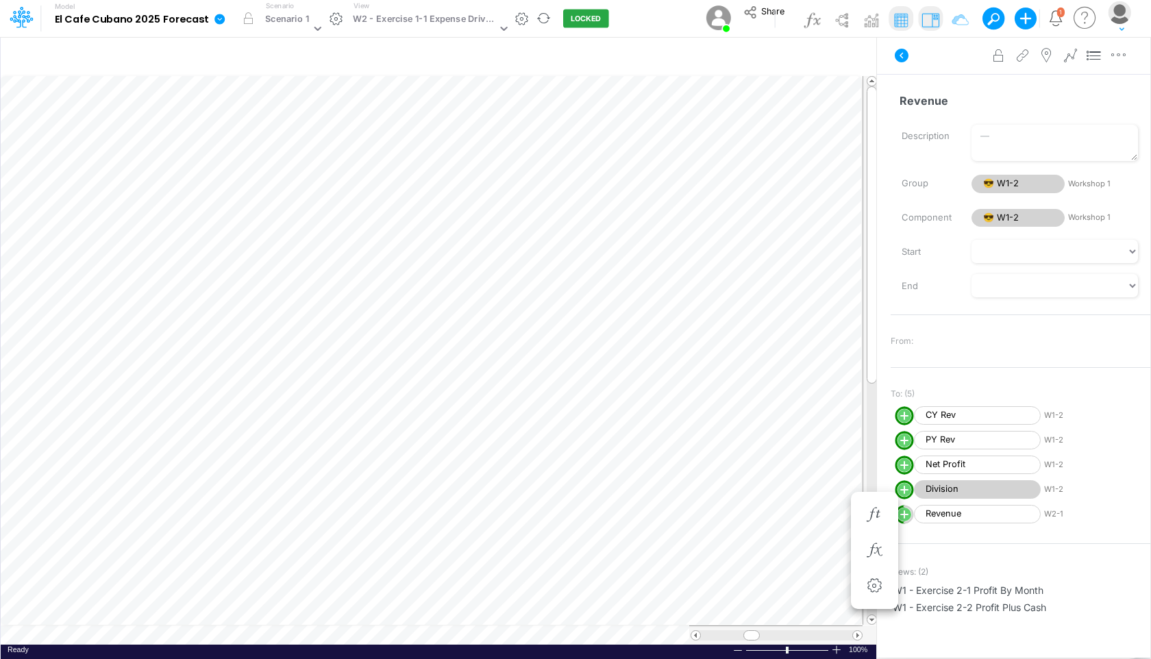
scroll to position [6, 1]
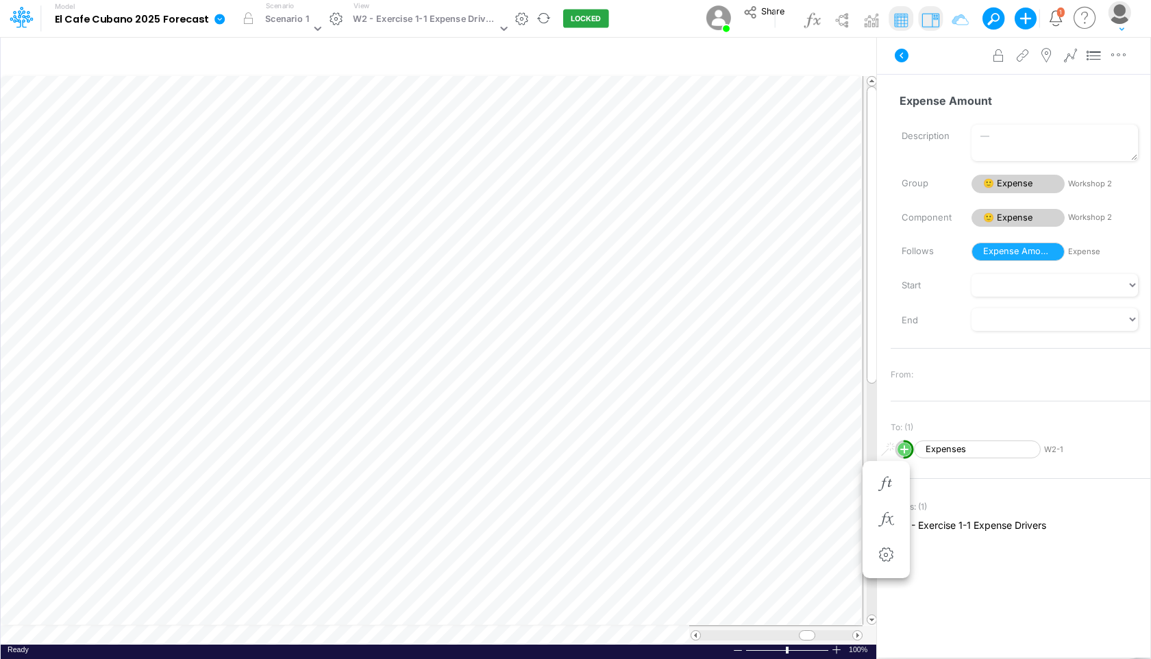
scroll to position [6, 1]
click at [306, 640] on table at bounding box center [439, 359] width 877 height 569
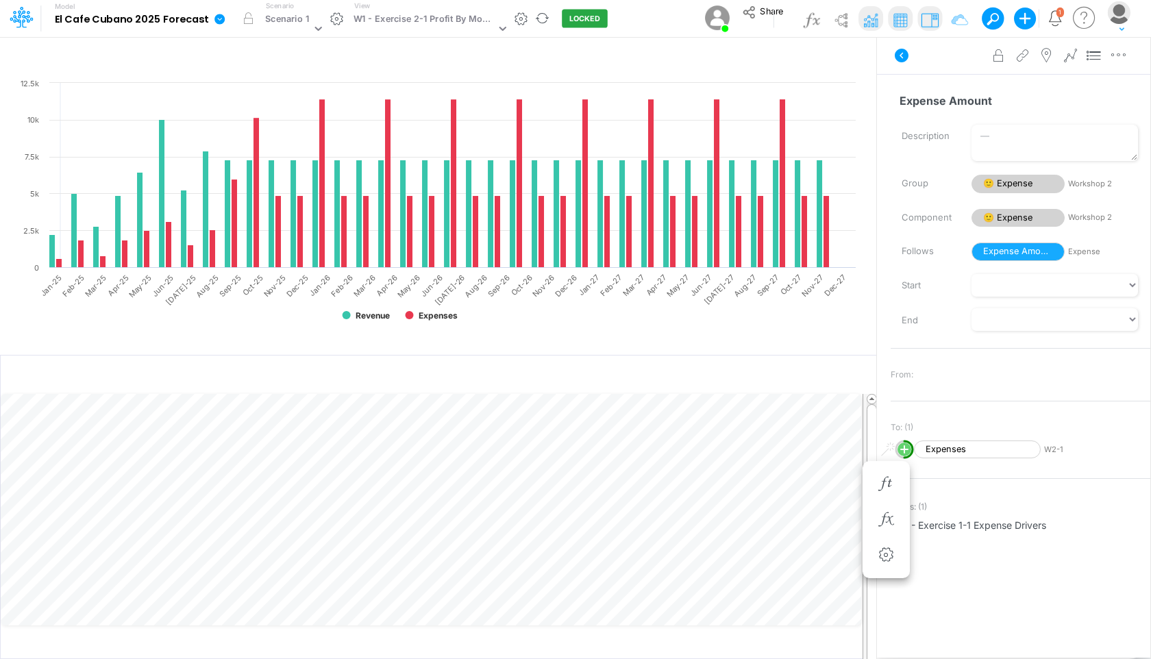
scroll to position [6, 1]
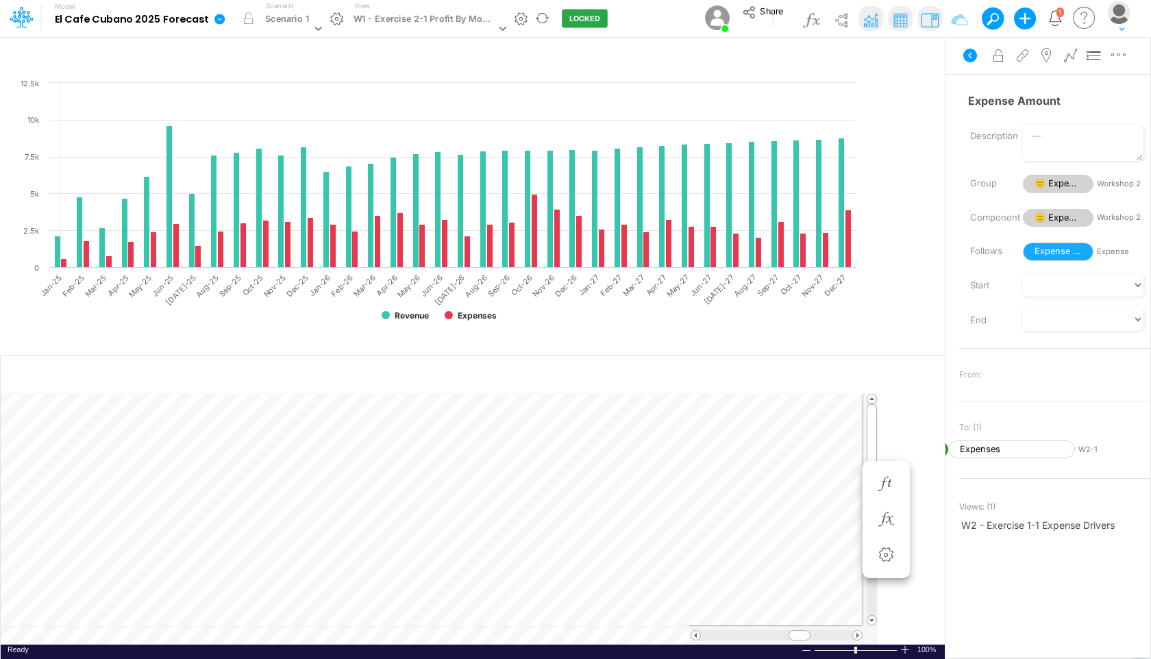
drag, startPoint x: 877, startPoint y: 265, endPoint x: 959, endPoint y: 264, distance: 82.2
click at [959, 264] on div "Insert child node Variable Constant Group Addition Subtraction Multiplication D…" at bounding box center [575, 347] width 1151 height 623
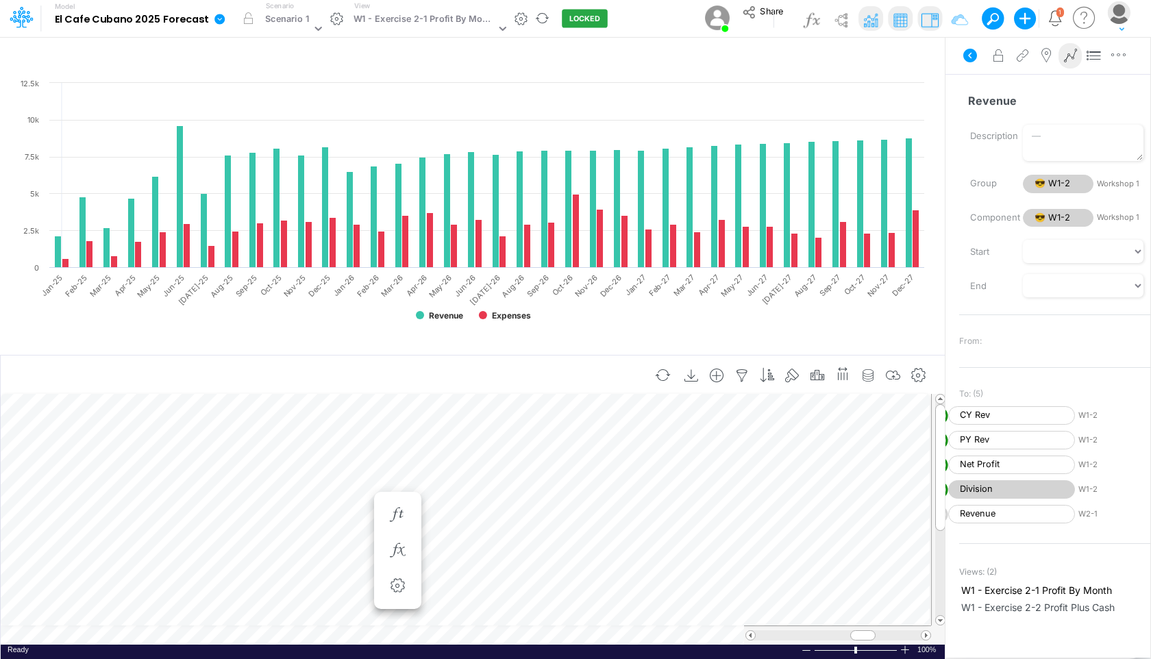
scroll to position [6, 1]
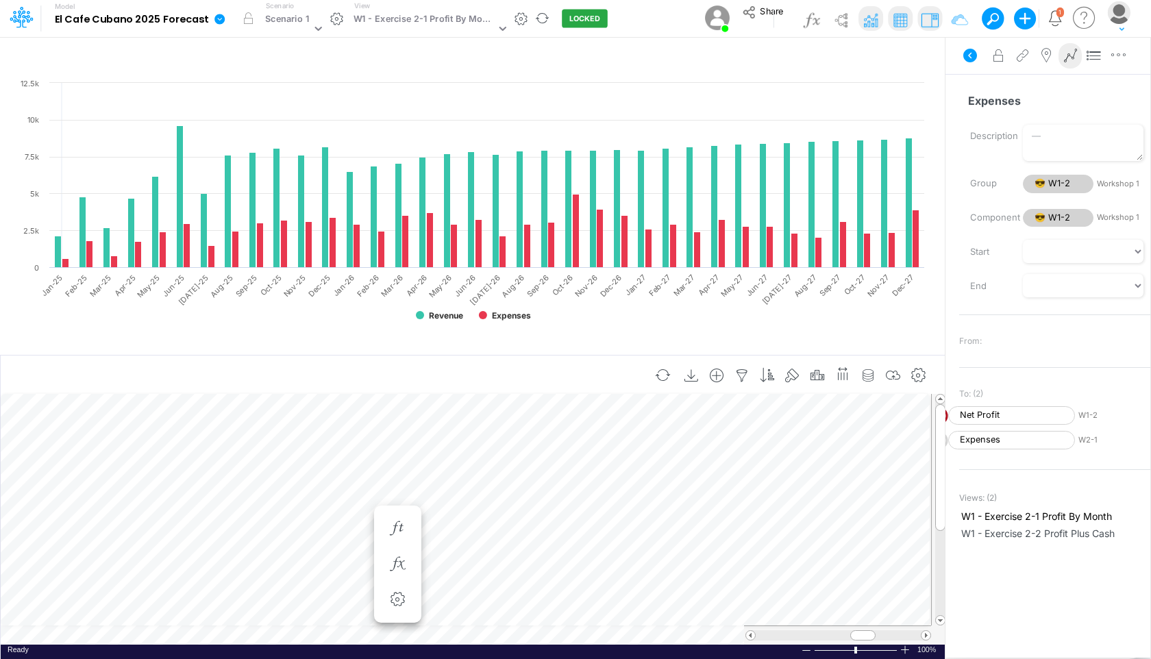
scroll to position [6, 1]
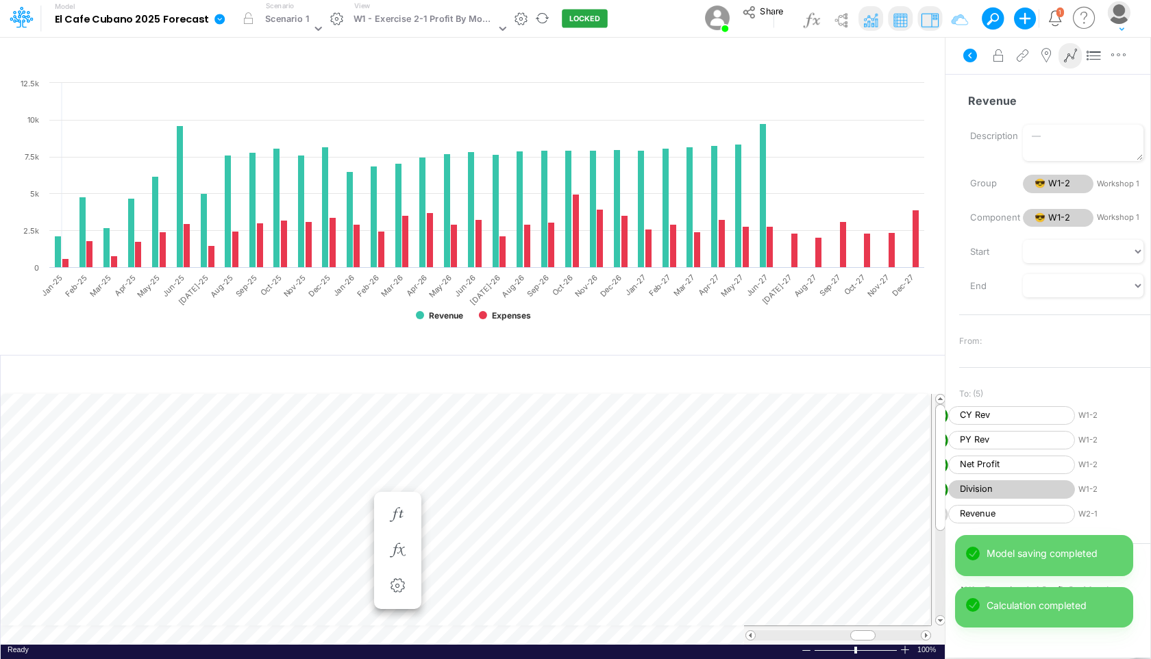
scroll to position [6, 1]
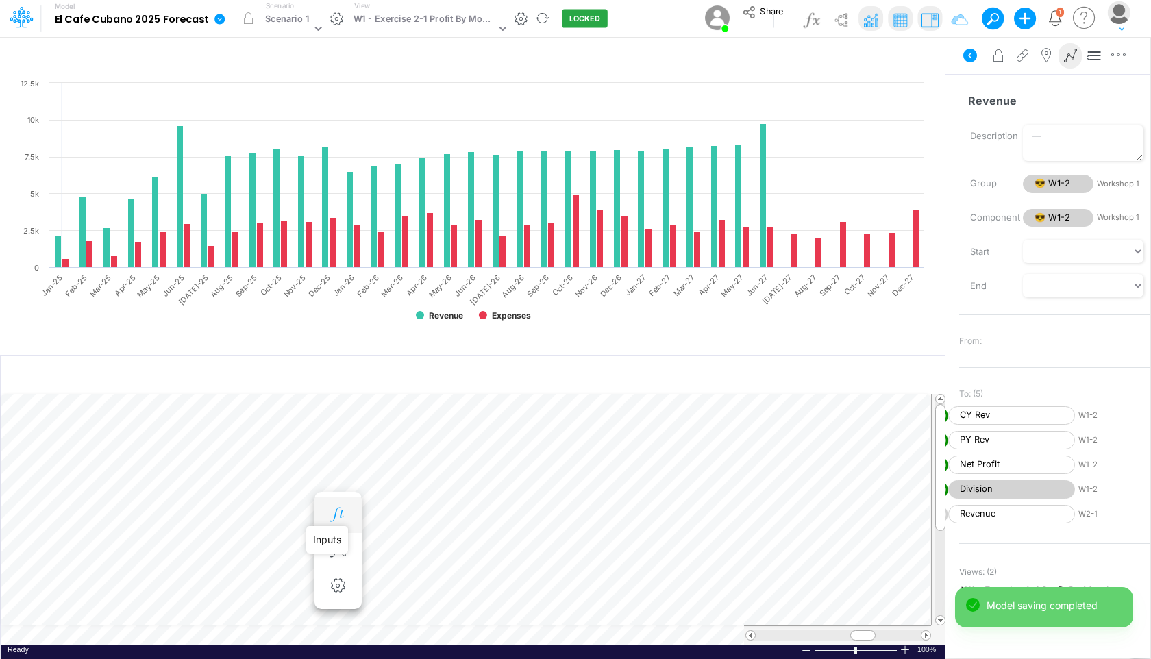
click at [337, 510] on icon "button" at bounding box center [337, 514] width 21 height 14
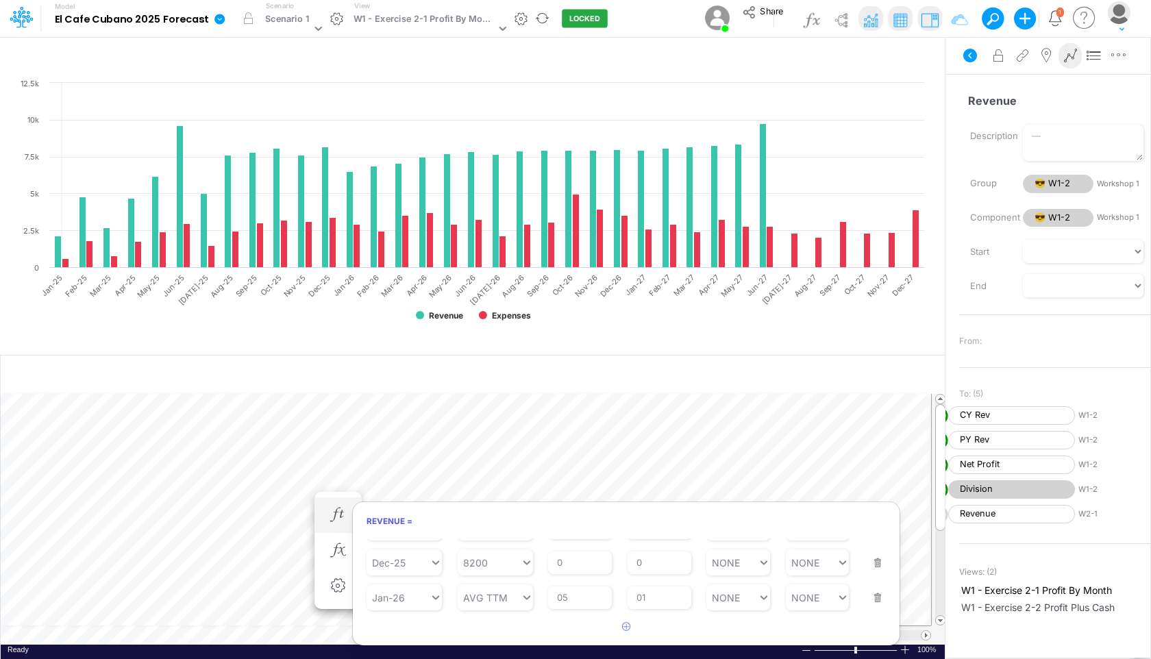
scroll to position [458, 0]
click at [656, 603] on input "0" at bounding box center [659, 601] width 64 height 23
type input "01"
type input "9745"
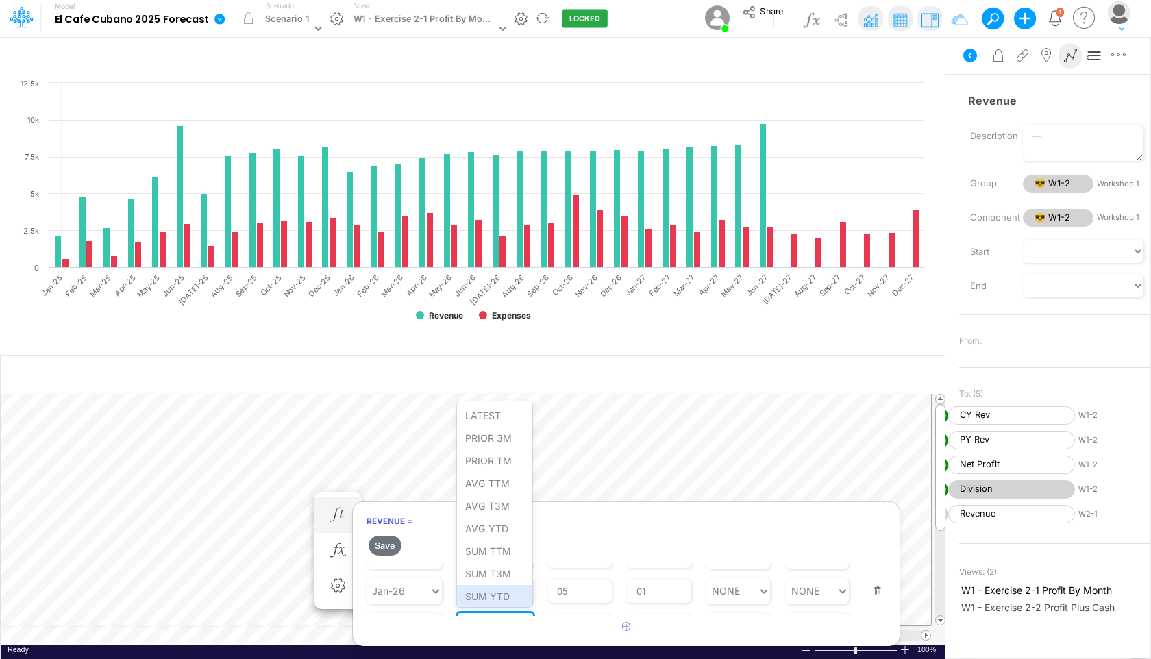
click at [523, 613] on div "option SUM YTD focused, 9 of 9. 9 results available for search term 9745. Use U…" at bounding box center [494, 626] width 75 height 26
click at [534, 631] on article at bounding box center [626, 627] width 547 height 23
type input "9745"
click at [499, 600] on div "9745 9745" at bounding box center [488, 602] width 63 height 20
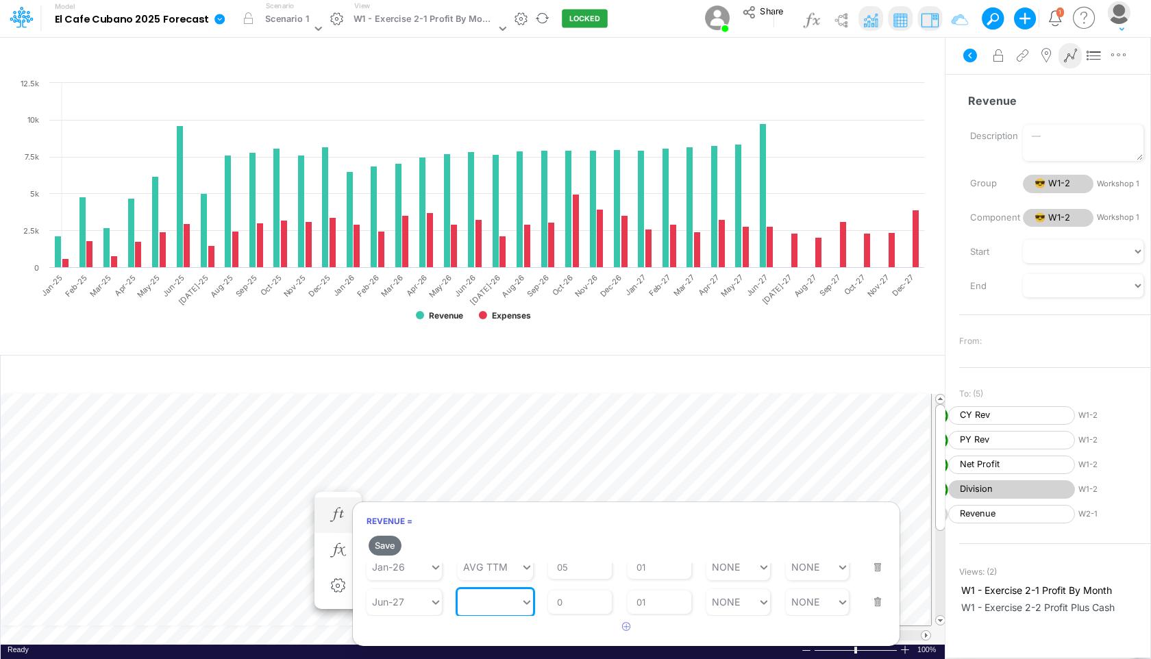
click at [499, 600] on div at bounding box center [488, 602] width 63 height 20
type input "9374"
click at [578, 630] on article at bounding box center [626, 627] width 547 height 23
click at [382, 540] on button "Save" at bounding box center [384, 546] width 33 height 20
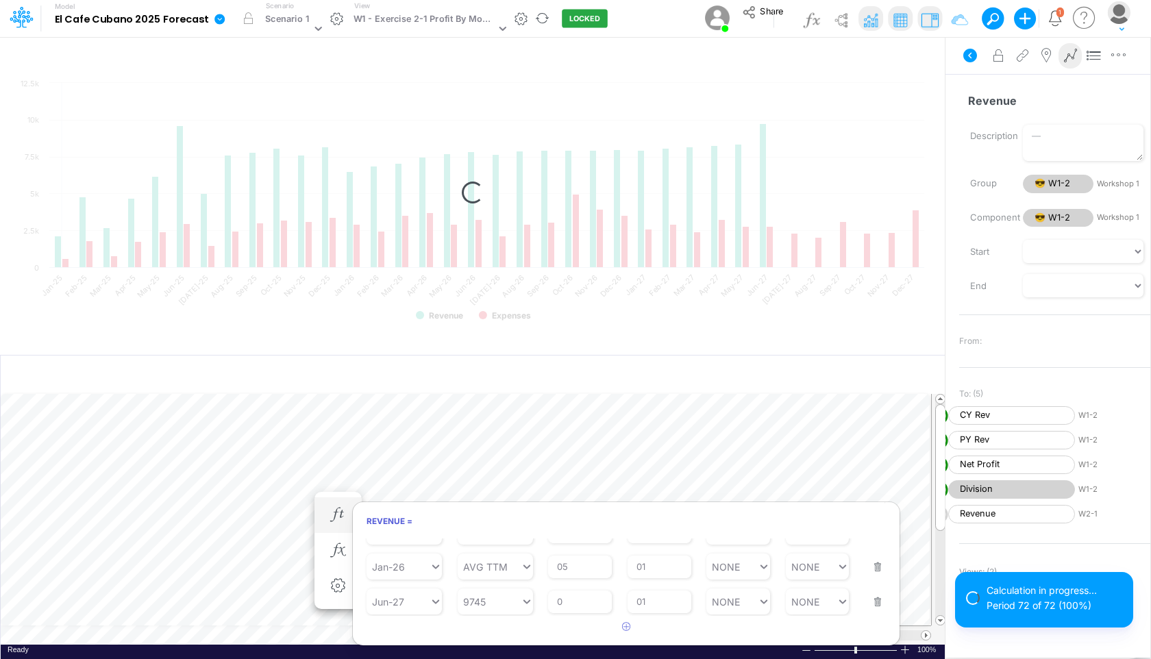
scroll to position [458, 0]
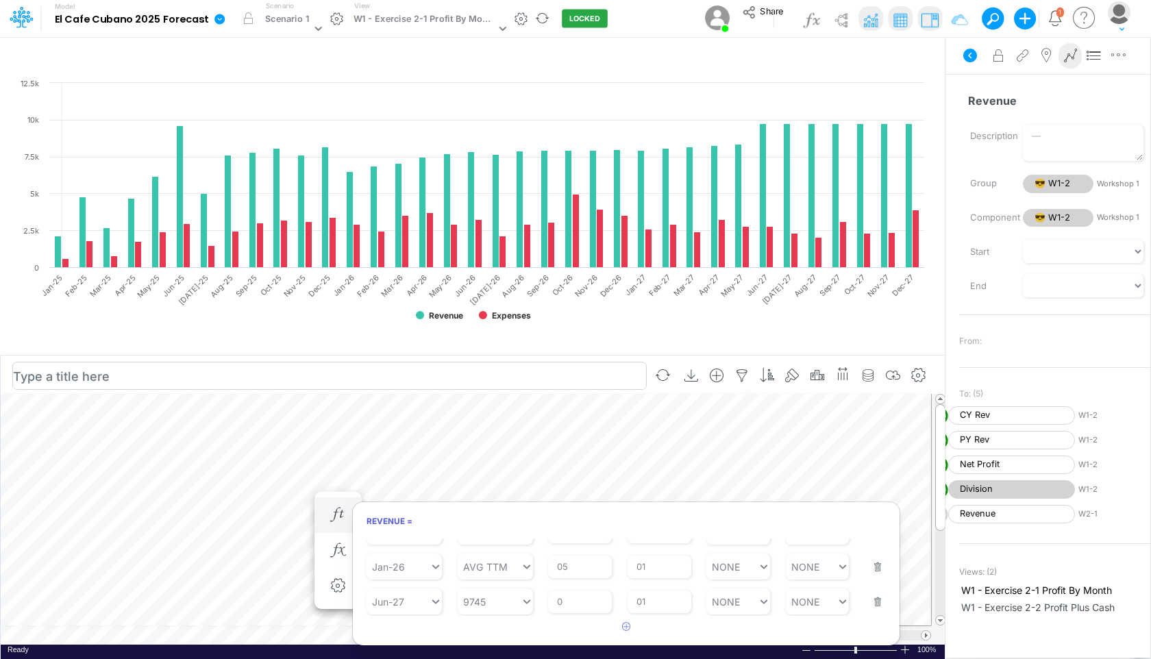
click at [614, 362] on input "text" at bounding box center [329, 376] width 634 height 28
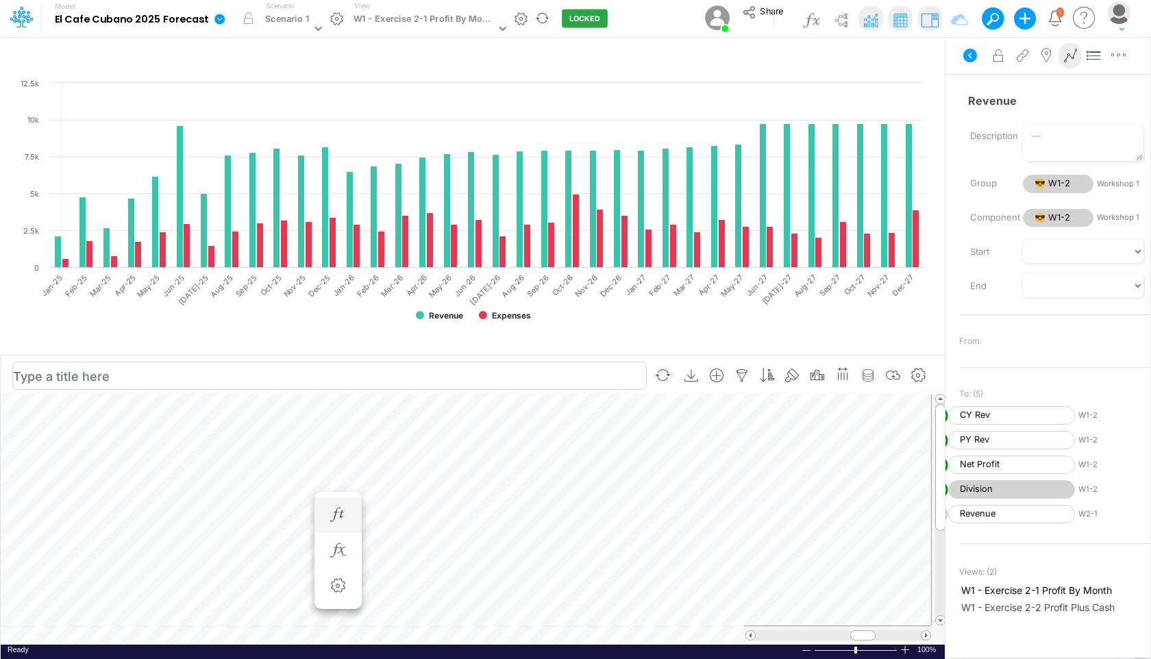
scroll to position [6, 1]
click at [403, 512] on icon "button" at bounding box center [397, 514] width 21 height 14
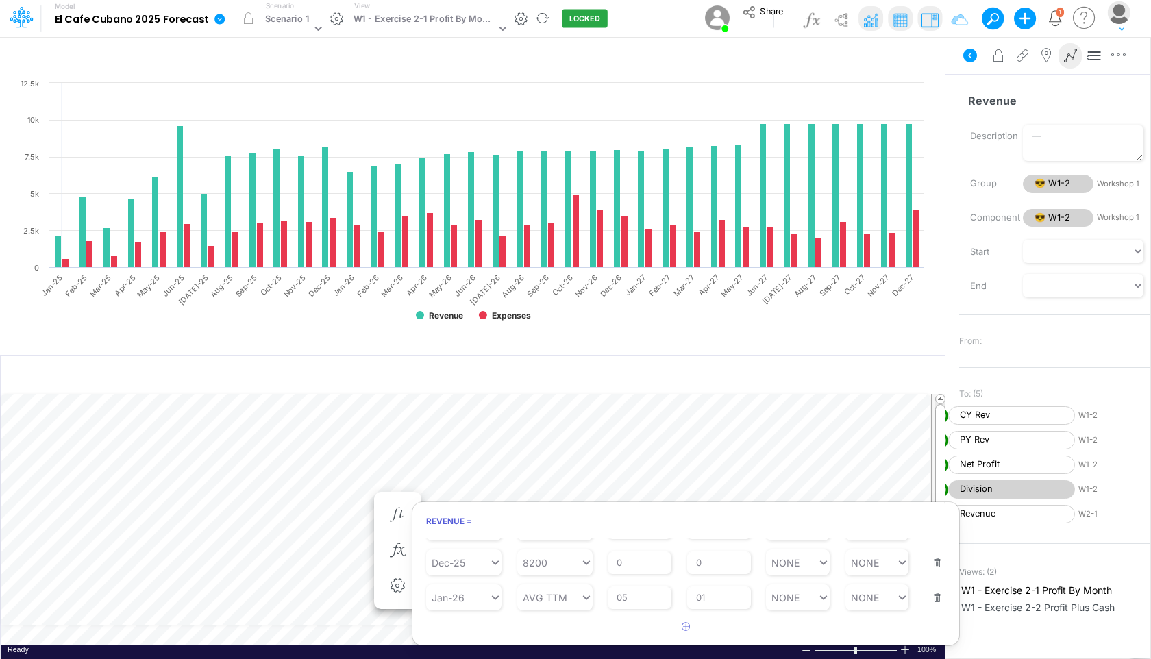
scroll to position [458, 0]
click at [929, 599] on button "button" at bounding box center [933, 593] width 18 height 37
click at [646, 604] on input "05" at bounding box center [639, 601] width 64 height 23
type input "0"
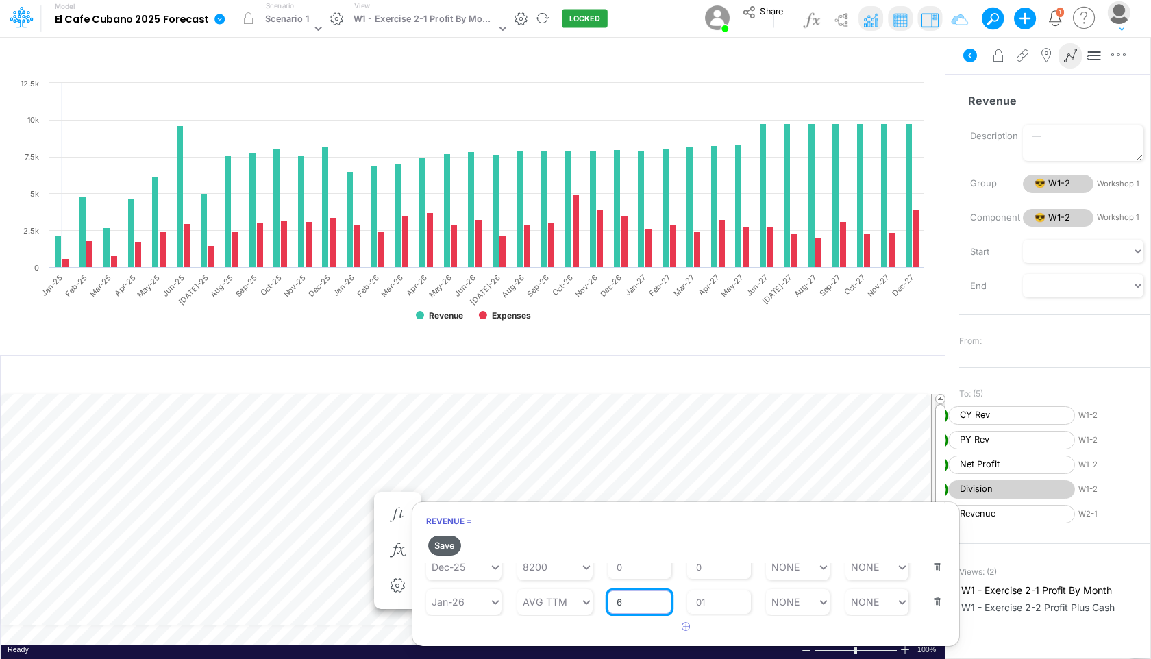
type input "6"
click at [442, 540] on button "Save" at bounding box center [444, 546] width 33 height 20
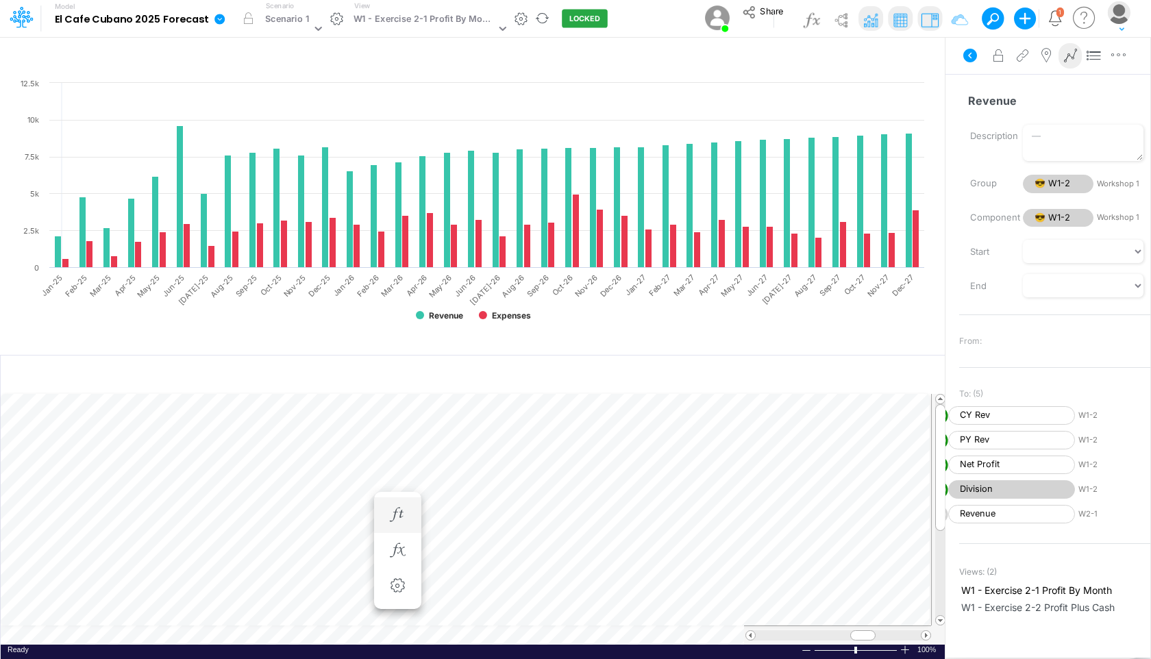
scroll to position [6, 1]
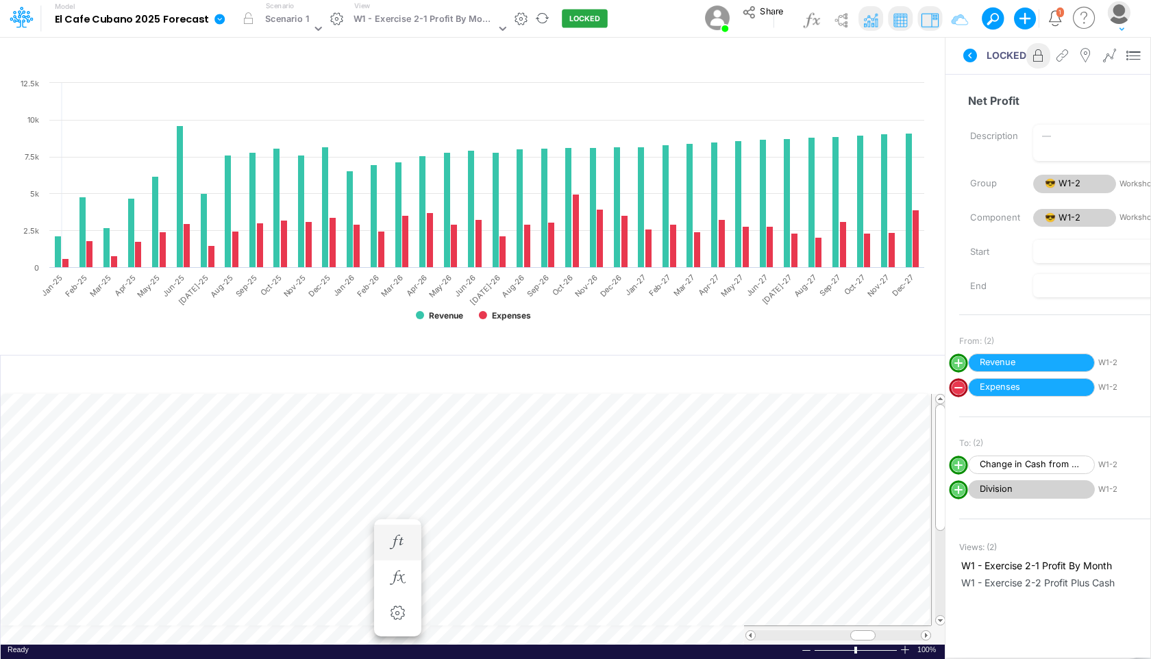
scroll to position [6, 1]
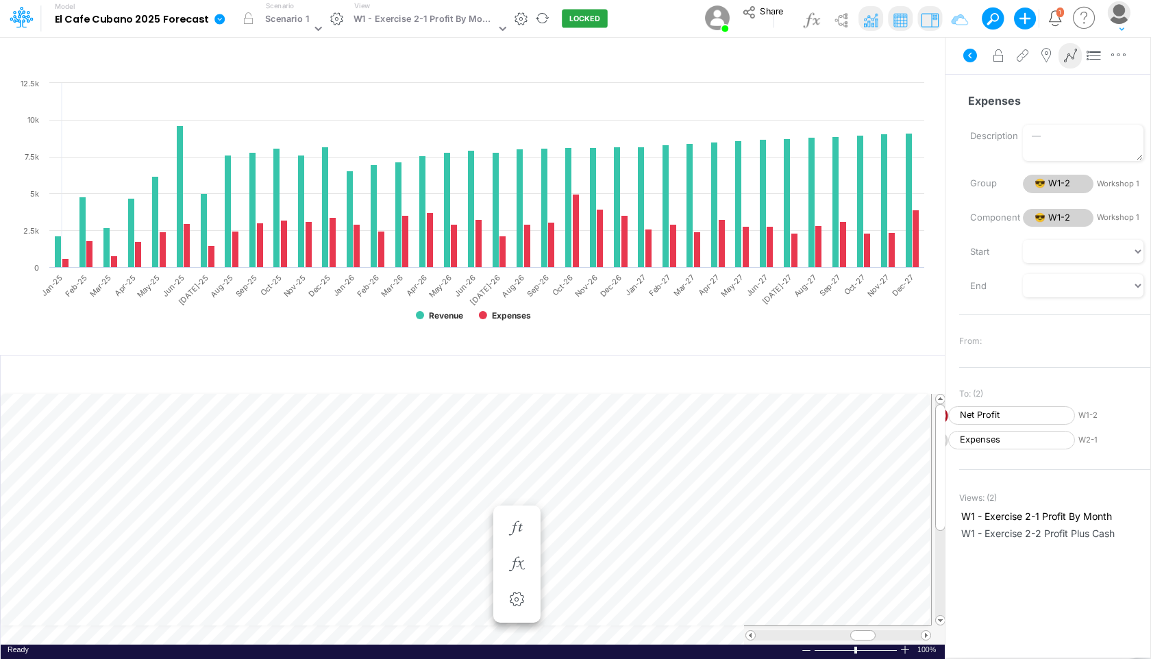
scroll to position [6, 1]
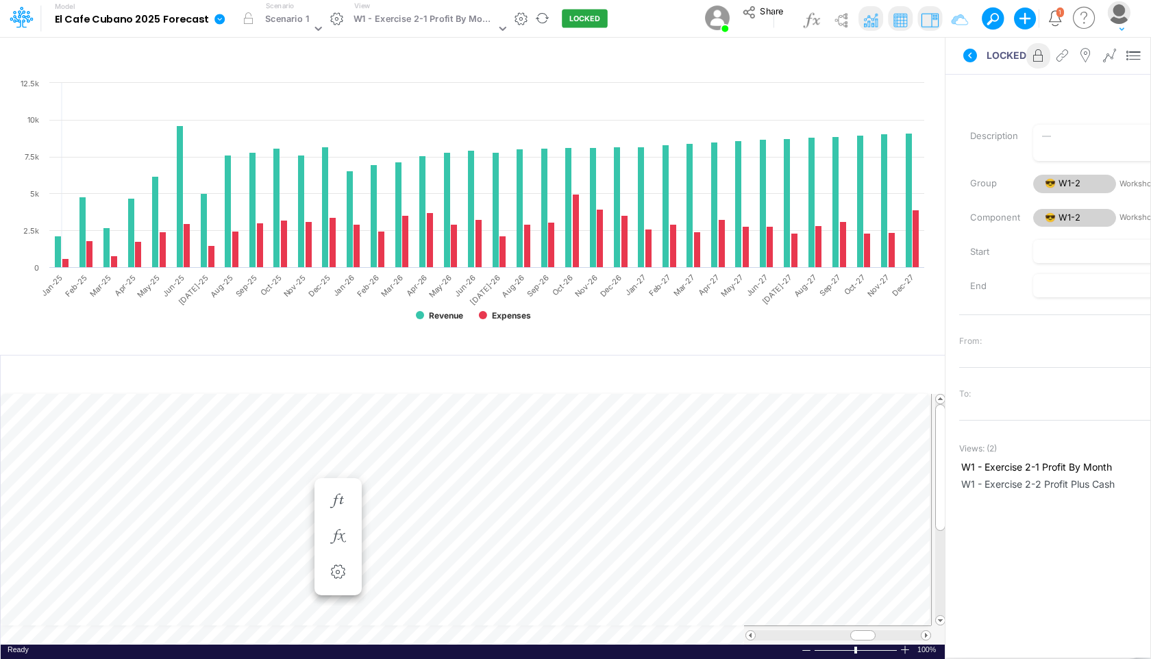
scroll to position [6, 1]
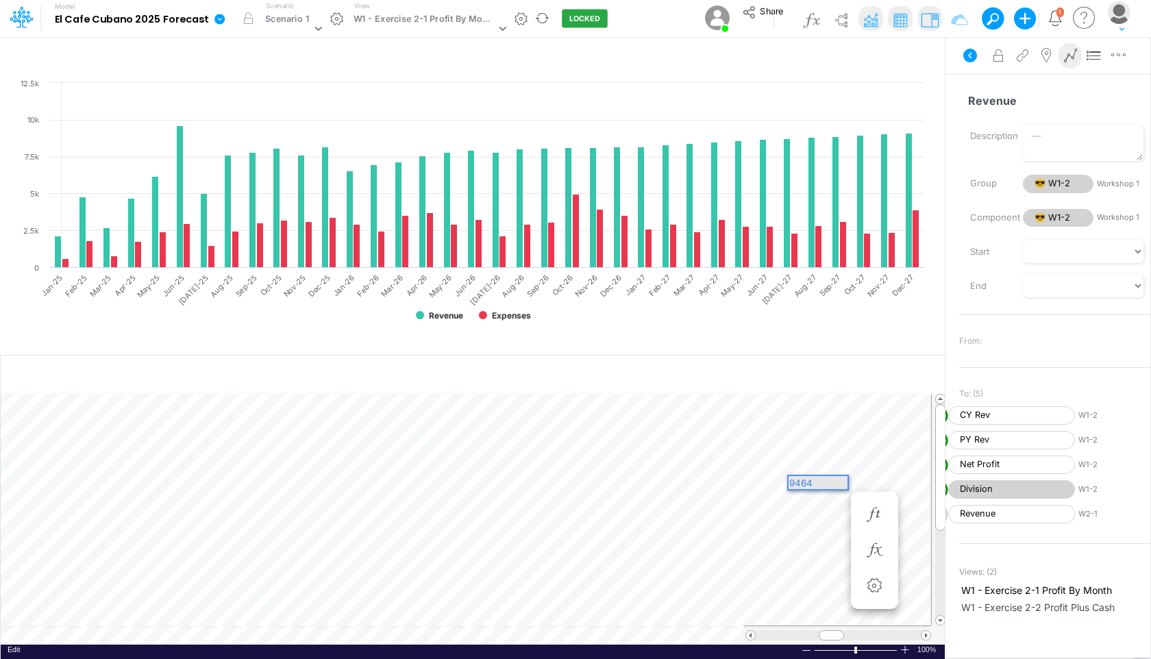
click at [823, 485] on div "9464" at bounding box center [817, 482] width 59 height 13
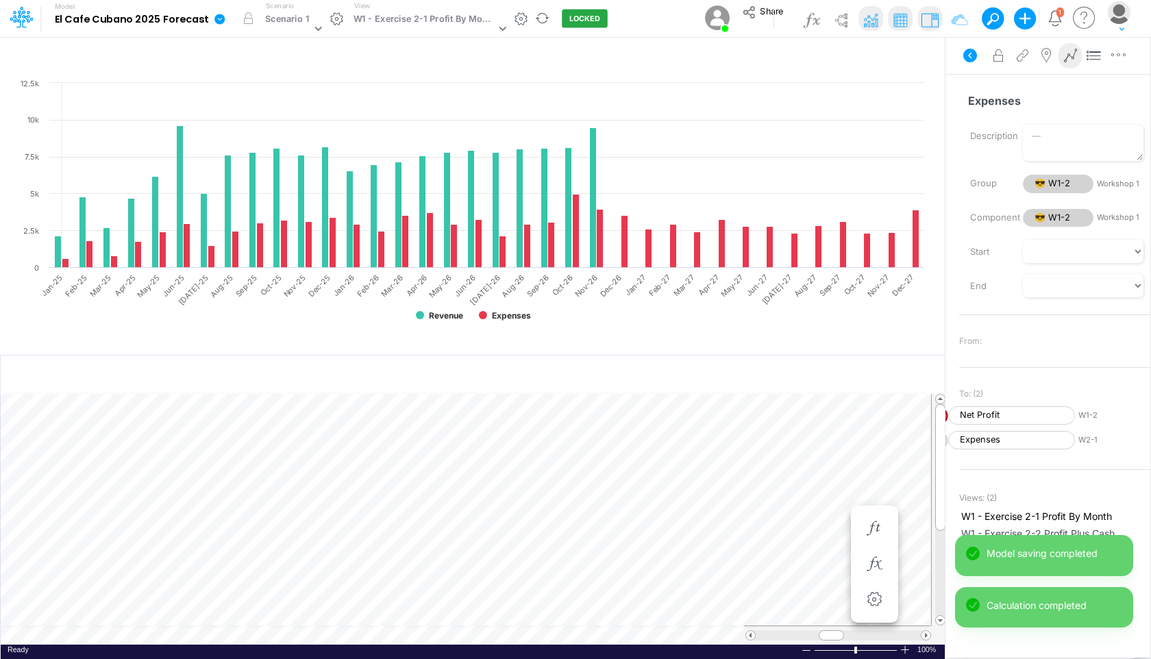
scroll to position [6, 1]
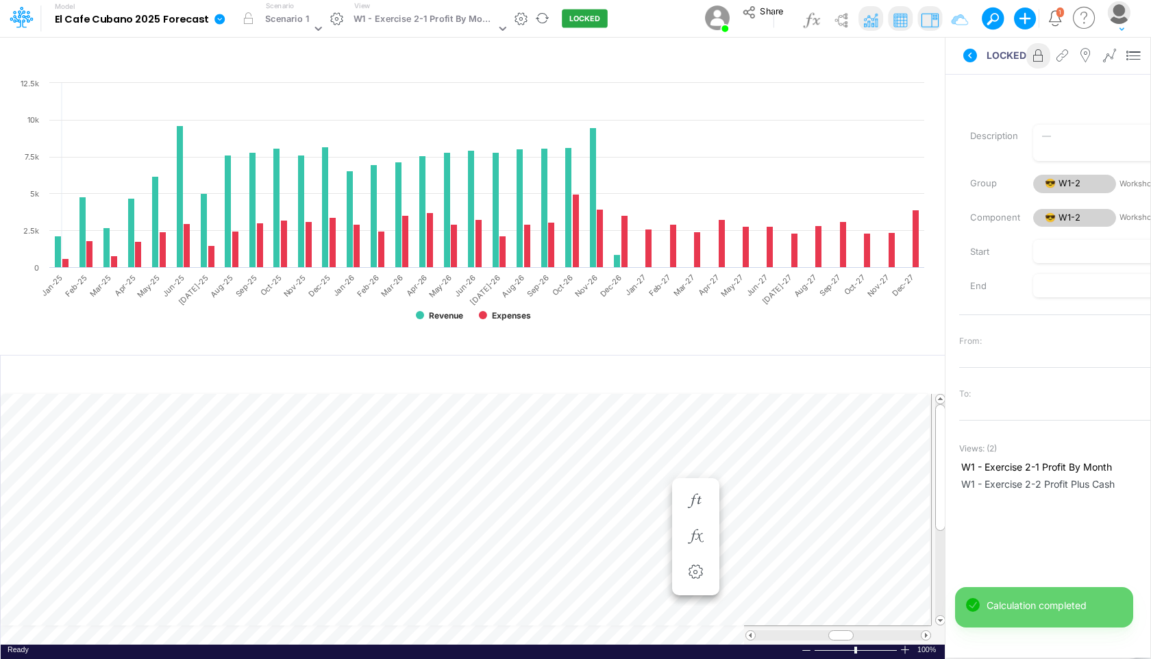
scroll to position [6, 1]
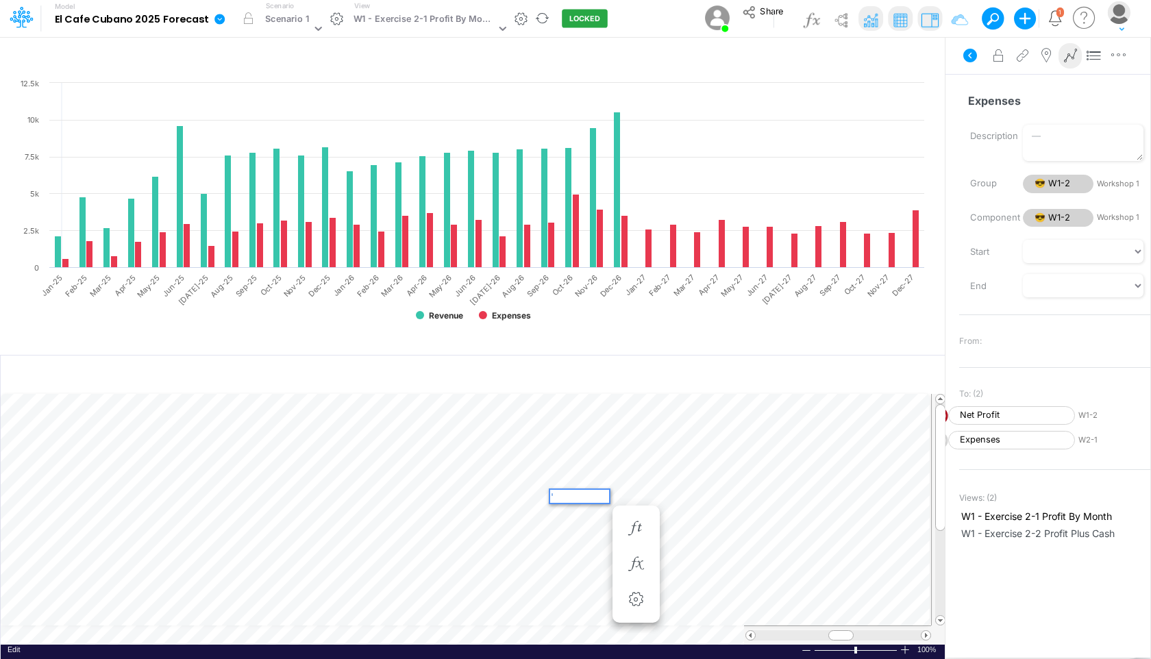
click at [570, 494] on div "'" at bounding box center [579, 496] width 59 height 13
click at [593, 494] on div at bounding box center [579, 496] width 59 height 13
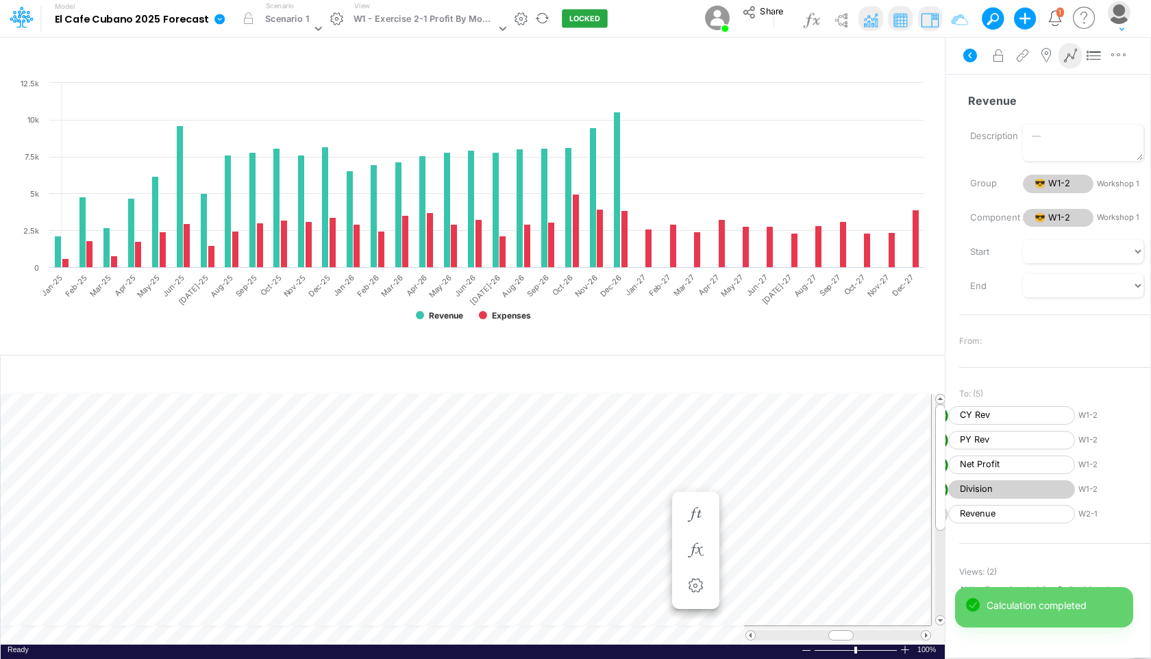
scroll to position [6, 1]
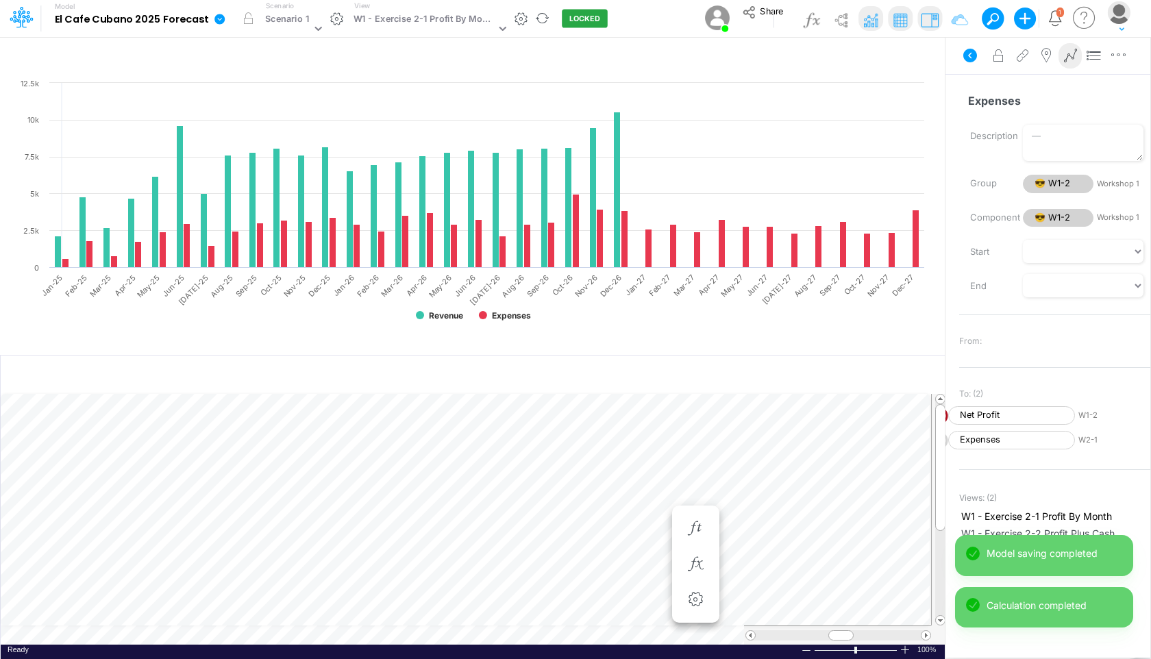
scroll to position [6, 1]
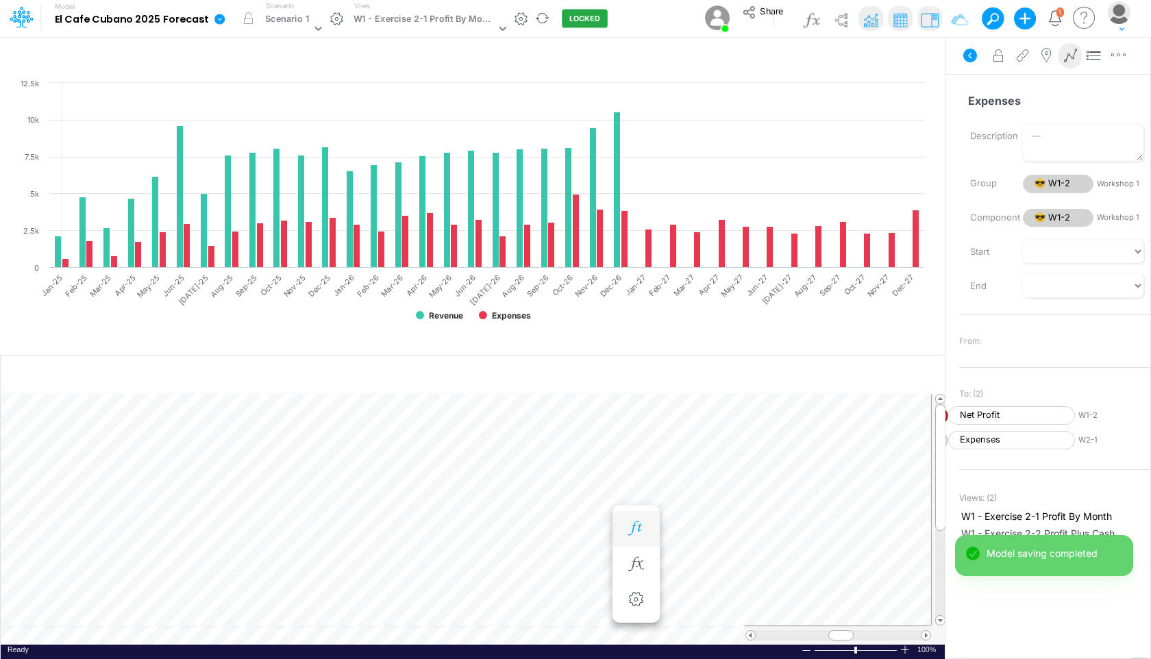
click at [635, 521] on icon "button" at bounding box center [635, 528] width 21 height 14
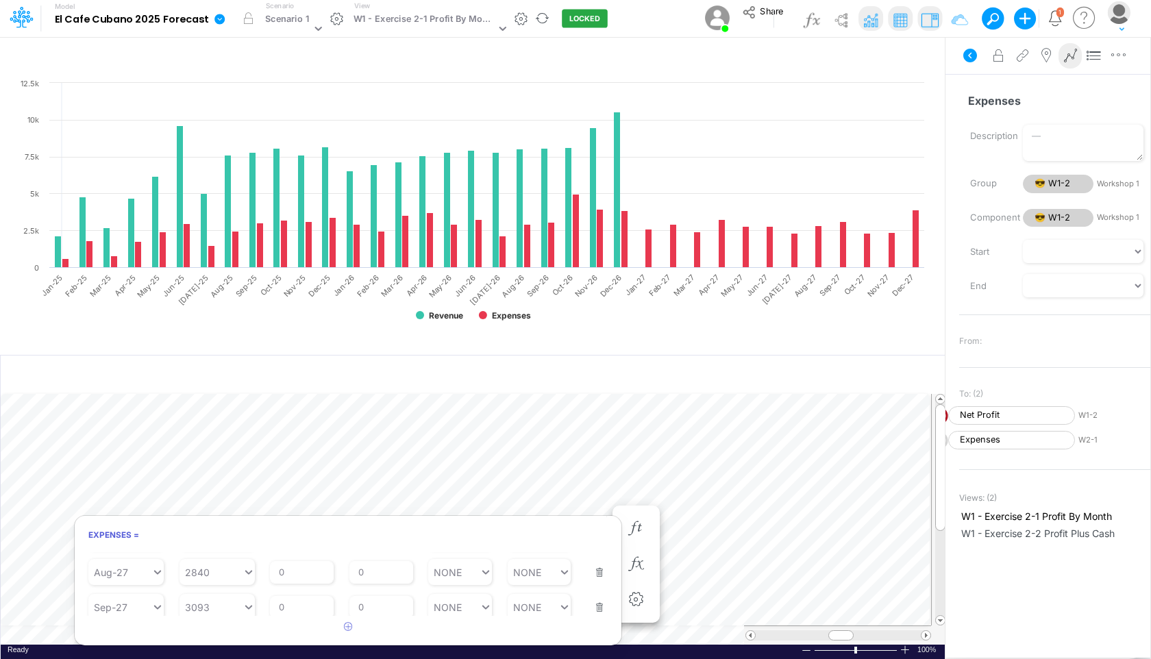
scroll to position [1275, 0]
click at [587, 599] on button "button" at bounding box center [595, 593] width 18 height 37
click at [594, 590] on button "button" at bounding box center [595, 582] width 18 height 37
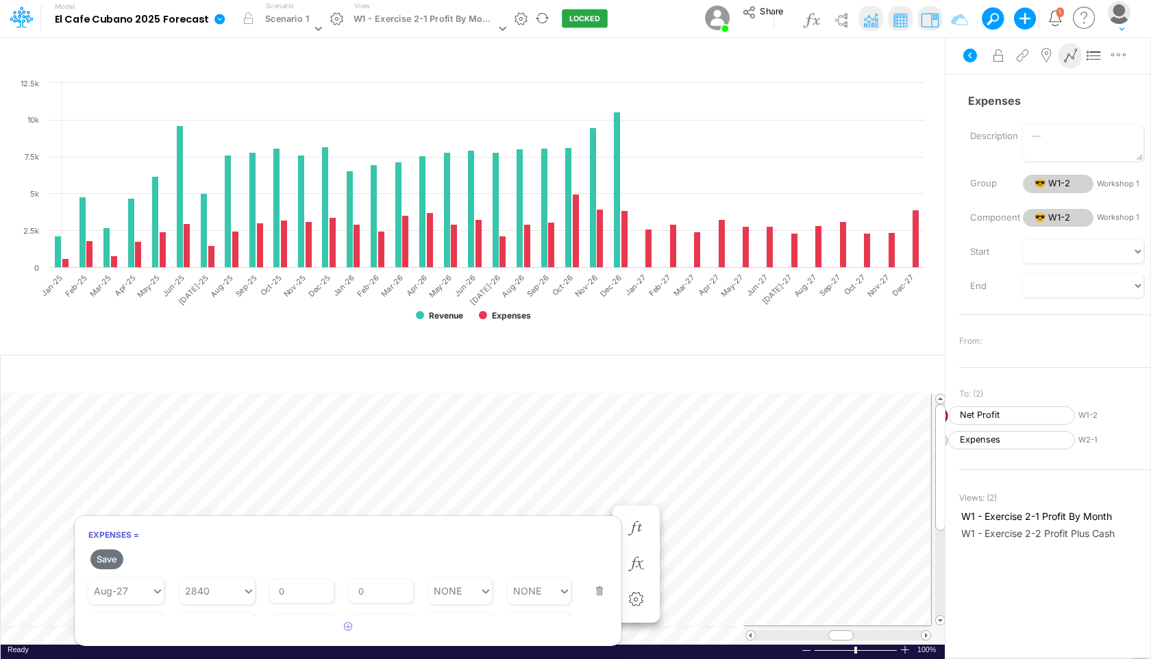
click at [594, 590] on button "button" at bounding box center [595, 582] width 18 height 37
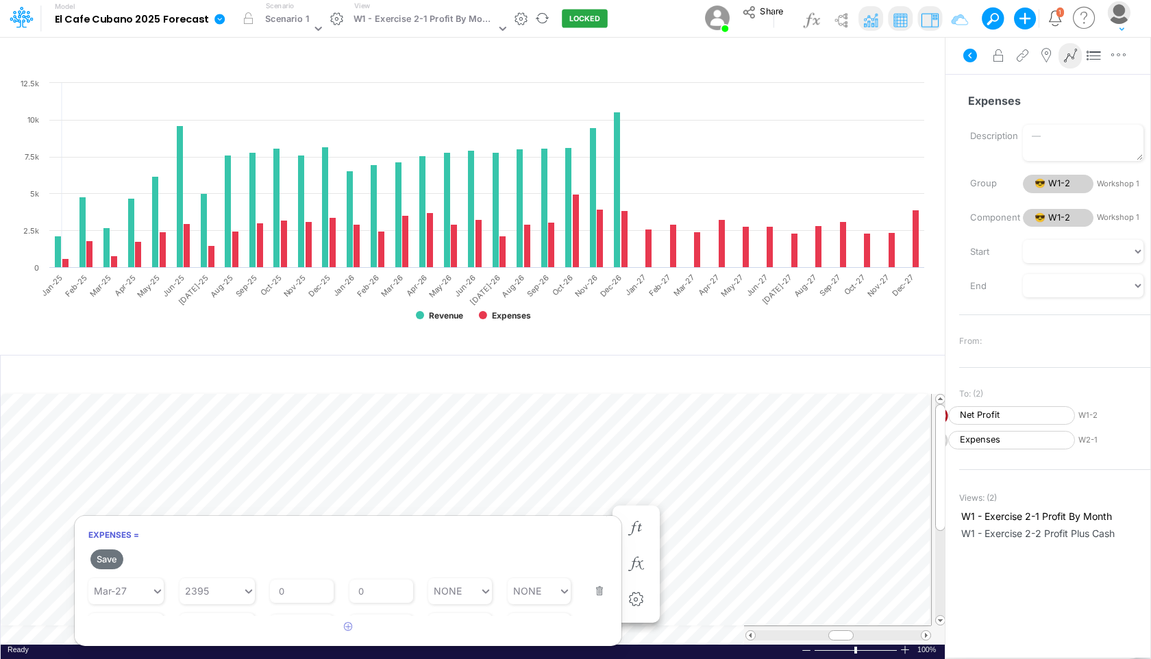
click at [594, 590] on button "button" at bounding box center [595, 582] width 18 height 37
click at [593, 589] on button "button" at bounding box center [595, 582] width 18 height 37
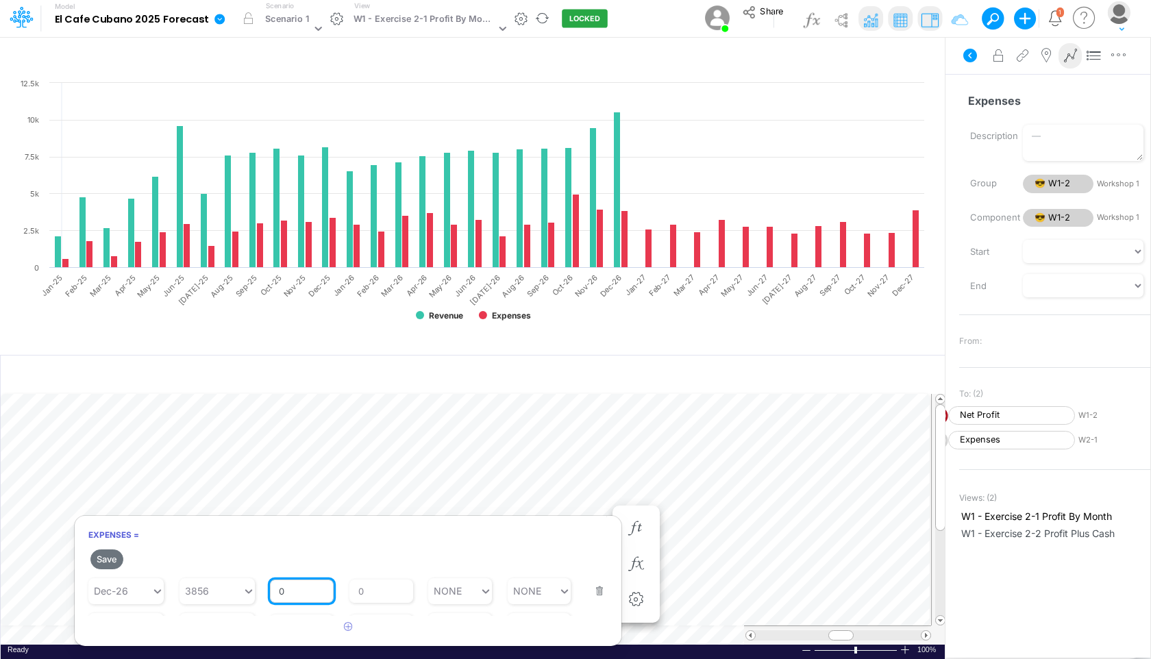
click at [312, 588] on input "0" at bounding box center [302, 590] width 64 height 23
type input "05"
click at [379, 584] on input "0" at bounding box center [381, 590] width 64 height 23
type input "01"
click at [110, 553] on button "Save" at bounding box center [106, 559] width 33 height 20
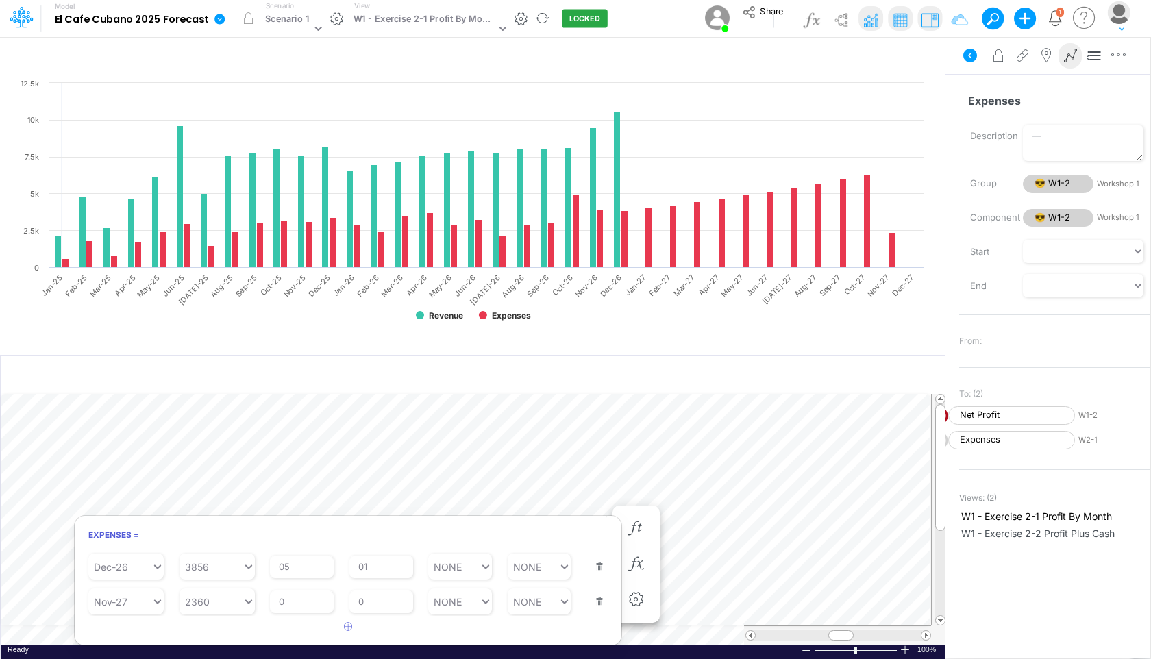
click at [591, 605] on button "button" at bounding box center [595, 593] width 18 height 37
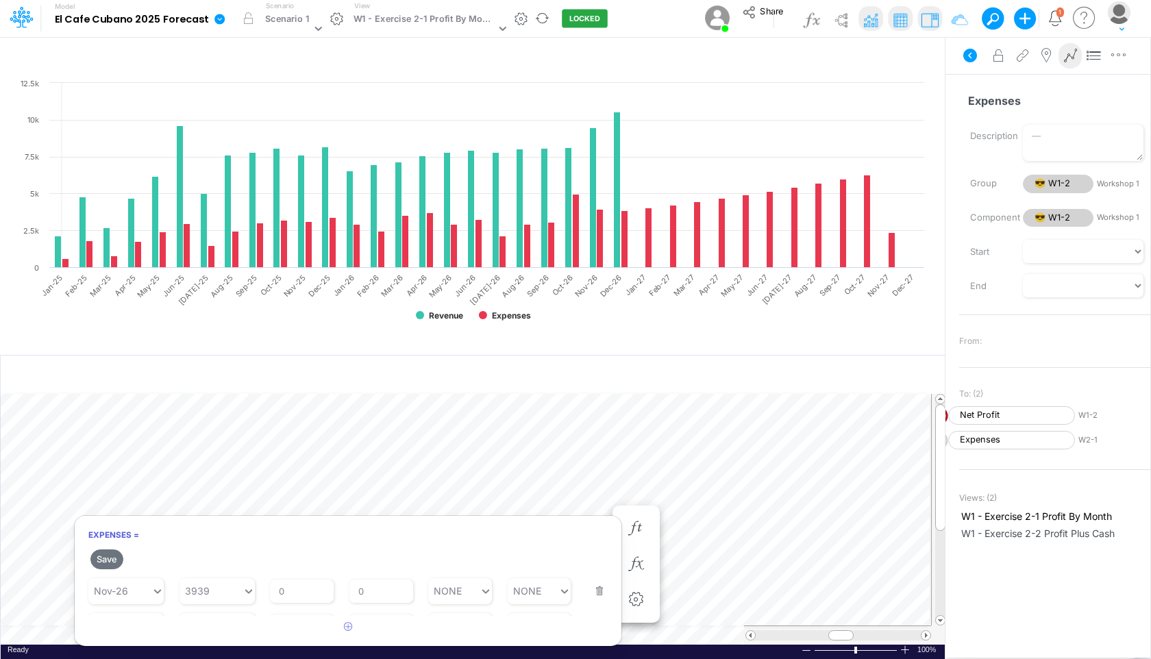
click at [592, 590] on button "button" at bounding box center [595, 582] width 18 height 37
click at [593, 590] on button "button" at bounding box center [595, 582] width 18 height 37
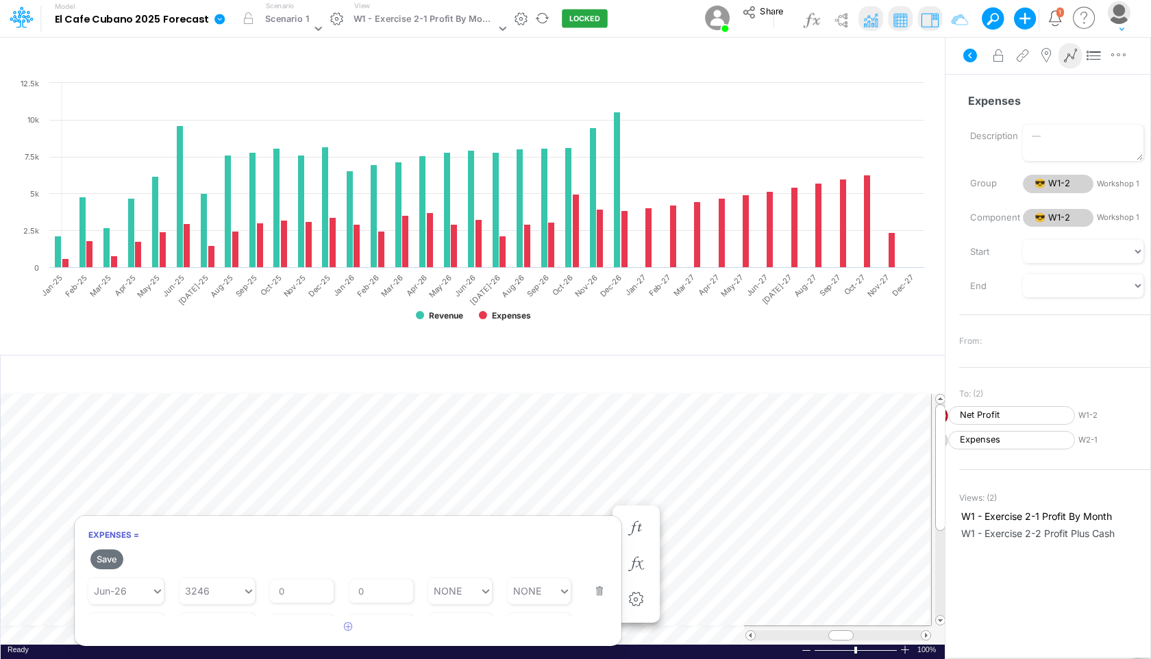
click at [593, 590] on button "button" at bounding box center [595, 582] width 18 height 37
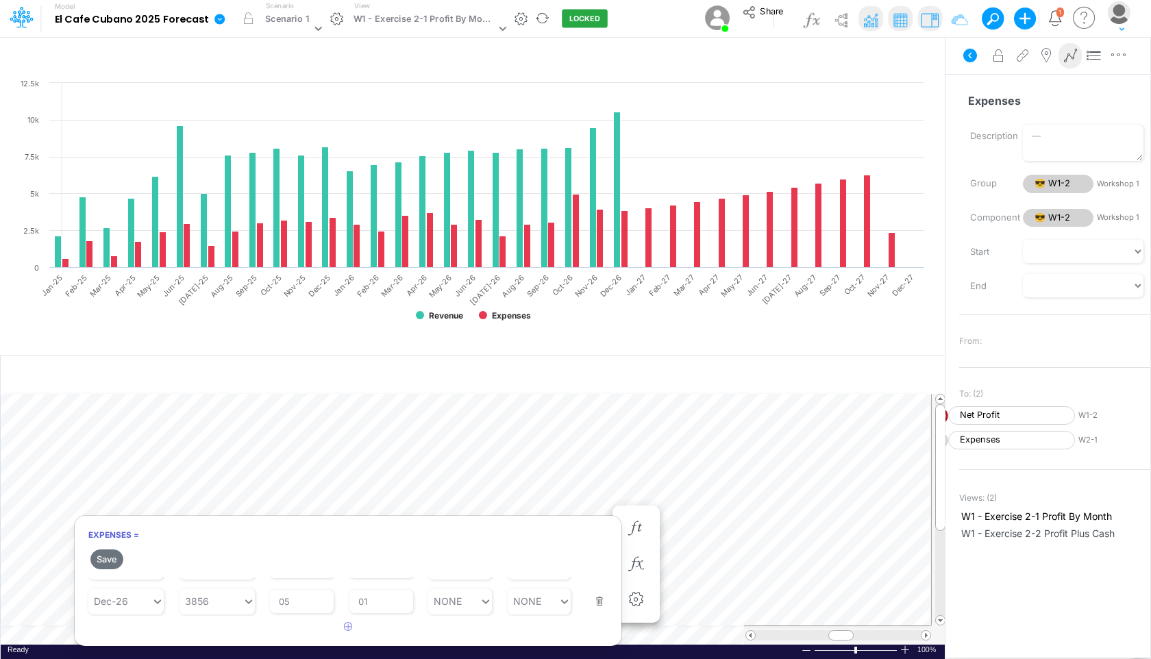
scroll to position [507, 0]
click at [593, 590] on button "button" at bounding box center [595, 582] width 18 height 37
click at [321, 586] on input "0" at bounding box center [302, 590] width 64 height 23
click at [365, 591] on input "0" at bounding box center [381, 590] width 64 height 23
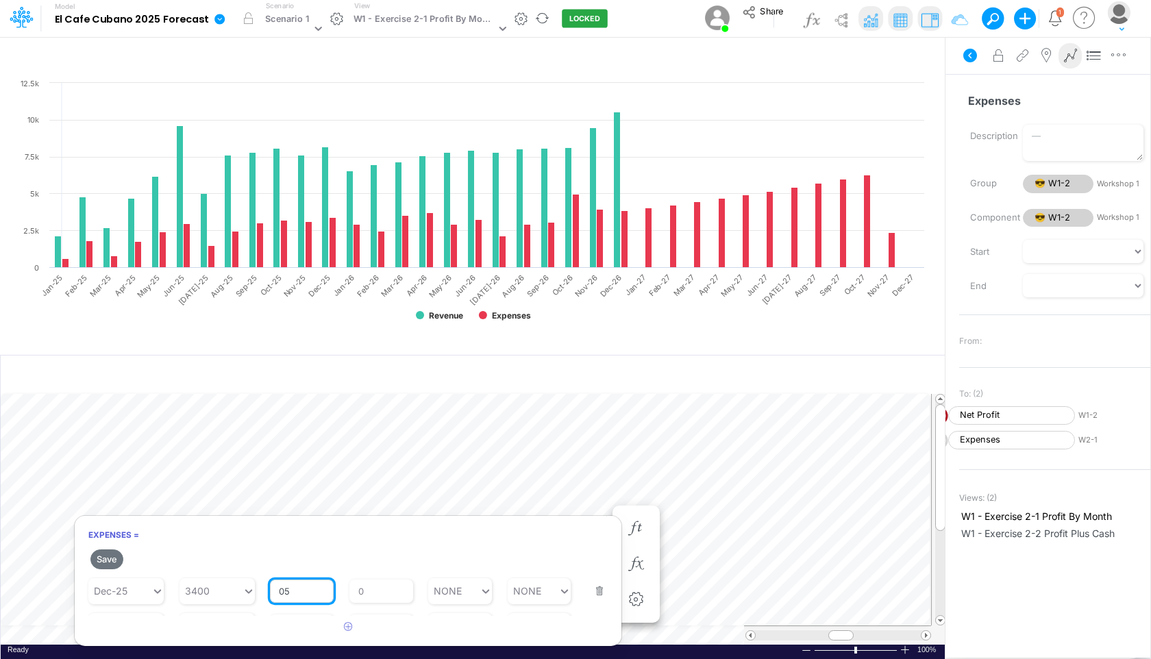
click at [309, 590] on input "05" at bounding box center [302, 590] width 64 height 23
type input "0"
type input "2"
click at [386, 579] on input "0" at bounding box center [381, 590] width 64 height 23
type input "01"
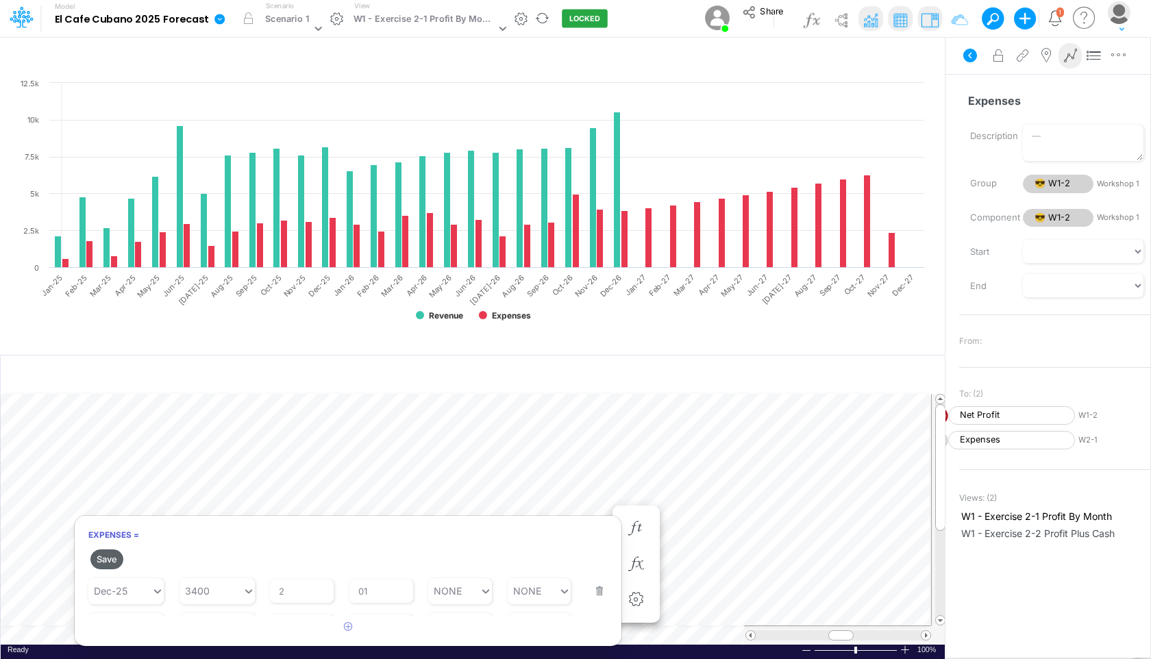
click at [99, 557] on button "Save" at bounding box center [106, 559] width 33 height 20
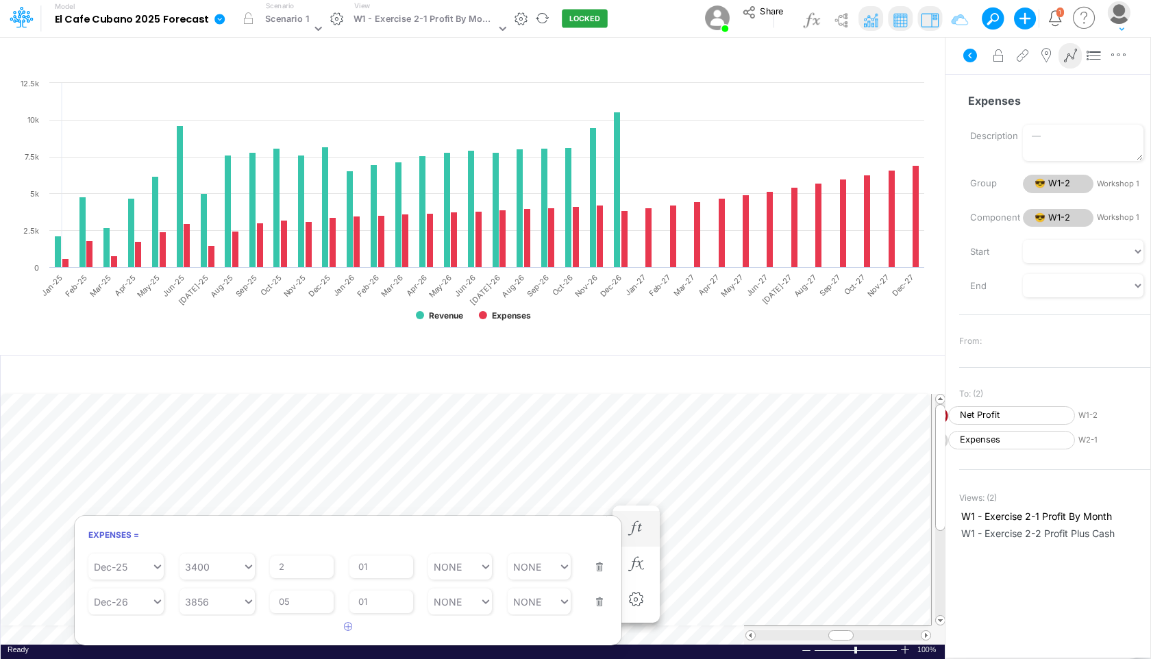
scroll to position [6, 1]
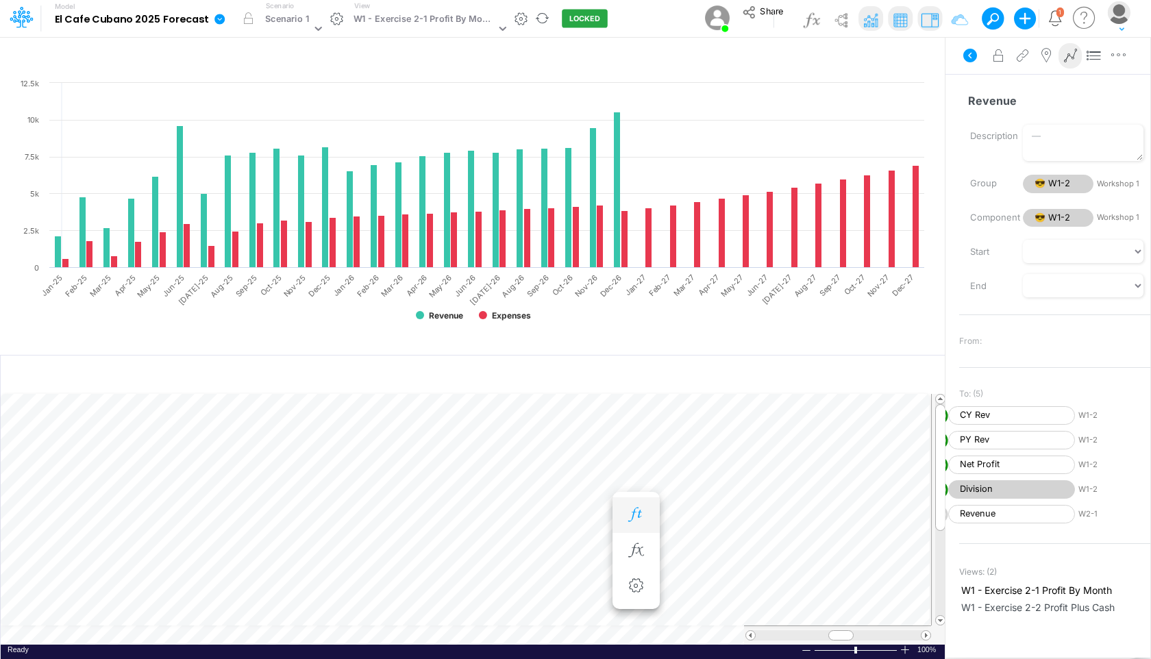
click at [636, 508] on icon "button" at bounding box center [635, 514] width 21 height 14
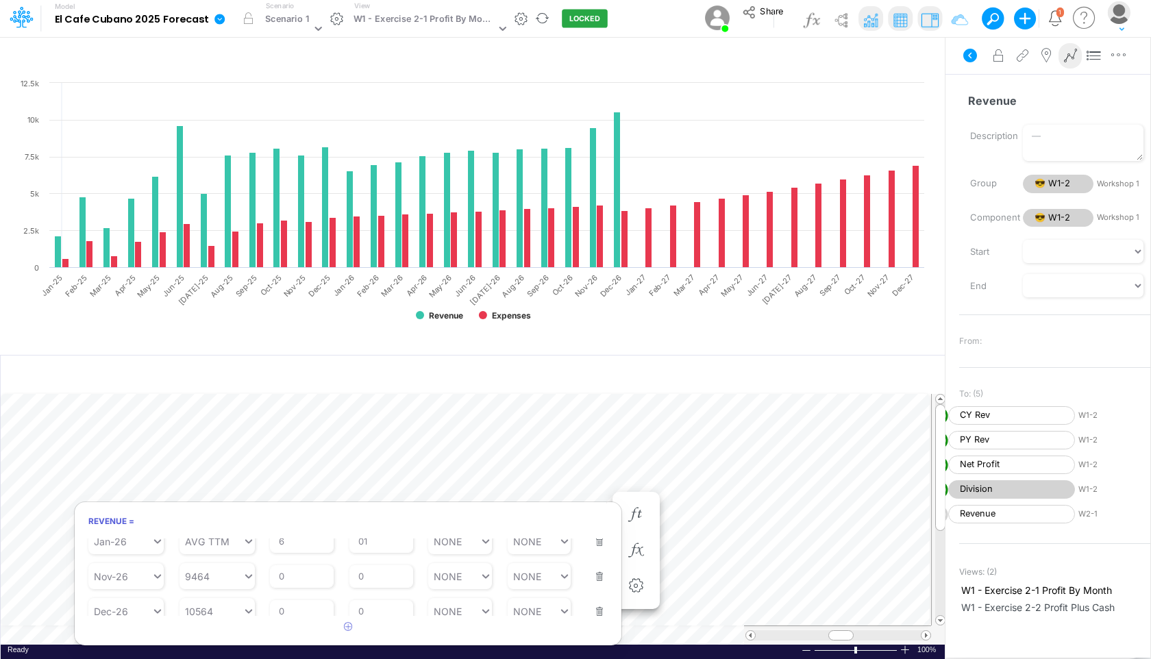
scroll to position [493, 0]
click at [296, 601] on input "0" at bounding box center [302, 601] width 64 height 23
type input "0"
type input "3"
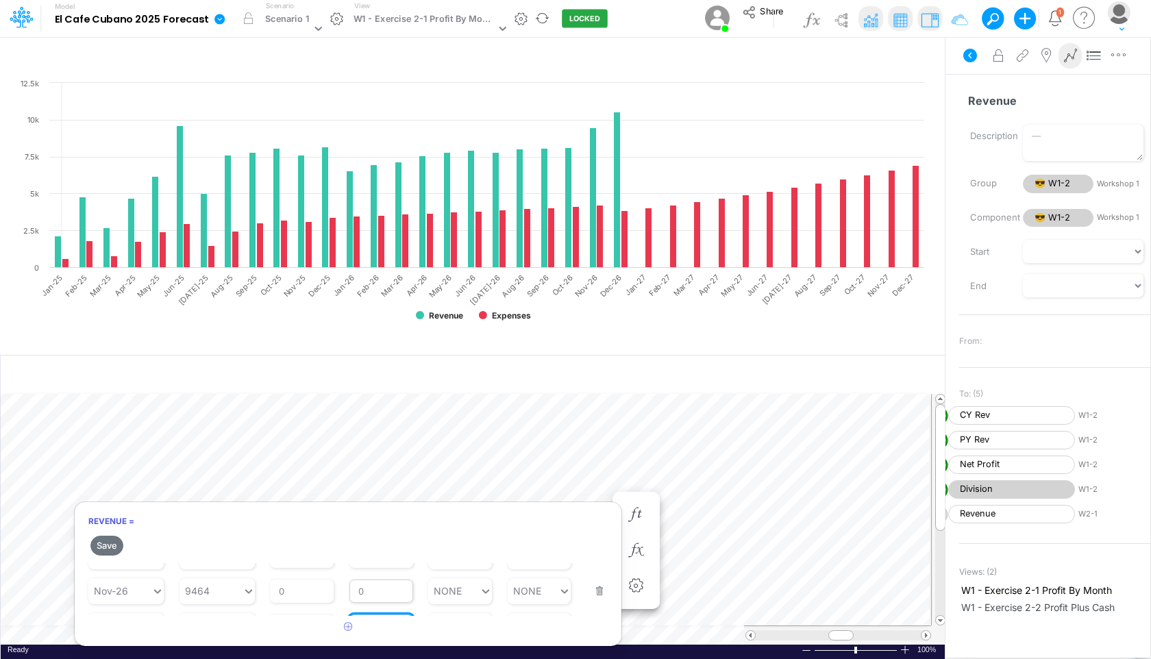
click at [371, 594] on article "Starting Period Jan-23 Starting Value 0 % Growth Rate 0 Repeats Every 0 Min Val…" at bounding box center [348, 589] width 547 height 53
type input "01"
click at [112, 542] on button "Save" at bounding box center [106, 546] width 33 height 20
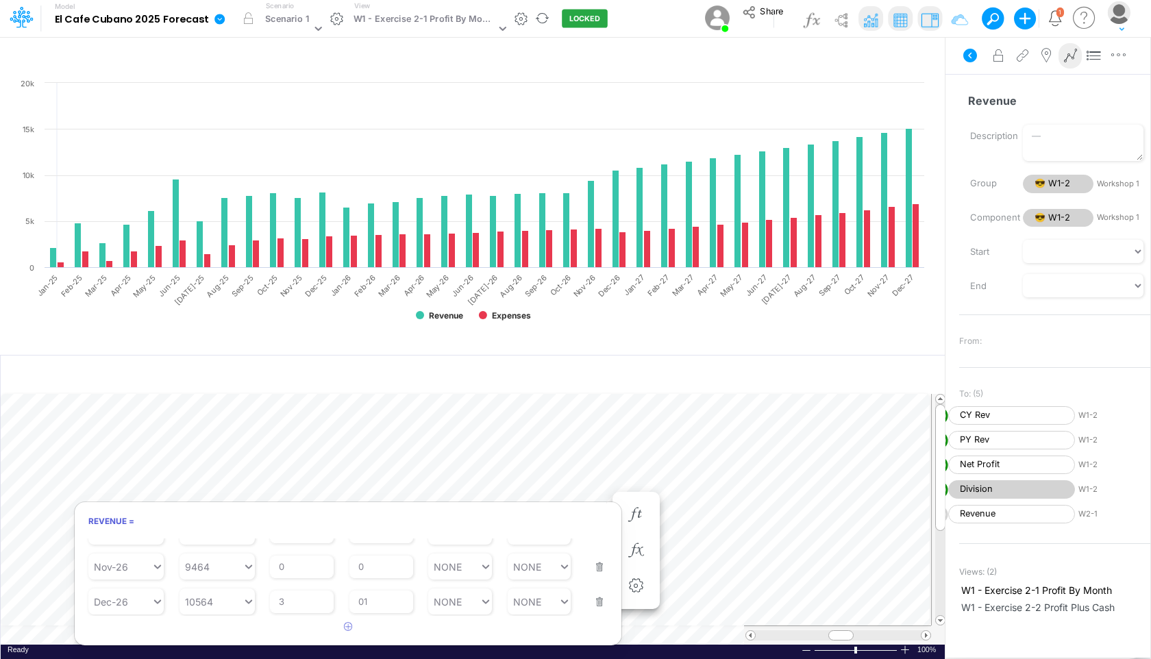
click at [924, 625] on table at bounding box center [473, 519] width 945 height 251
click at [924, 636] on span at bounding box center [925, 635] width 9 height 9
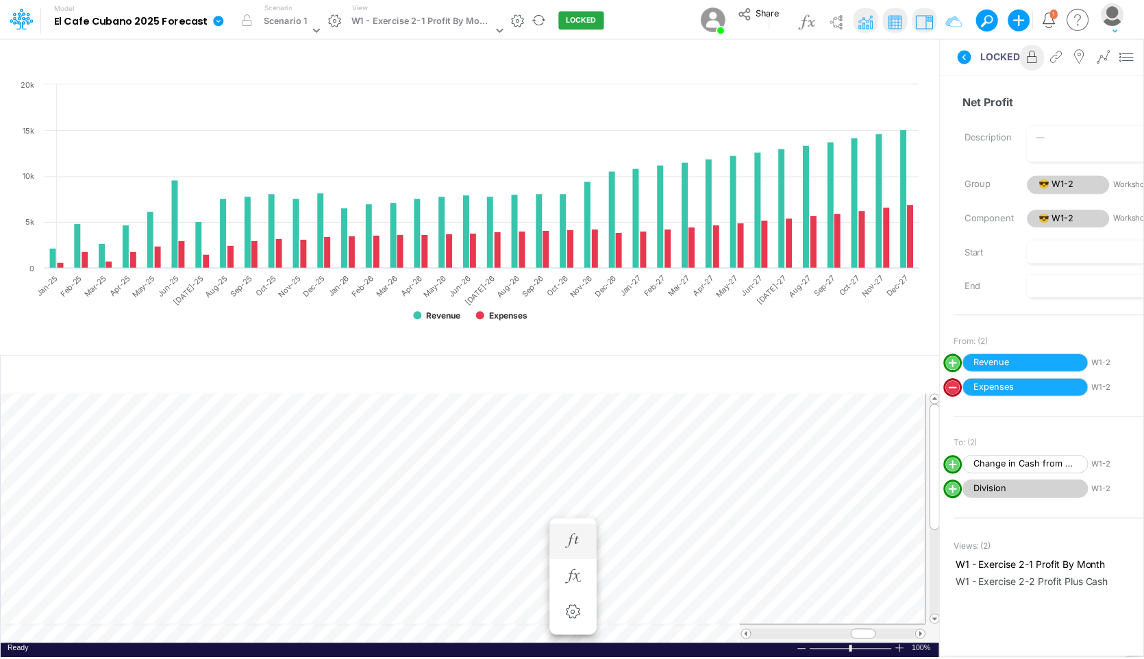
scroll to position [6, 1]
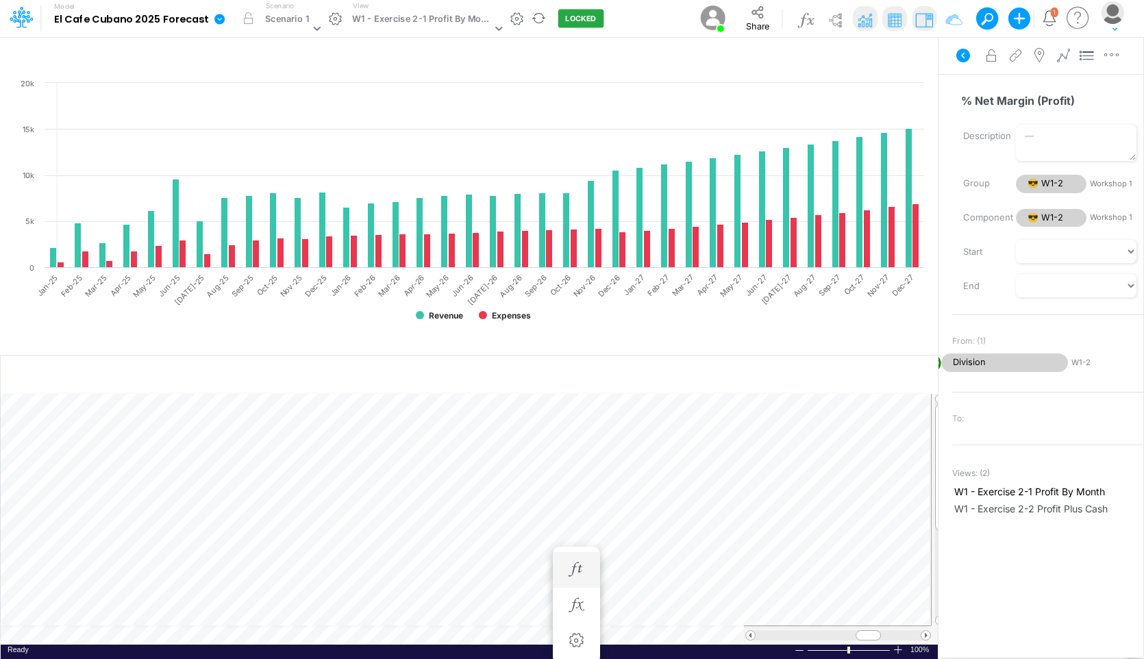
scroll to position [6, 1]
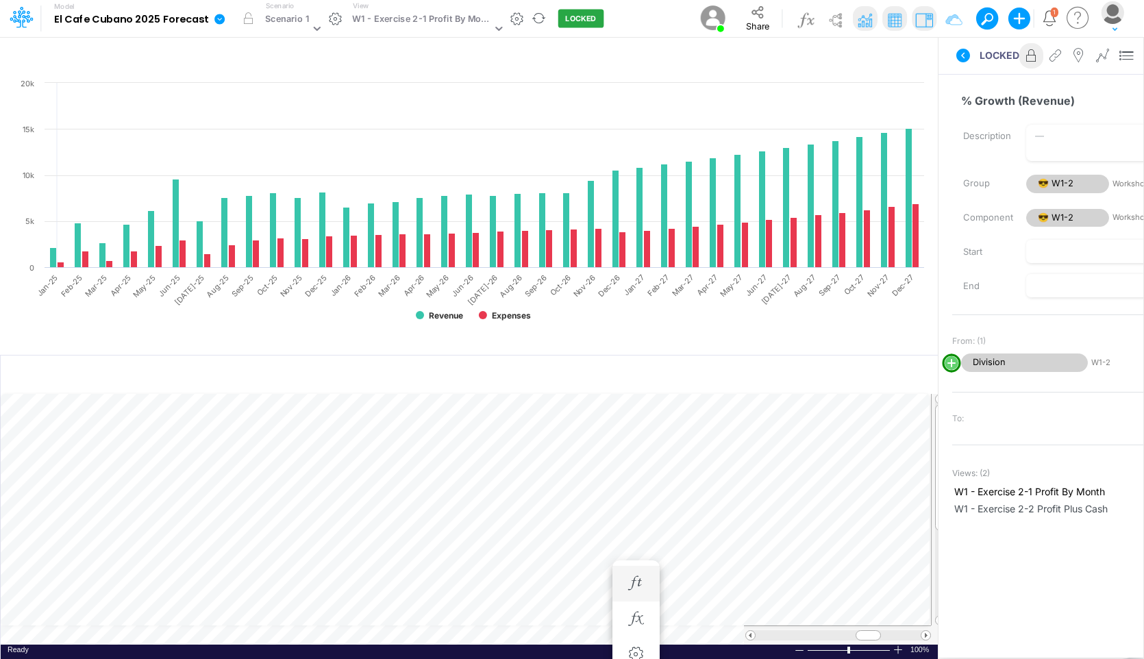
scroll to position [6, 3]
